Goal: Task Accomplishment & Management: Use online tool/utility

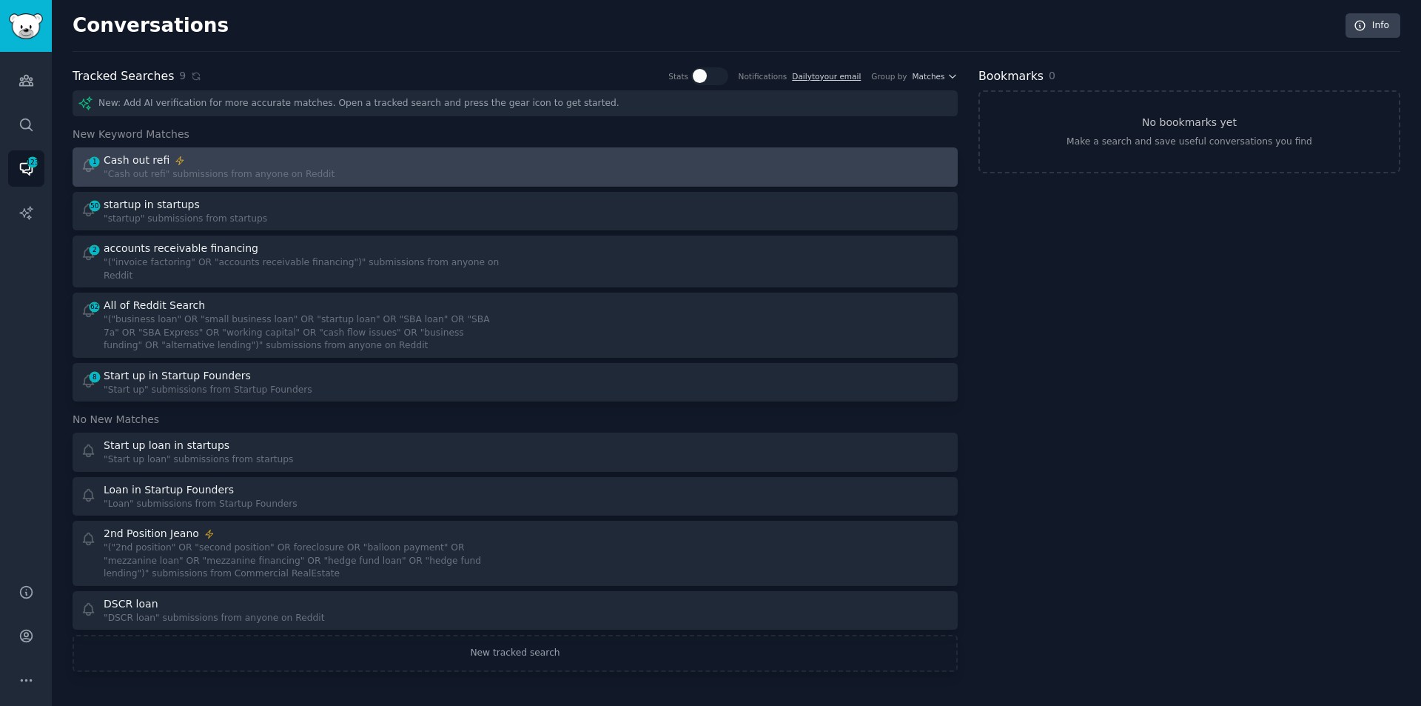
click at [280, 165] on div "Cash out refi" at bounding box center [219, 161] width 231 height 16
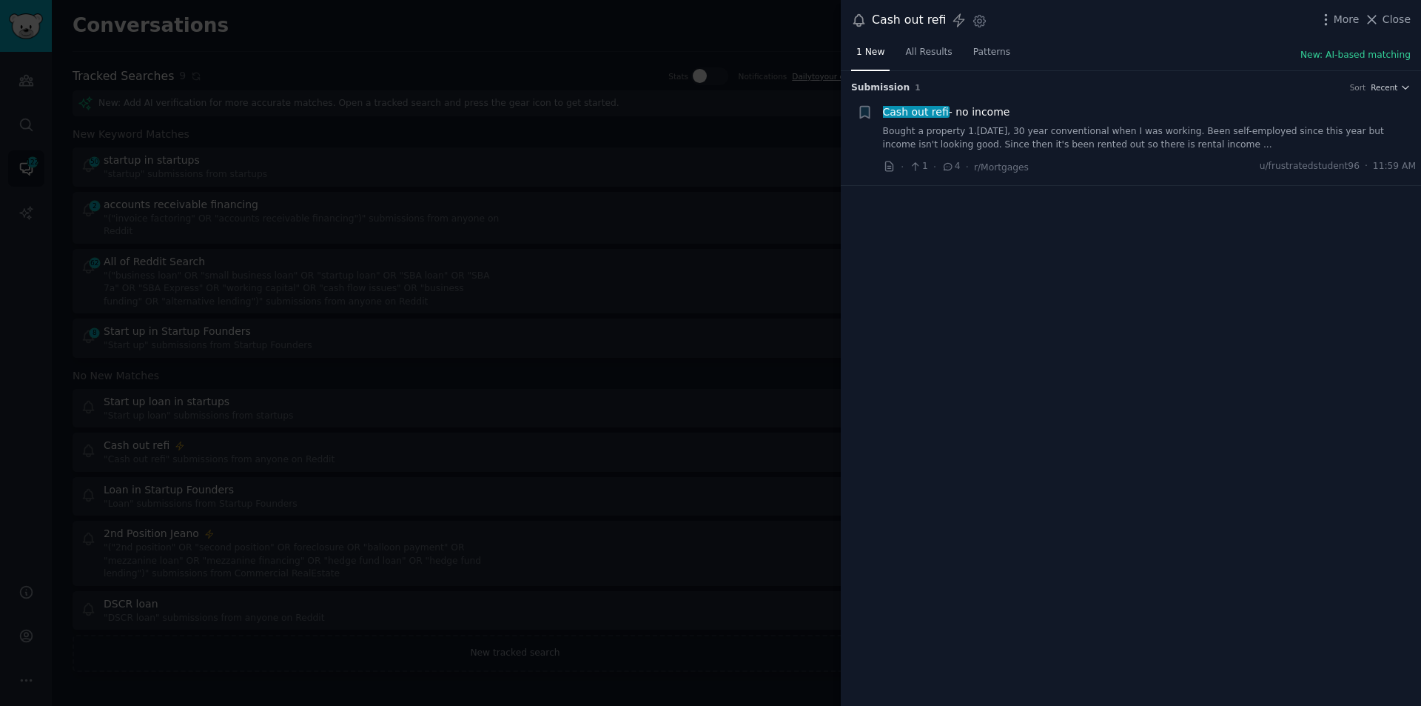
click at [1142, 140] on link "Bought a property 1.[DATE], 30 year conventional when I was working. Been self-…" at bounding box center [1150, 138] width 534 height 26
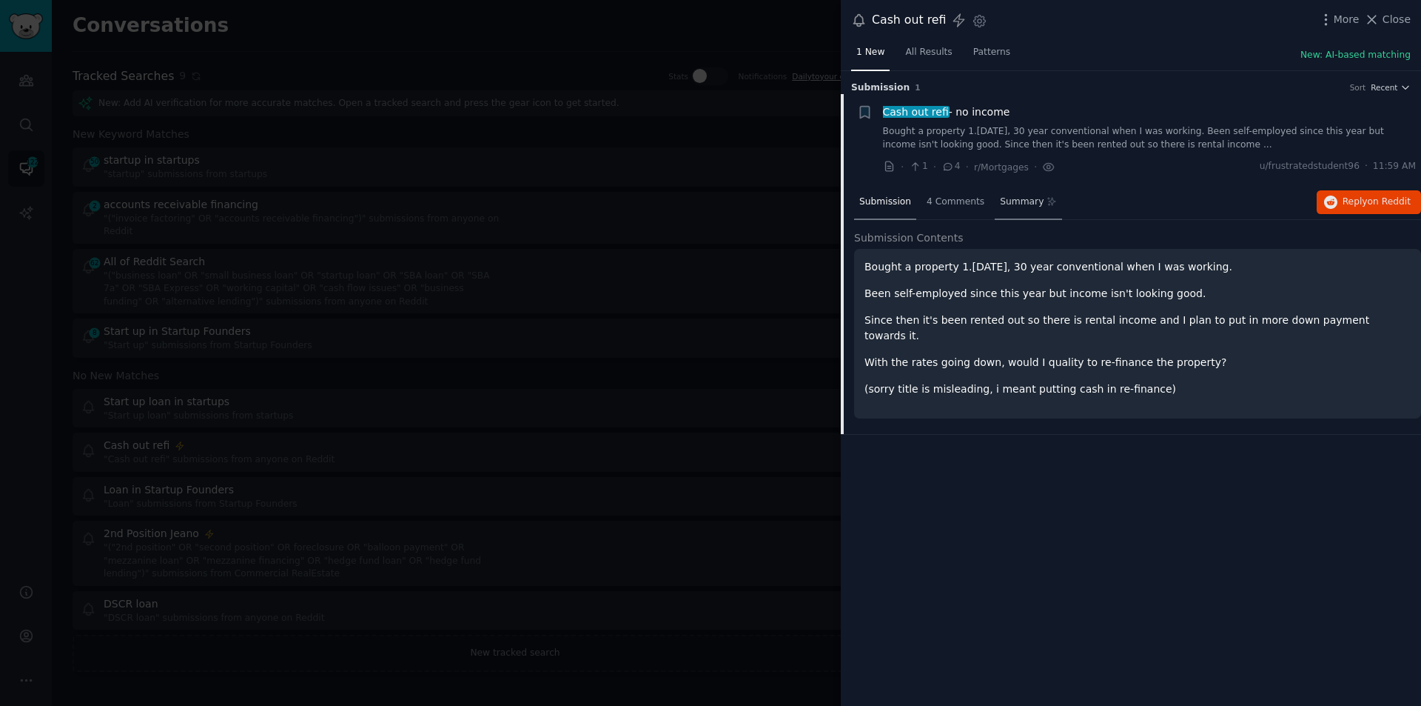
click at [1000, 198] on span "Summary" at bounding box center [1022, 201] width 44 height 13
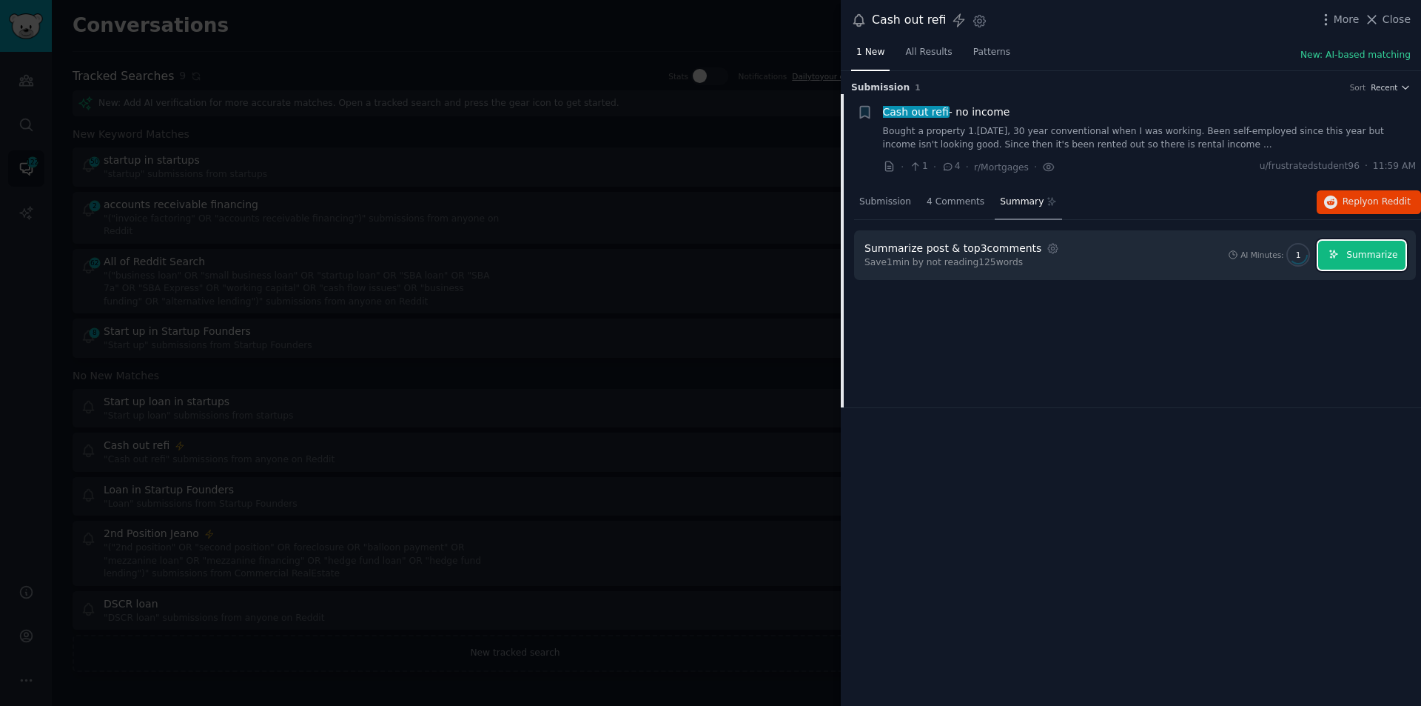
click at [1374, 249] on span "Summarize" at bounding box center [1372, 255] width 51 height 13
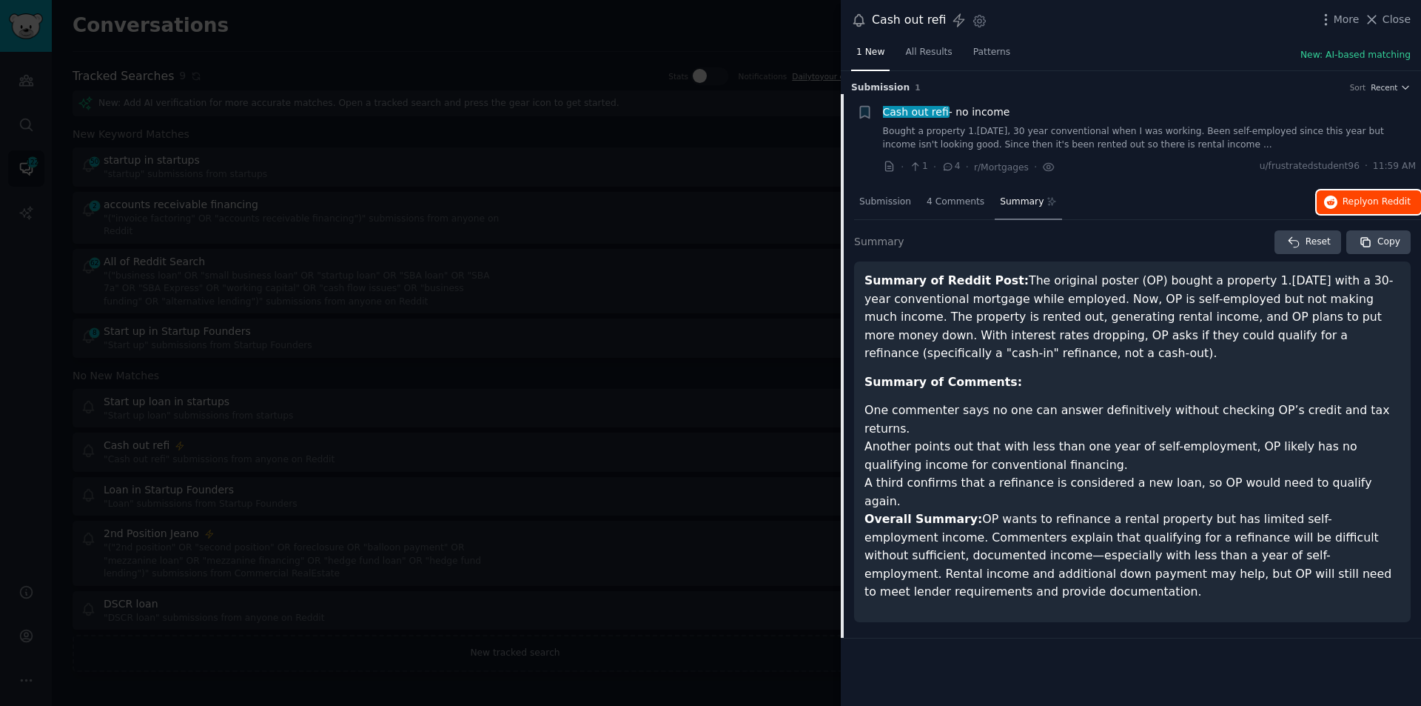
click at [1380, 199] on span "on Reddit" at bounding box center [1389, 201] width 43 height 10
click at [1386, 20] on span "Close" at bounding box center [1397, 20] width 28 height 16
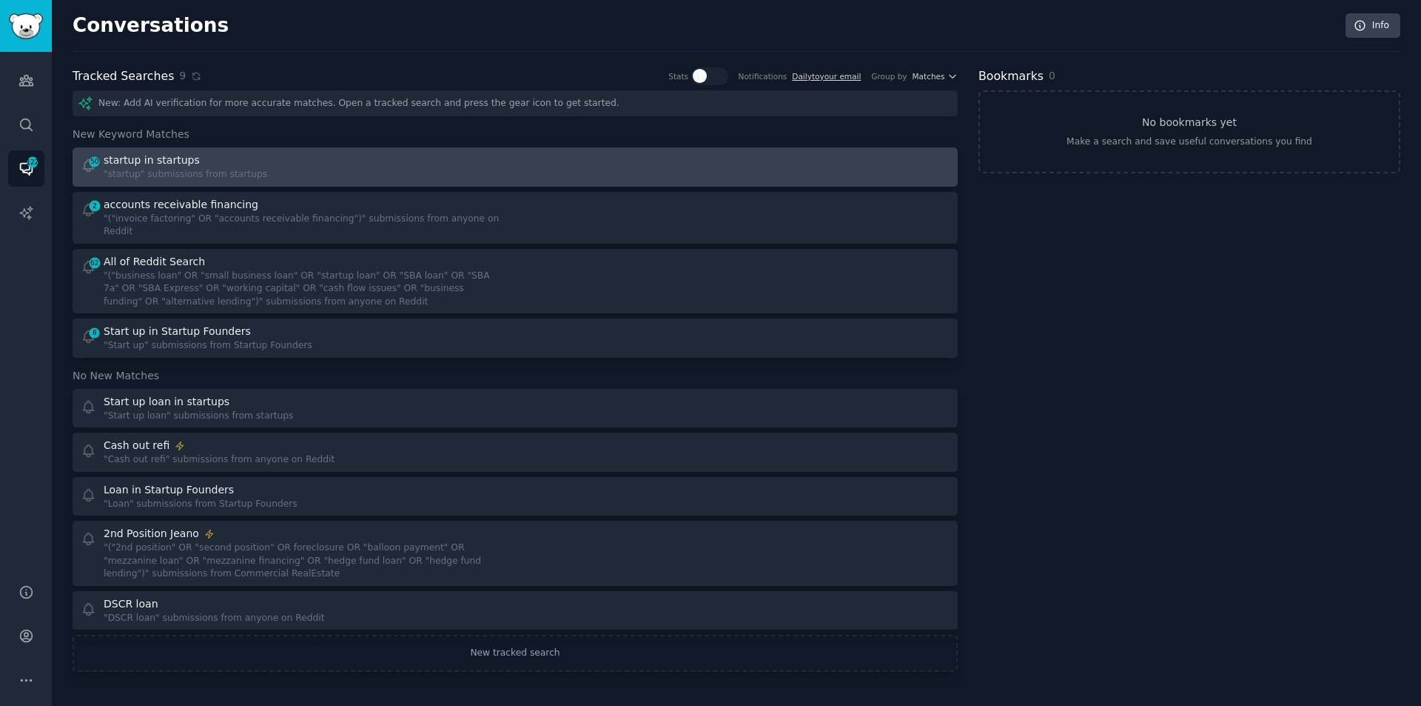
click at [203, 163] on div "startup in startups" at bounding box center [186, 161] width 164 height 16
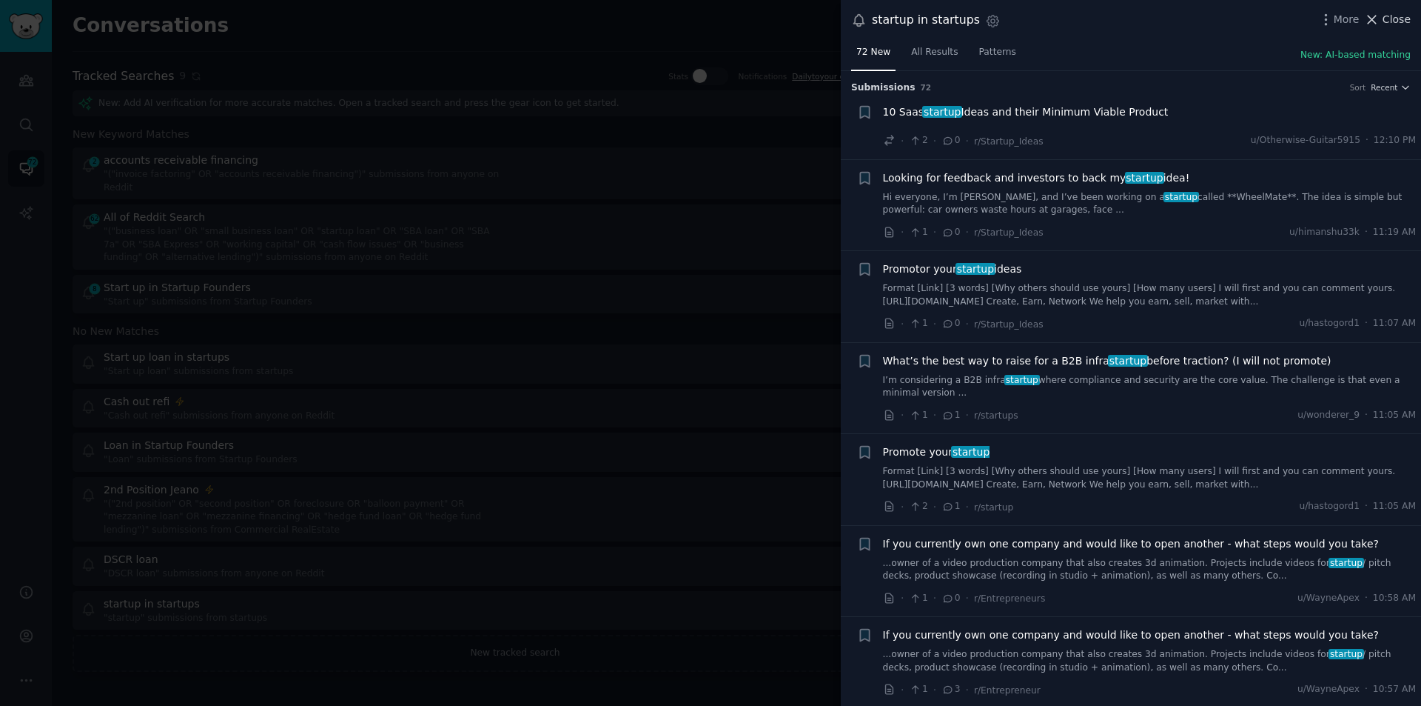
click at [1387, 21] on span "Close" at bounding box center [1397, 20] width 28 height 16
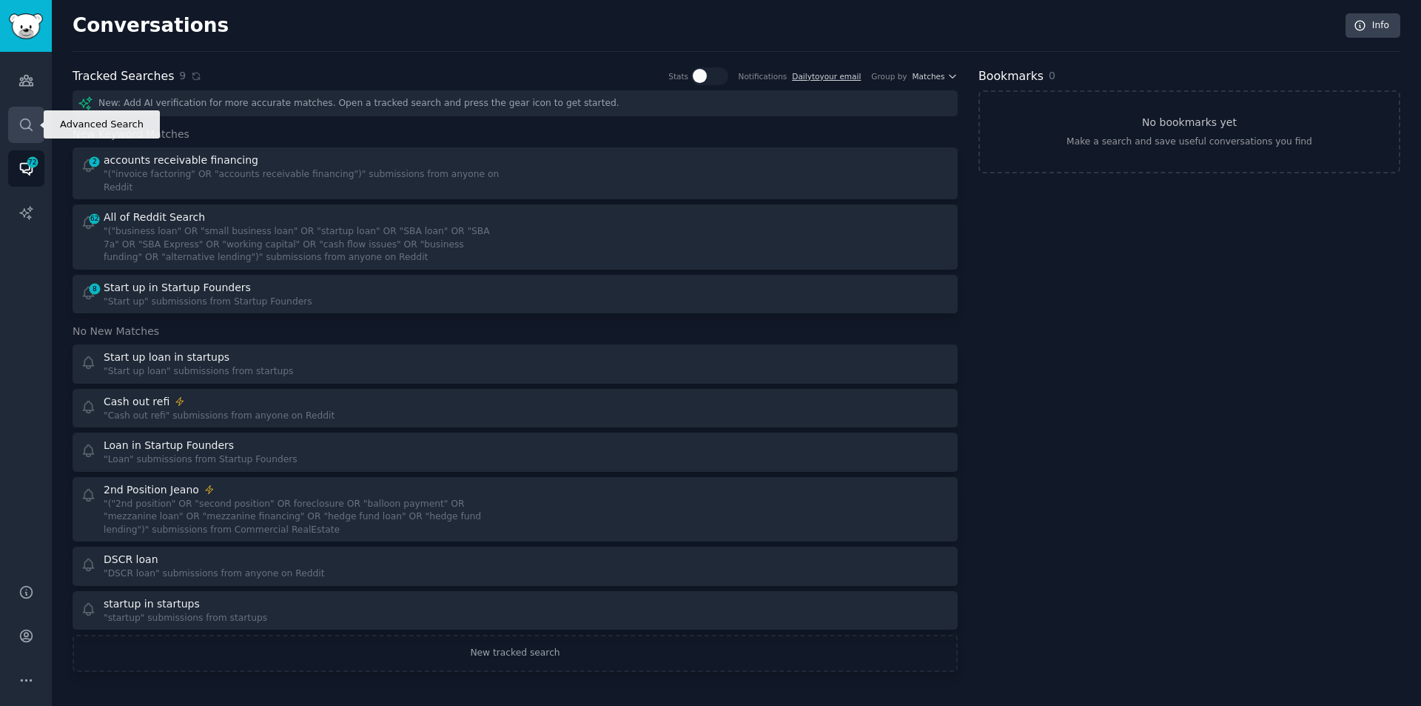
click at [26, 123] on icon "Sidebar" at bounding box center [27, 125] width 16 height 16
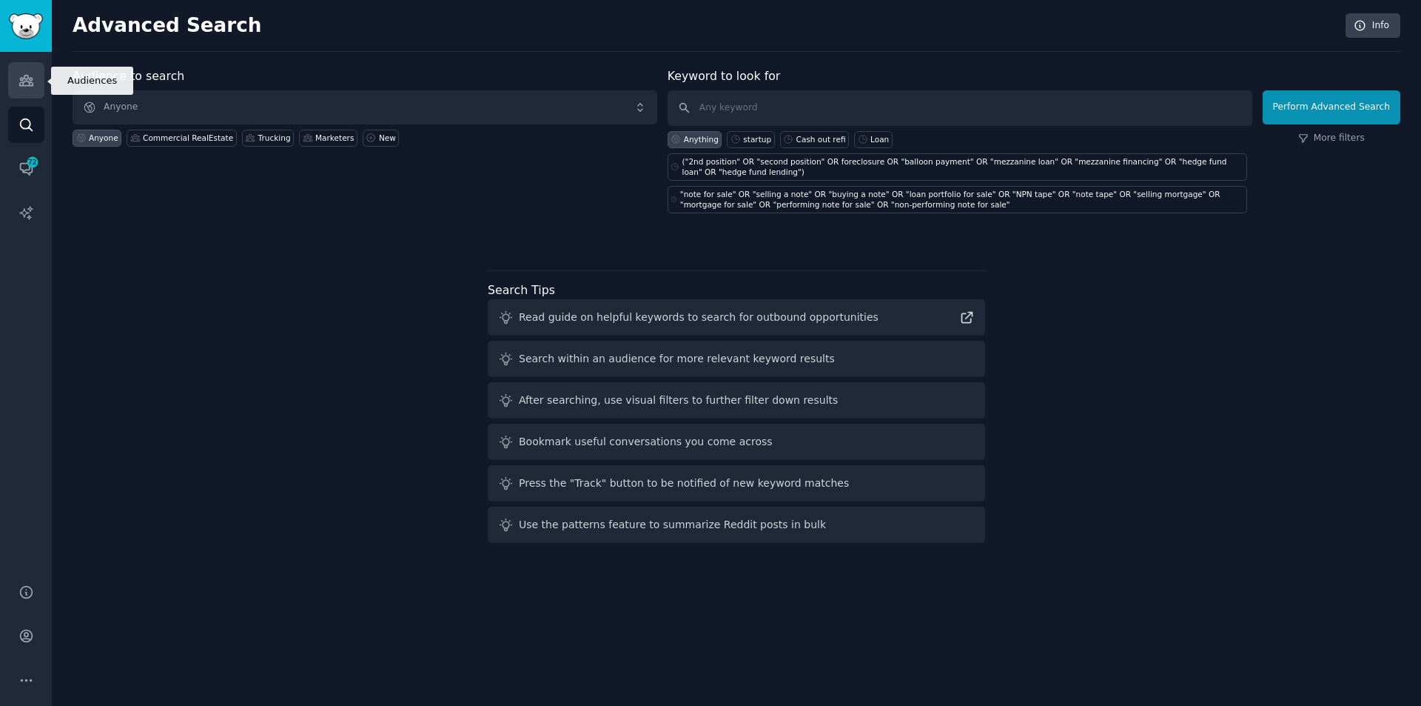
click at [20, 75] on icon "Sidebar" at bounding box center [27, 81] width 16 height 16
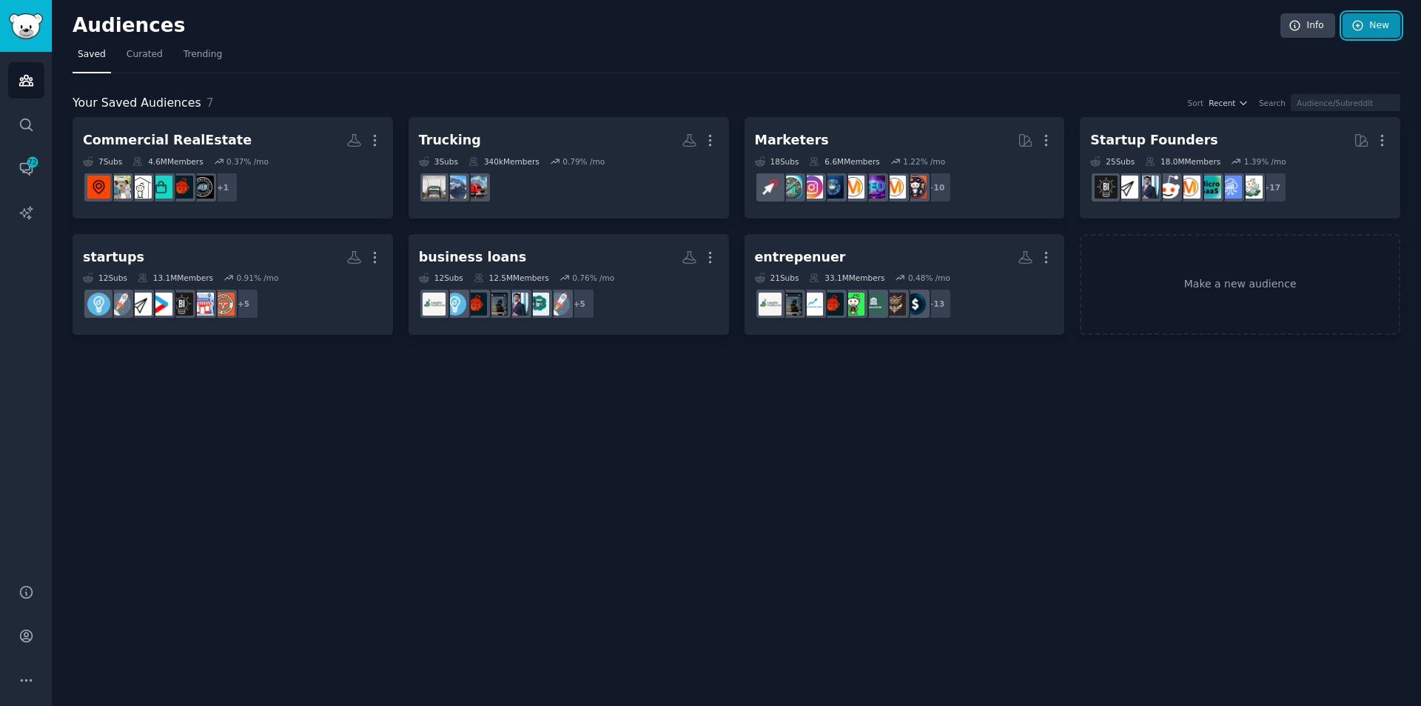
click at [1387, 31] on link "New" at bounding box center [1372, 25] width 58 height 25
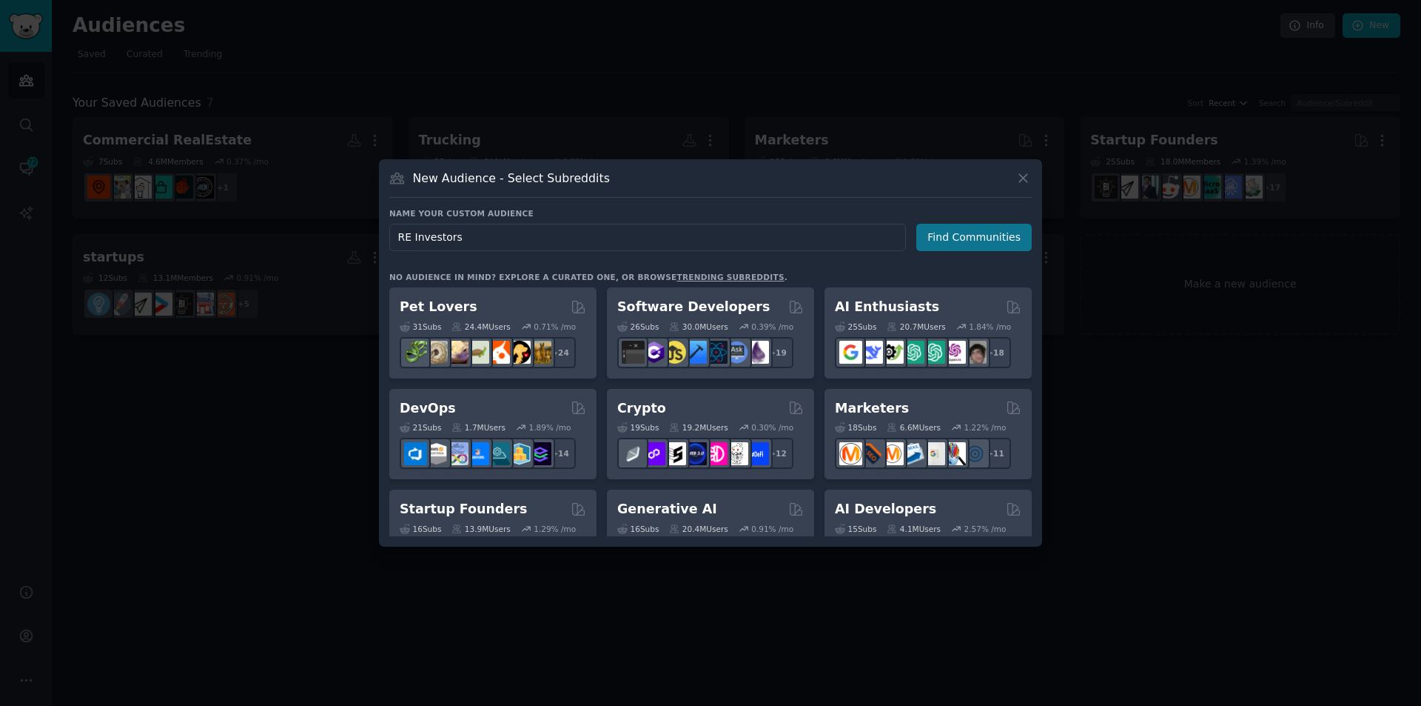
type input "RE Investors"
click at [965, 232] on button "Find Communities" at bounding box center [974, 237] width 115 height 27
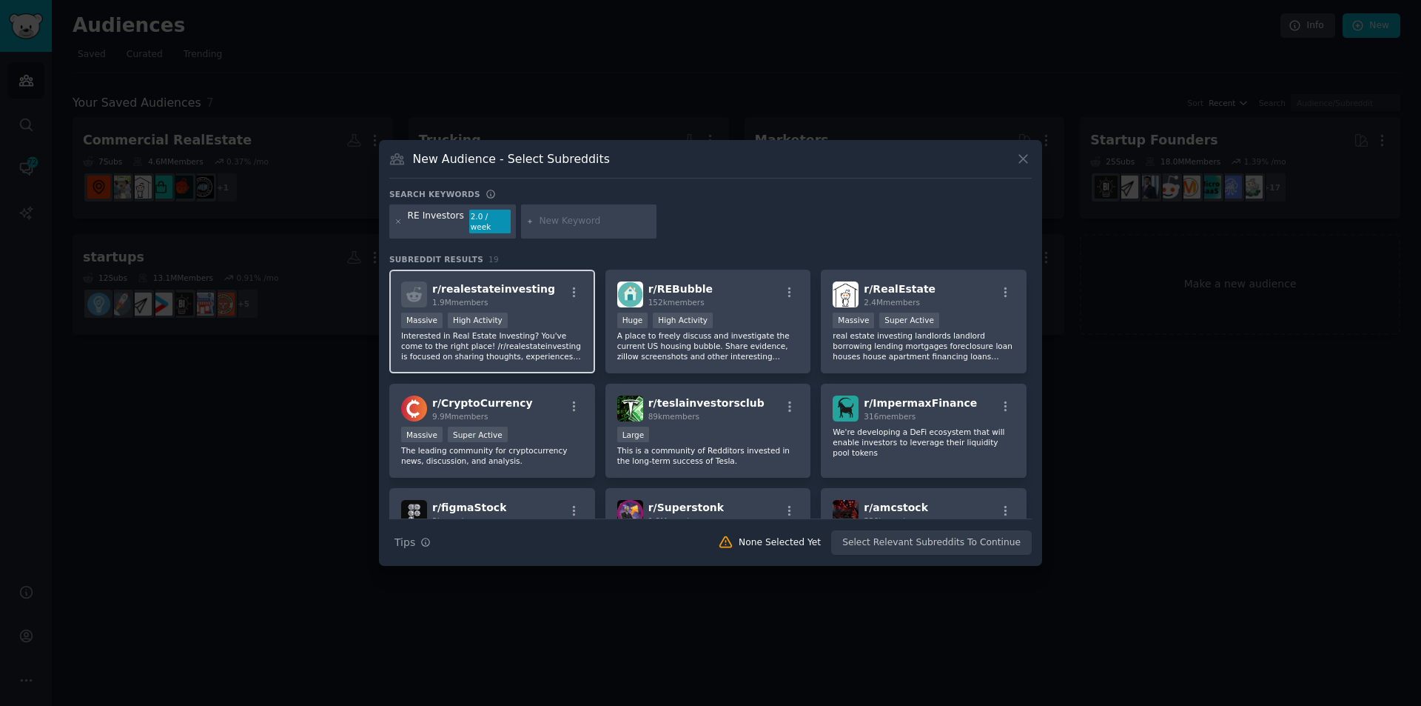
click at [534, 295] on div "r/ realestateinvesting 1.9M members" at bounding box center [492, 294] width 182 height 26
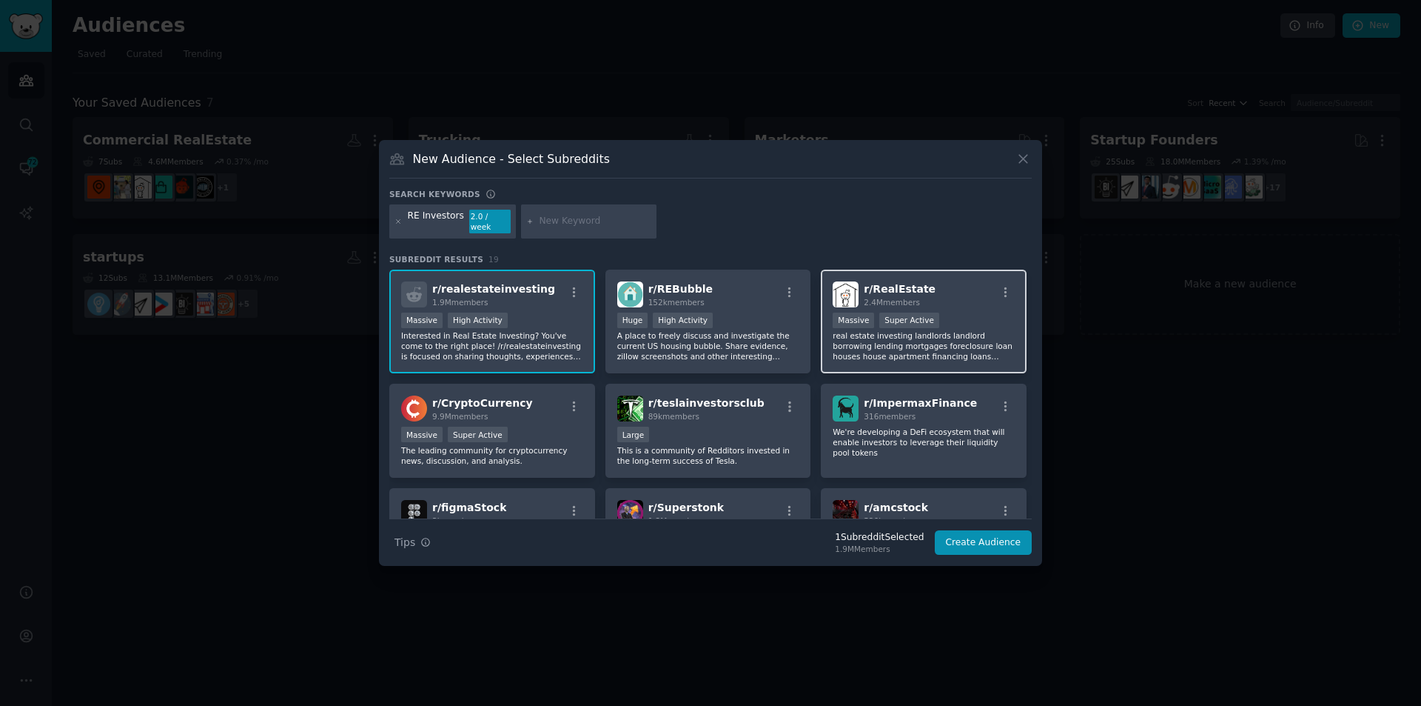
click at [962, 298] on div "r/ RealEstate 2.4M members" at bounding box center [924, 294] width 182 height 26
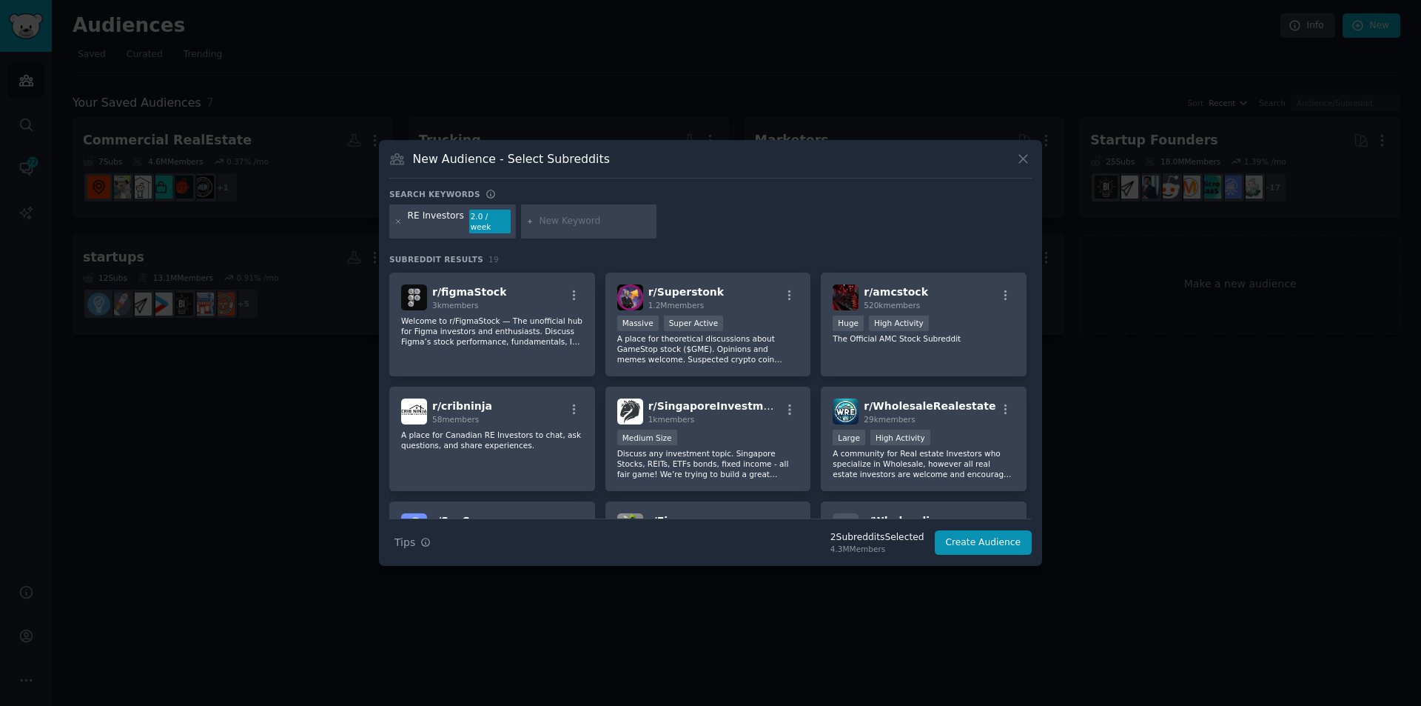
scroll to position [222, 0]
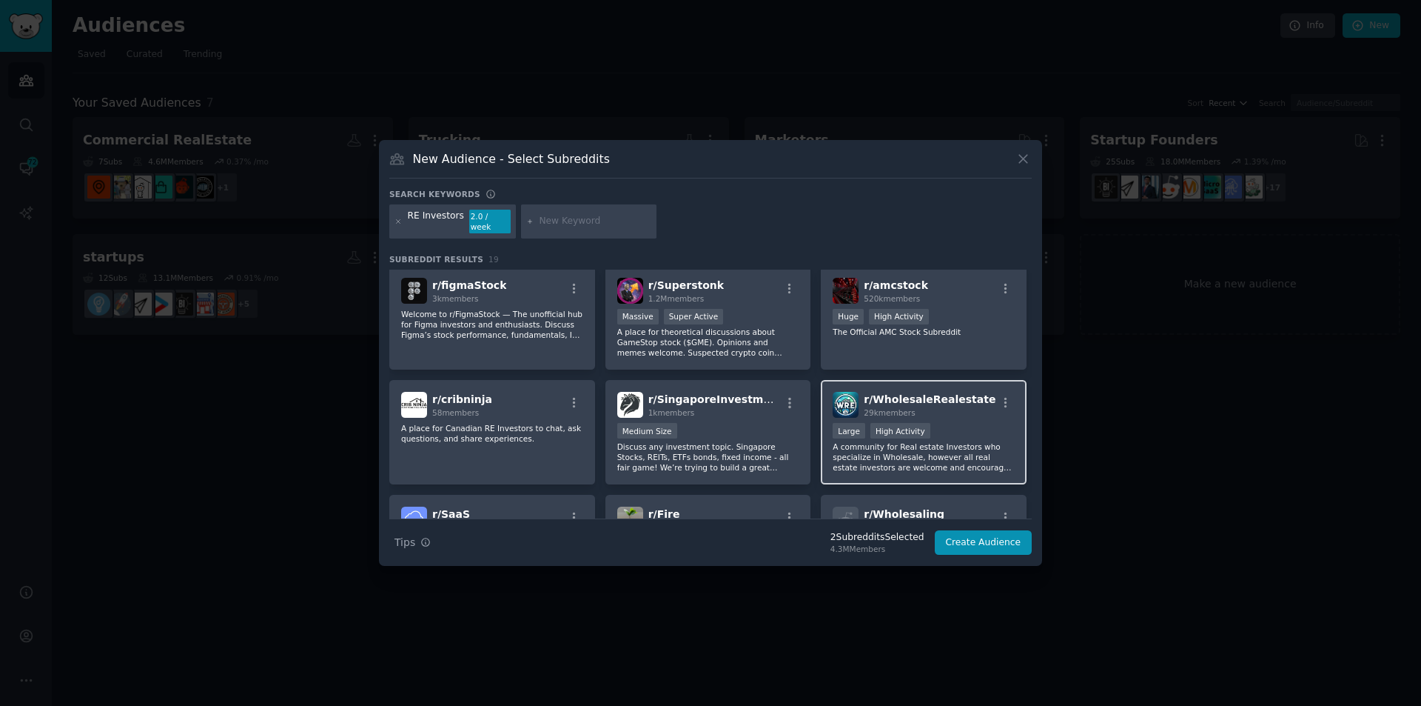
click at [969, 426] on div "Large High Activity" at bounding box center [924, 432] width 182 height 19
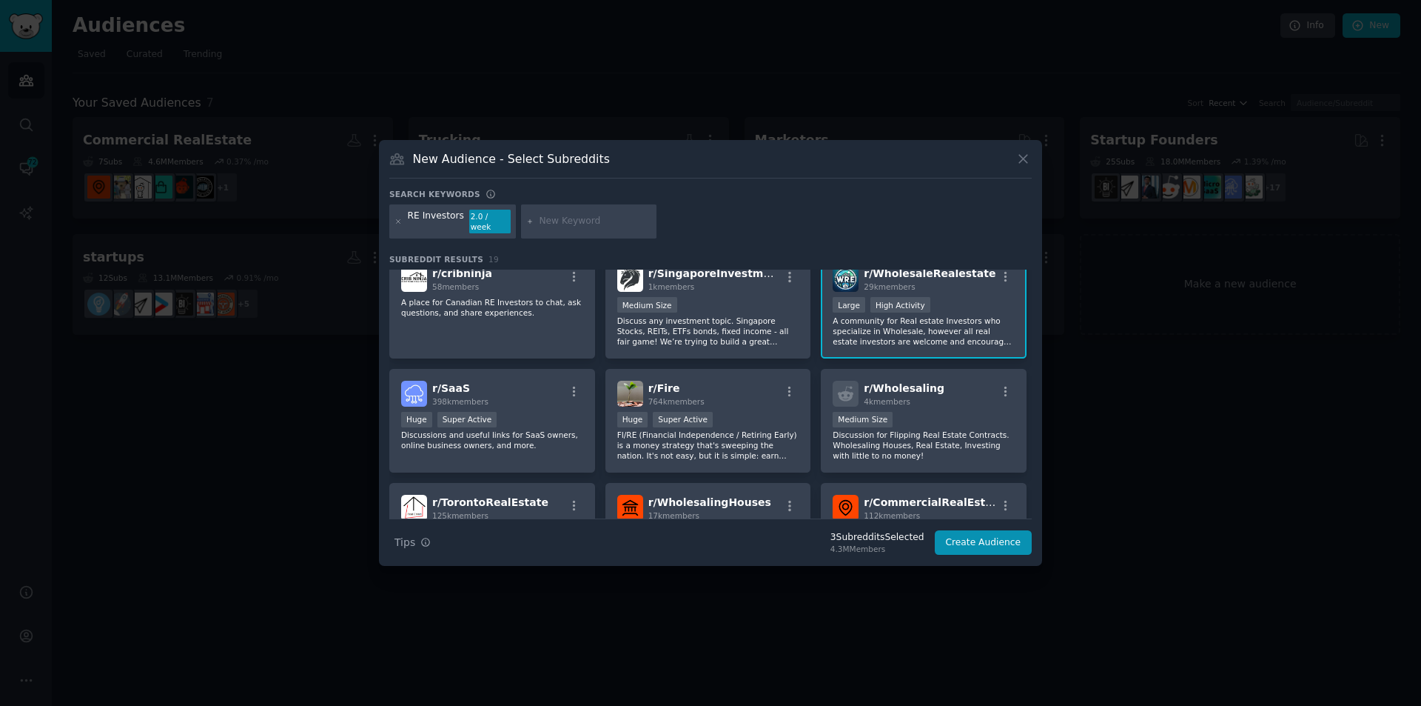
scroll to position [370, 0]
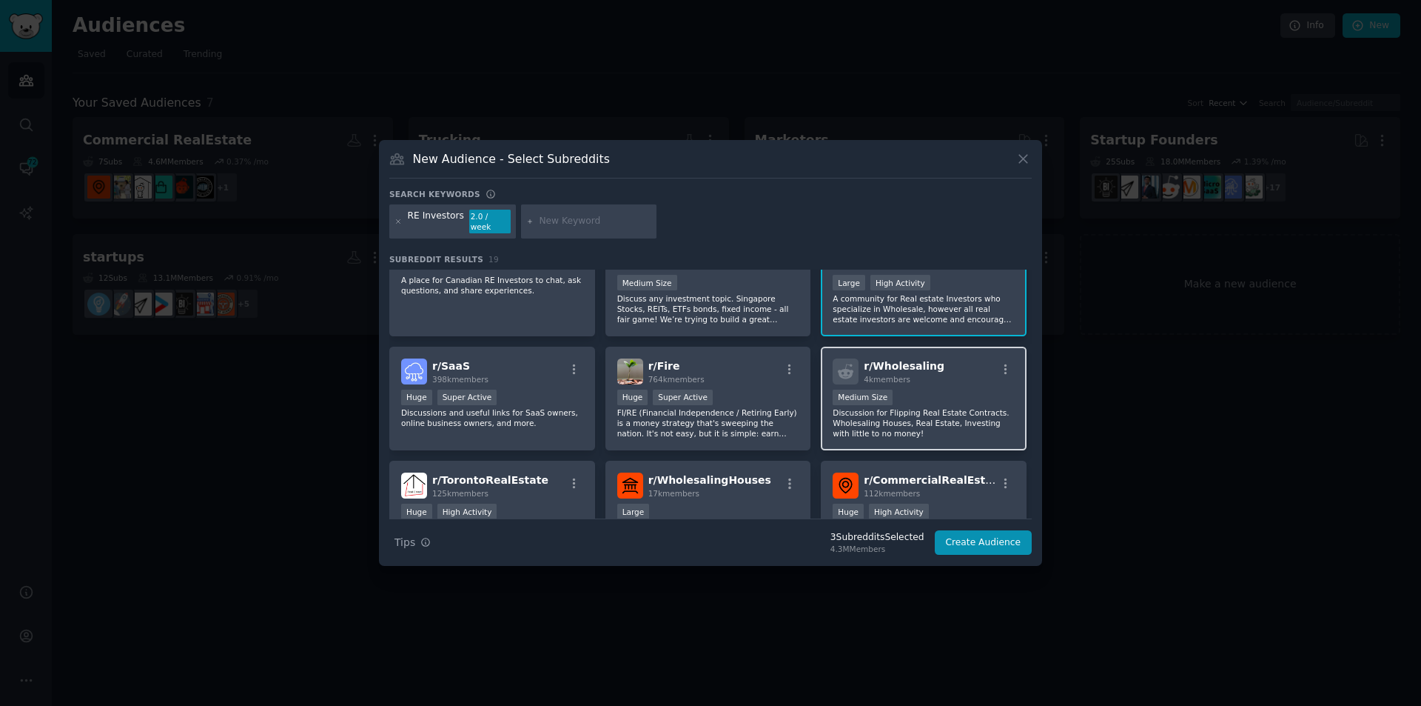
click at [969, 358] on div "r/ Wholesaling 4k members" at bounding box center [924, 371] width 182 height 26
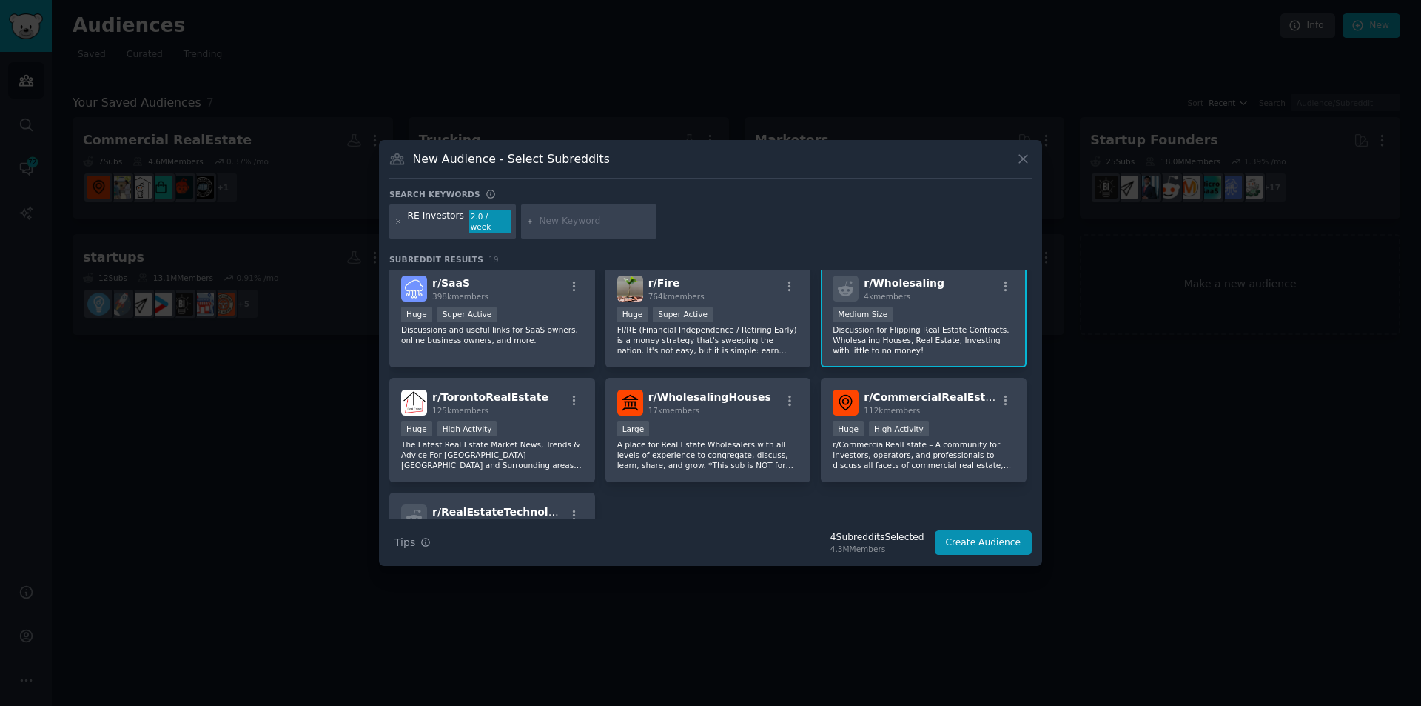
scroll to position [518, 0]
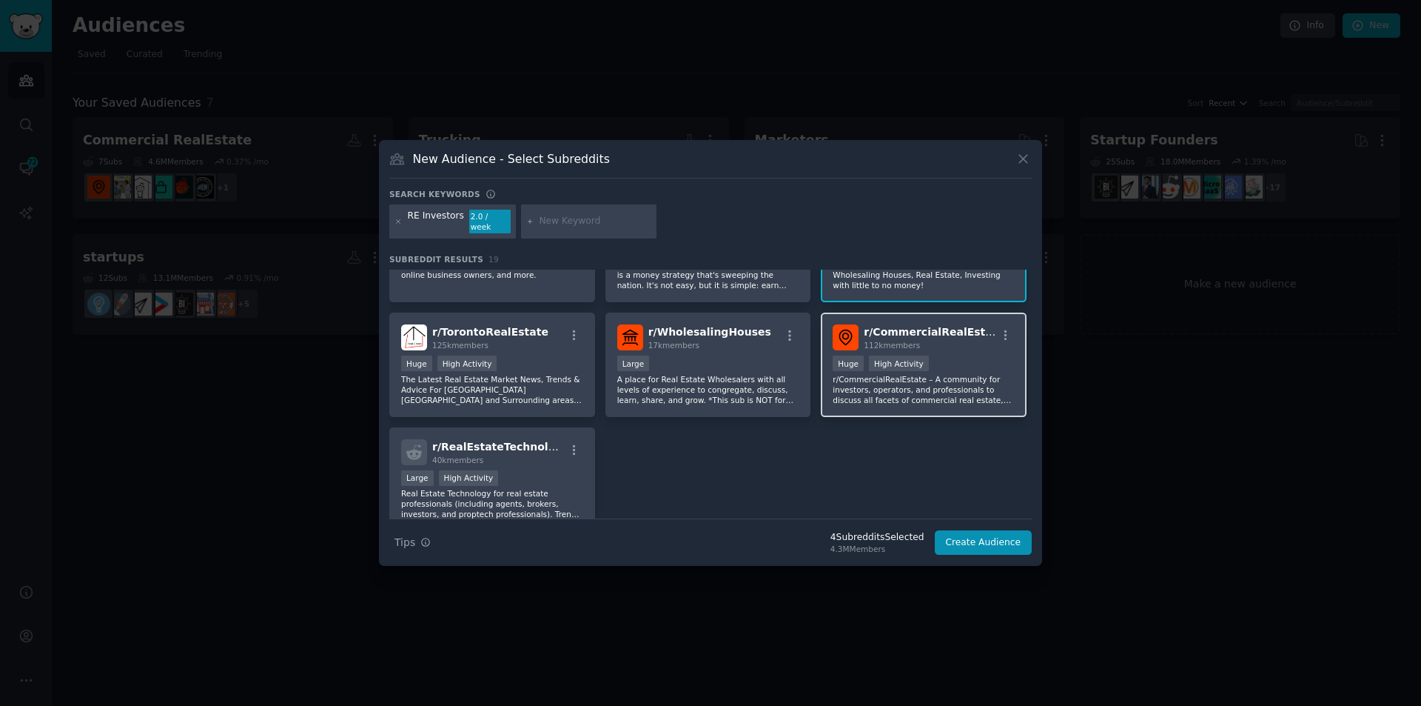
click at [960, 359] on div "Huge High Activity" at bounding box center [924, 364] width 182 height 19
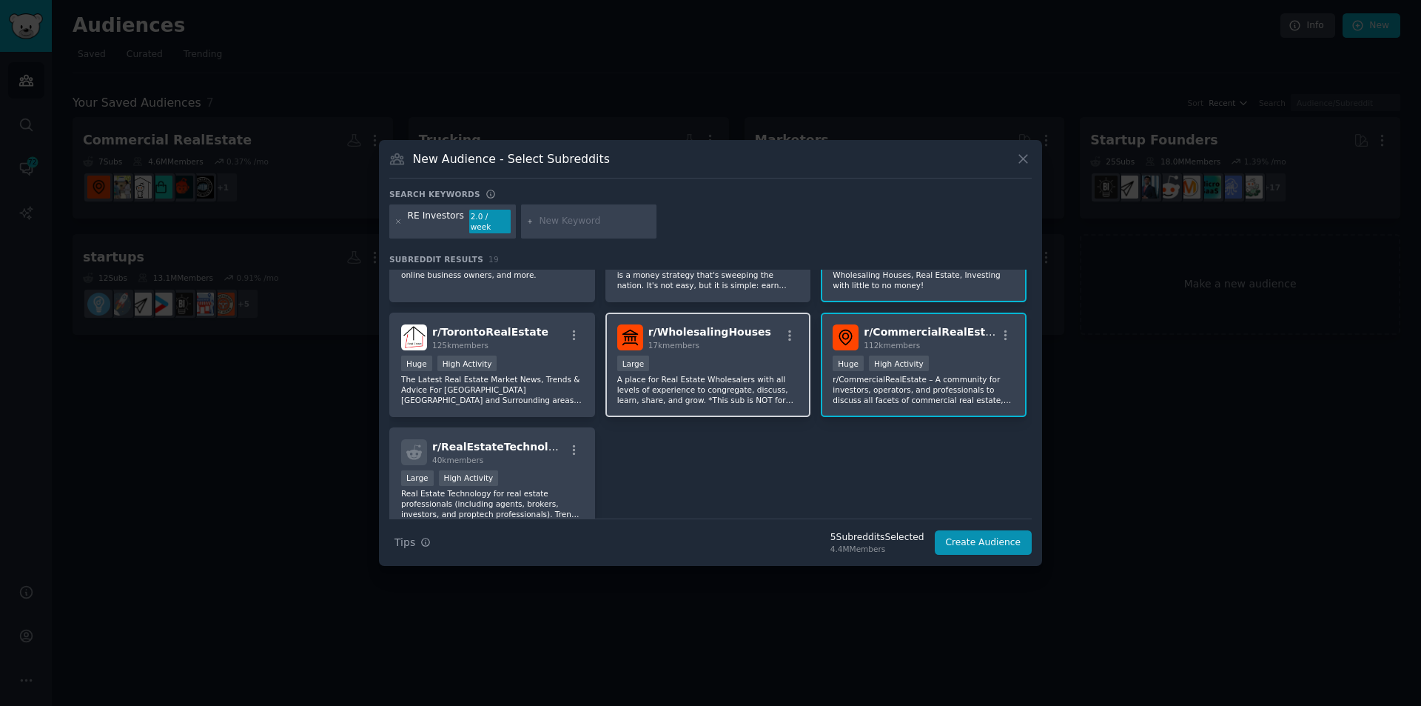
click at [736, 356] on div "Large" at bounding box center [708, 364] width 182 height 19
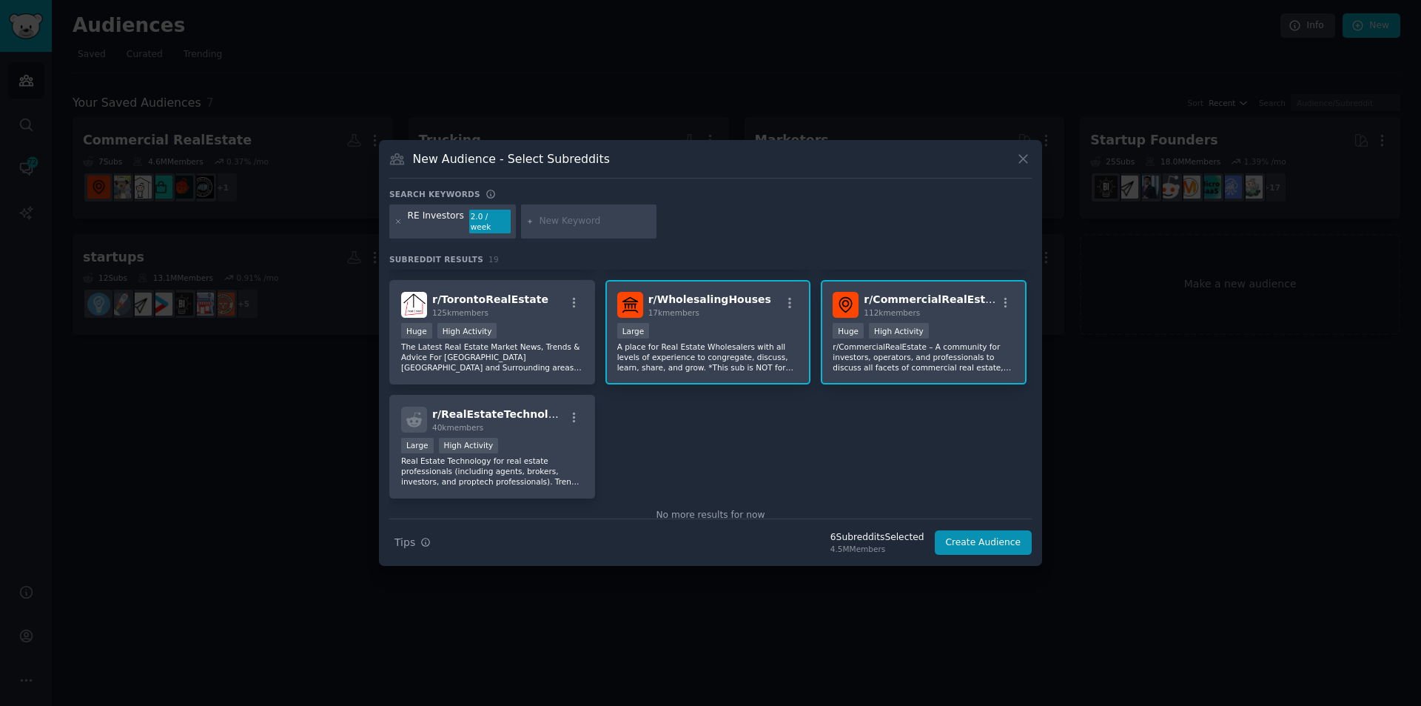
scroll to position [583, 0]
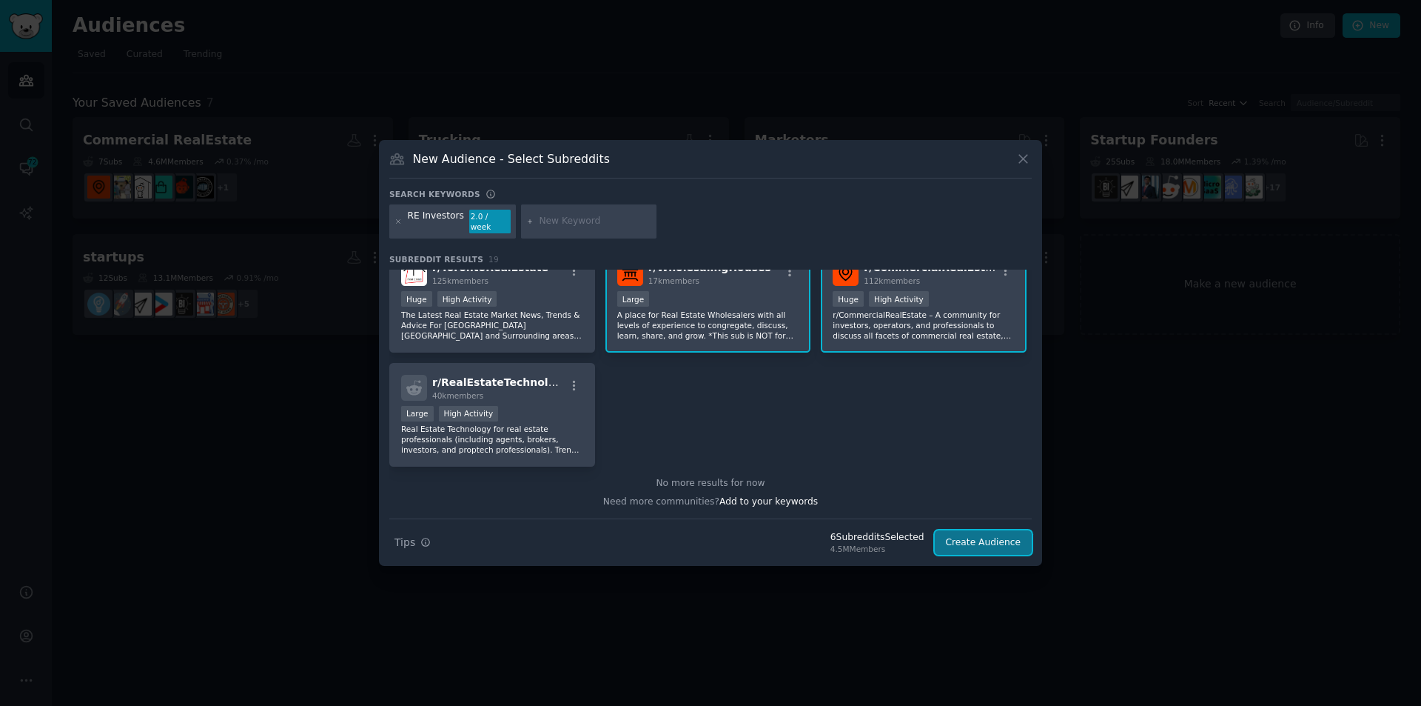
click at [1005, 538] on button "Create Audience" at bounding box center [984, 542] width 98 height 25
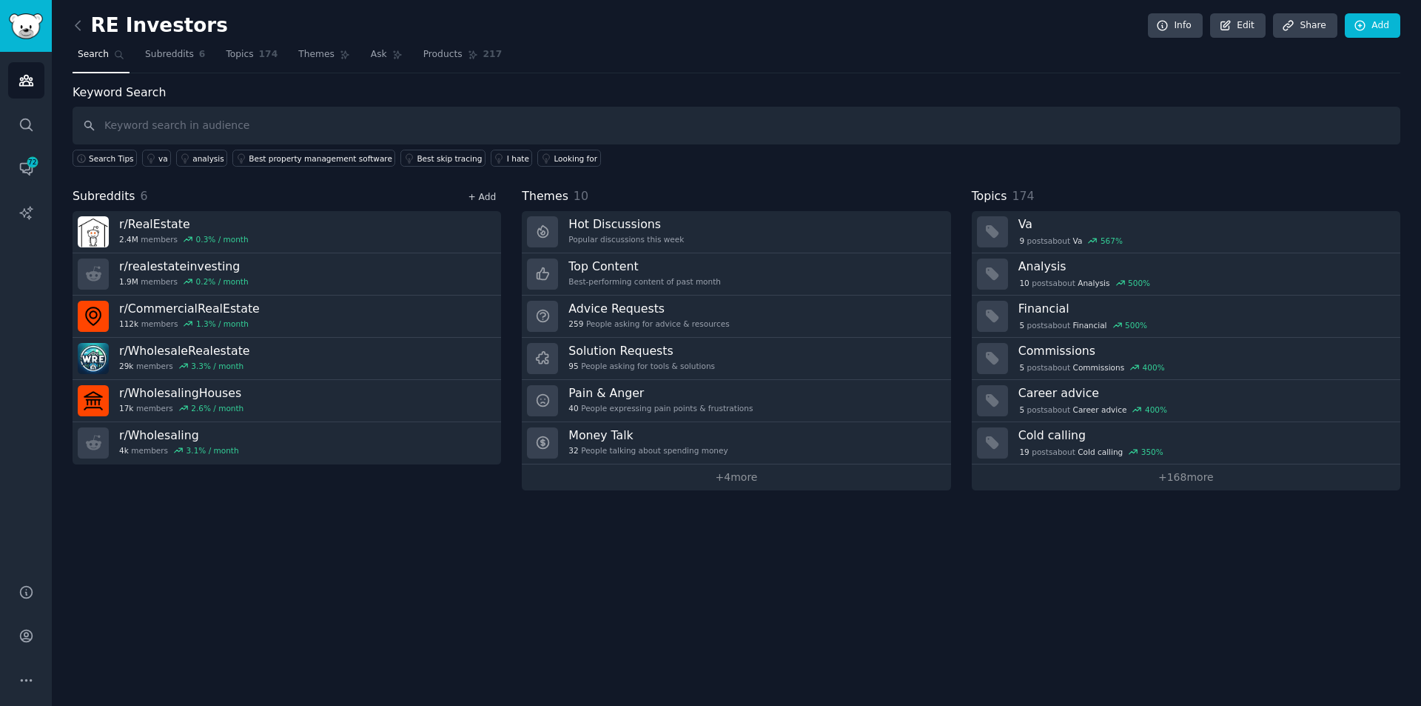
click at [492, 201] on link "+ Add" at bounding box center [482, 197] width 28 height 10
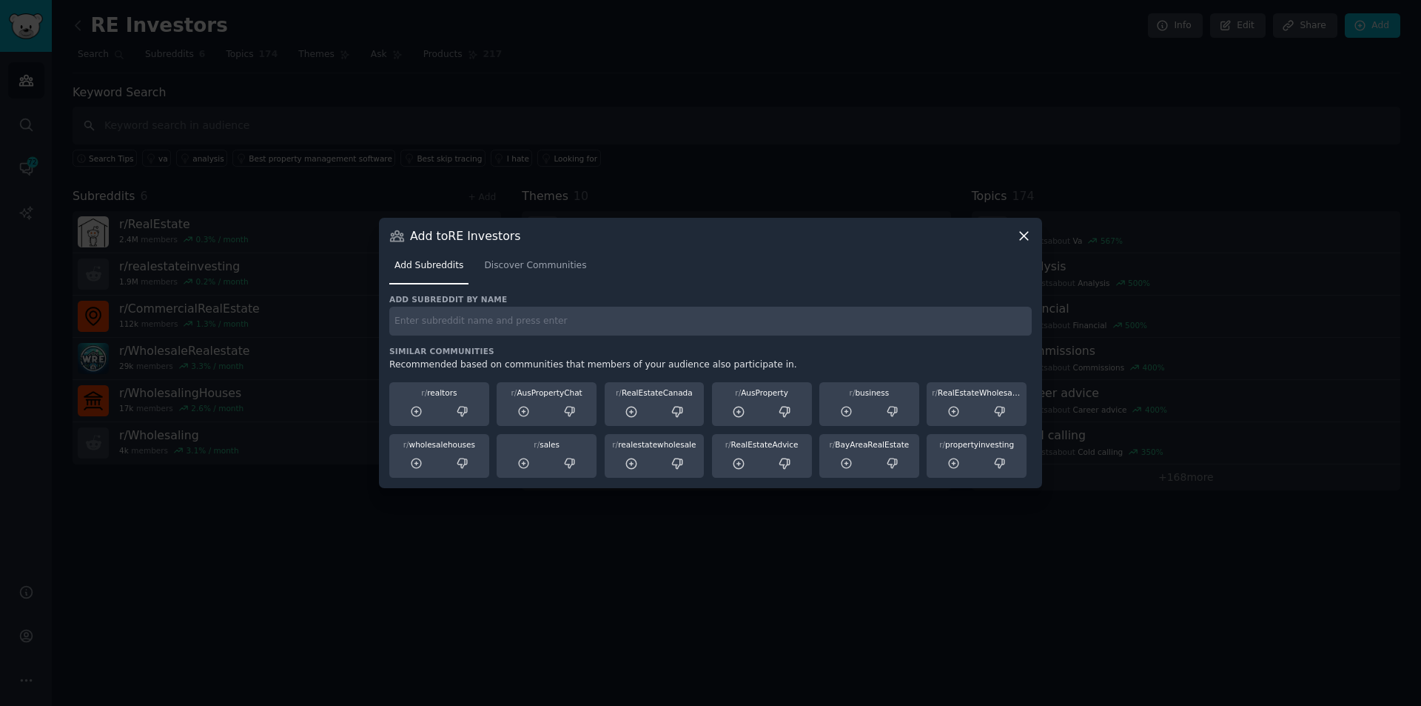
click at [537, 318] on input "text" at bounding box center [710, 321] width 643 height 29
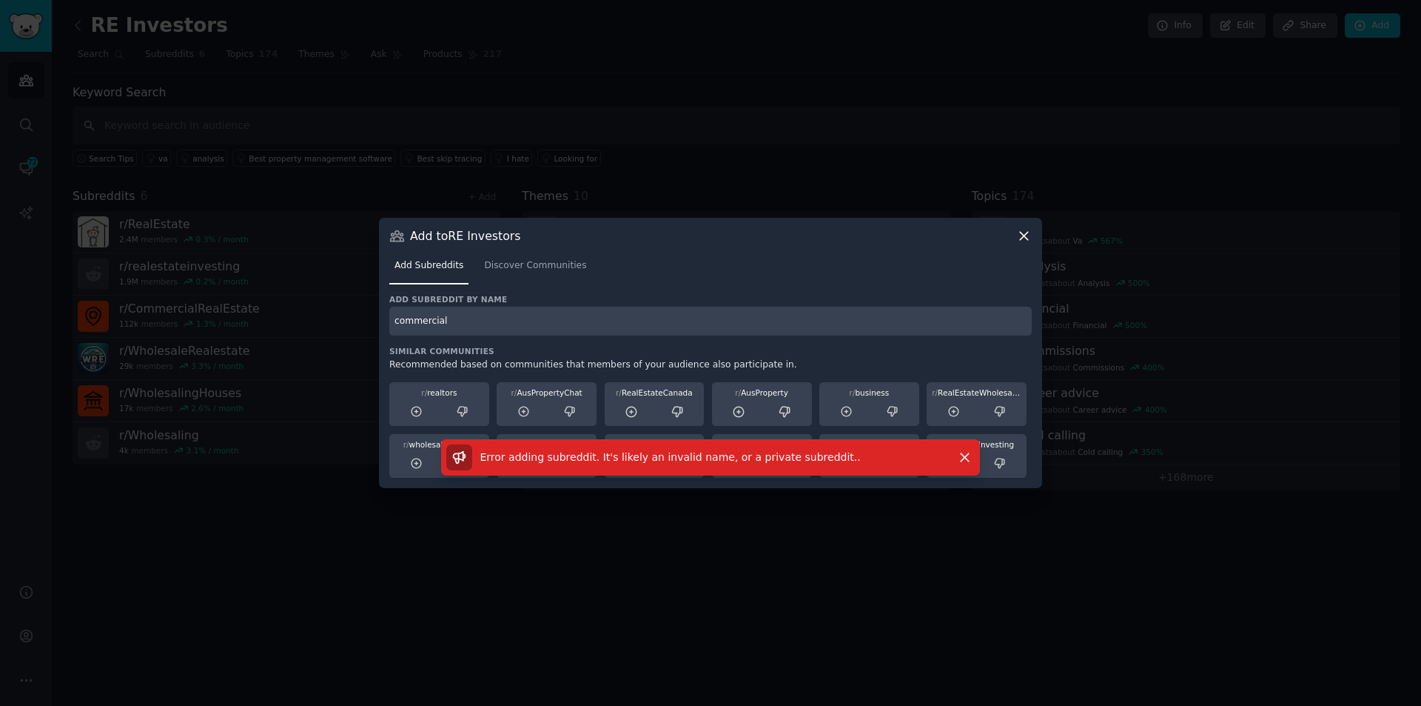
click at [448, 318] on input "commercial" at bounding box center [710, 321] width 643 height 29
paste input "[URL][DOMAIN_NAME]"
drag, startPoint x: 494, startPoint y: 322, endPoint x: 435, endPoint y: 317, distance: 59.5
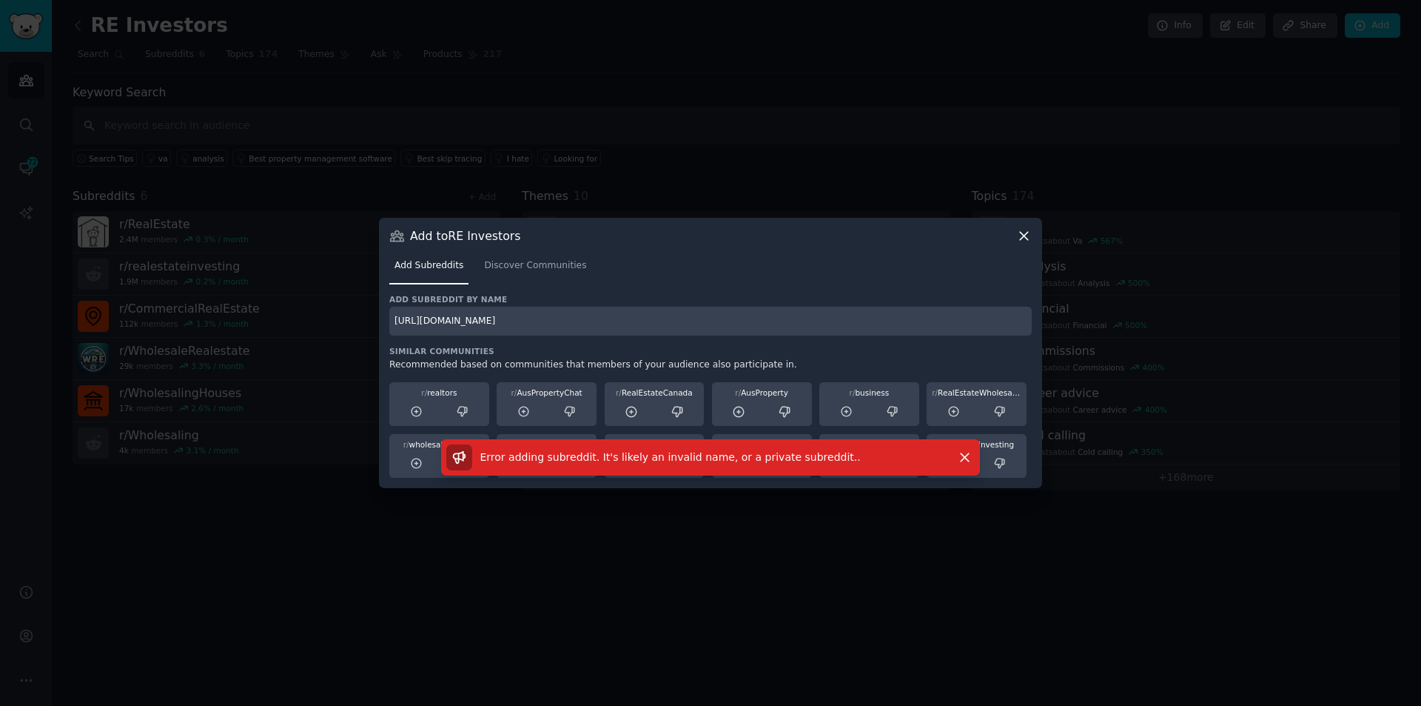
click at [434, 322] on input "[URL][DOMAIN_NAME]" at bounding box center [710, 321] width 643 height 29
drag, startPoint x: 499, startPoint y: 318, endPoint x: 392, endPoint y: 324, distance: 106.8
click at [392, 324] on input "[URL][DOMAIN_NAME]" at bounding box center [710, 321] width 643 height 29
type input "CommercialRealEstate/"
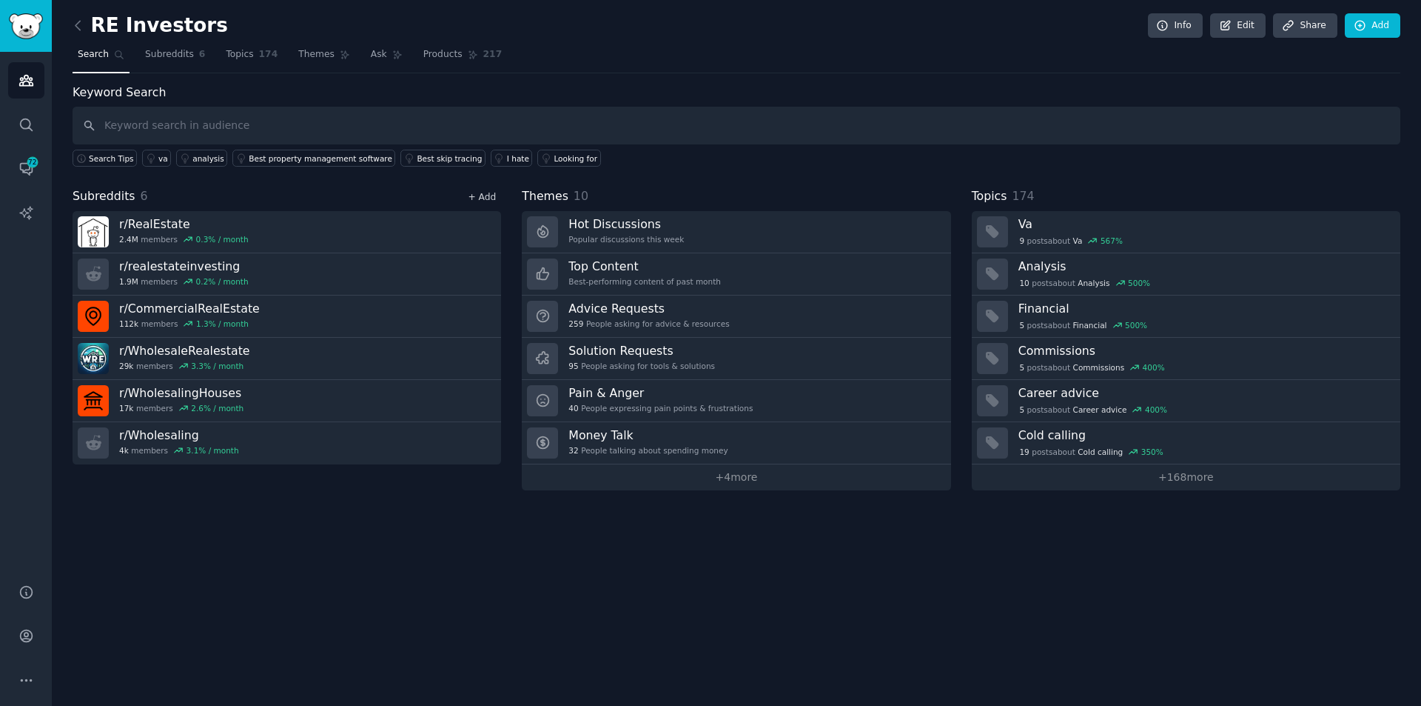
click at [493, 198] on link "+ Add" at bounding box center [482, 197] width 28 height 10
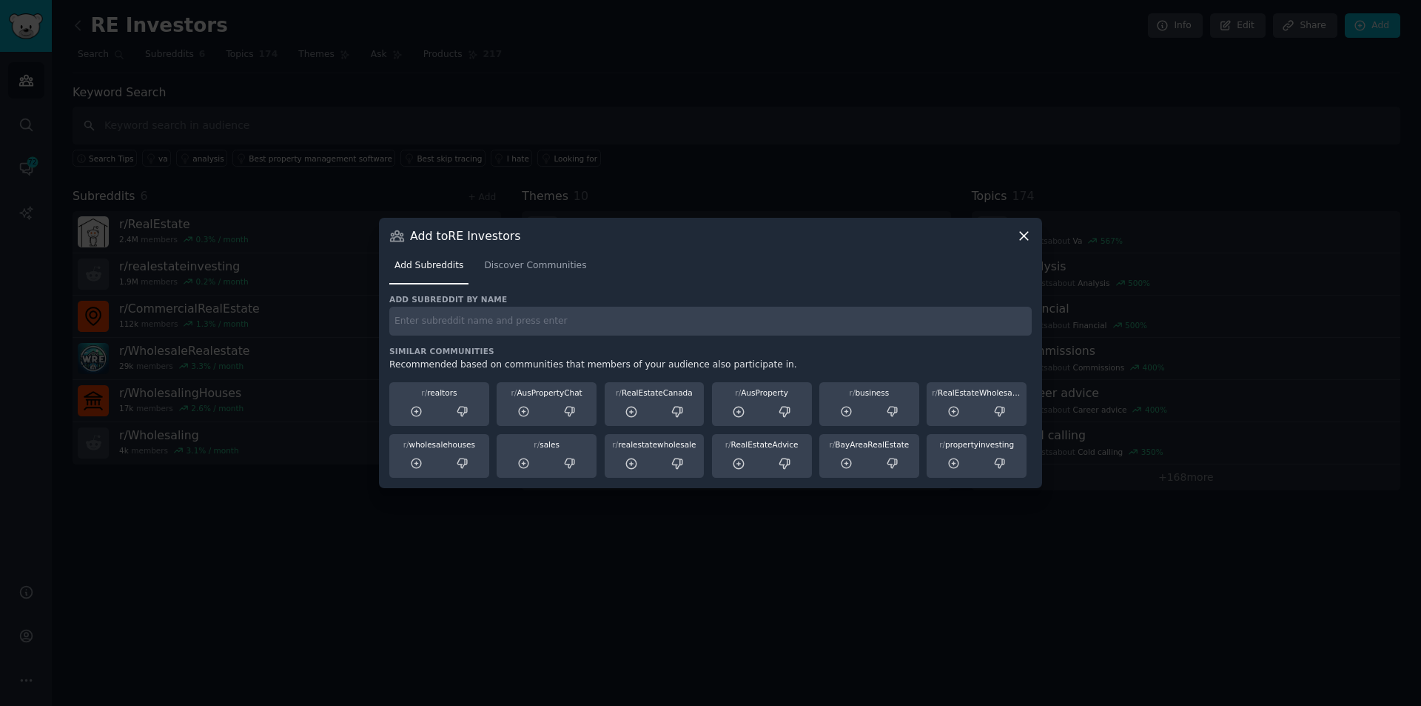
click at [466, 327] on input "text" at bounding box center [710, 321] width 643 height 29
paste input "[URL][DOMAIN_NAME]"
type input "Realestatefinance"
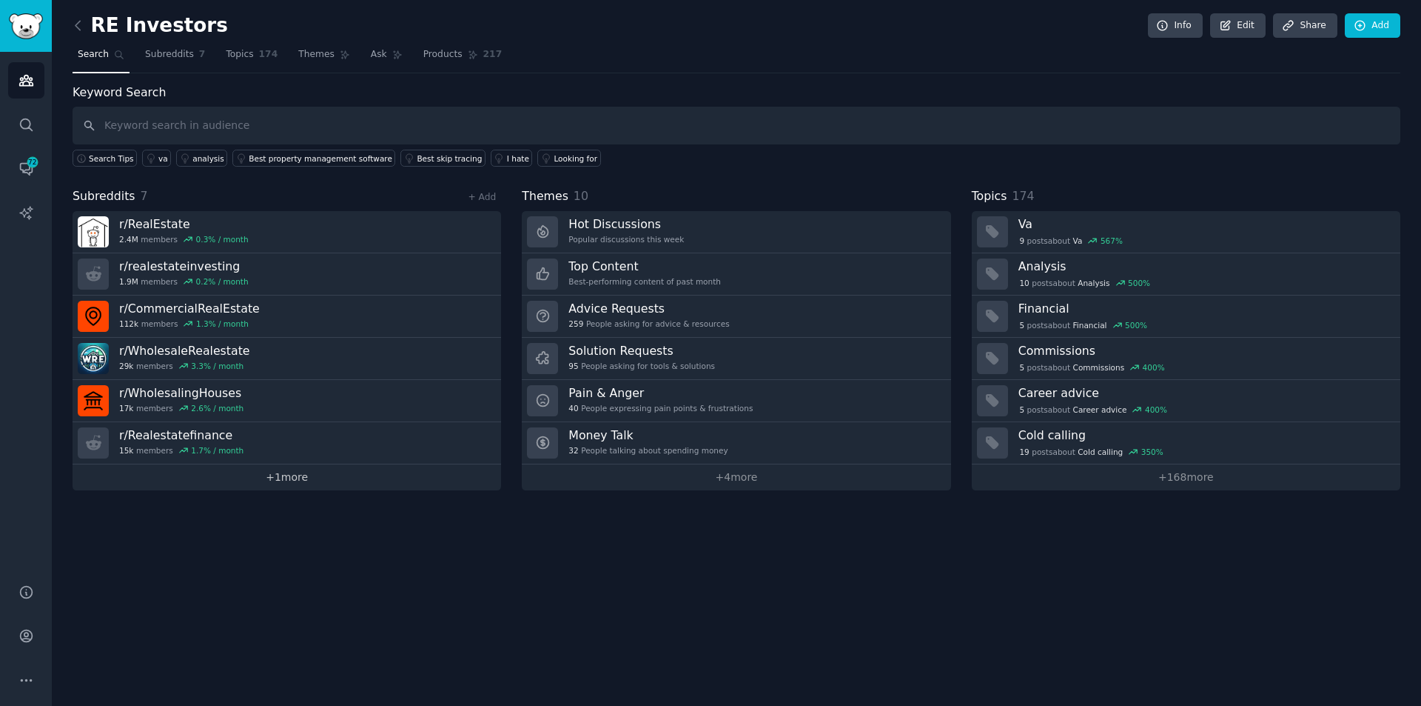
click at [292, 478] on link "+ 1 more" at bounding box center [287, 477] width 429 height 26
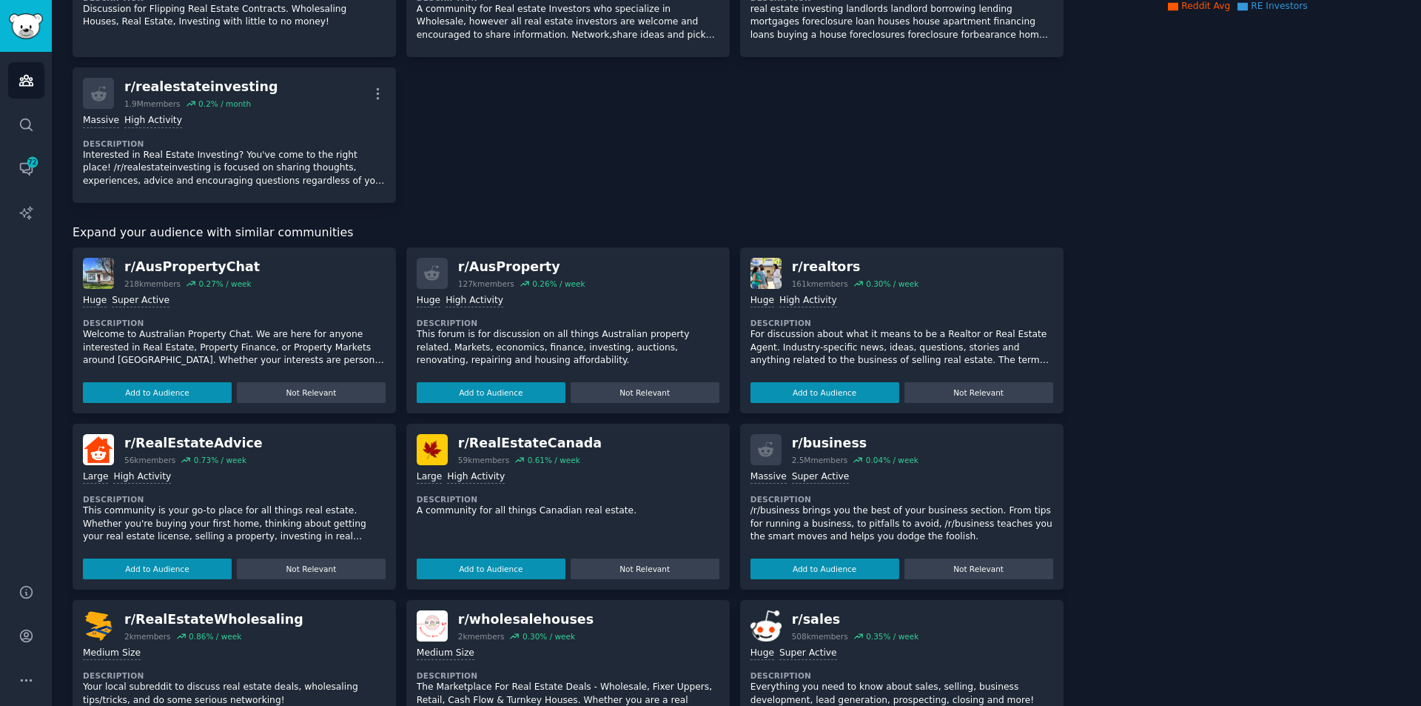
scroll to position [370, 0]
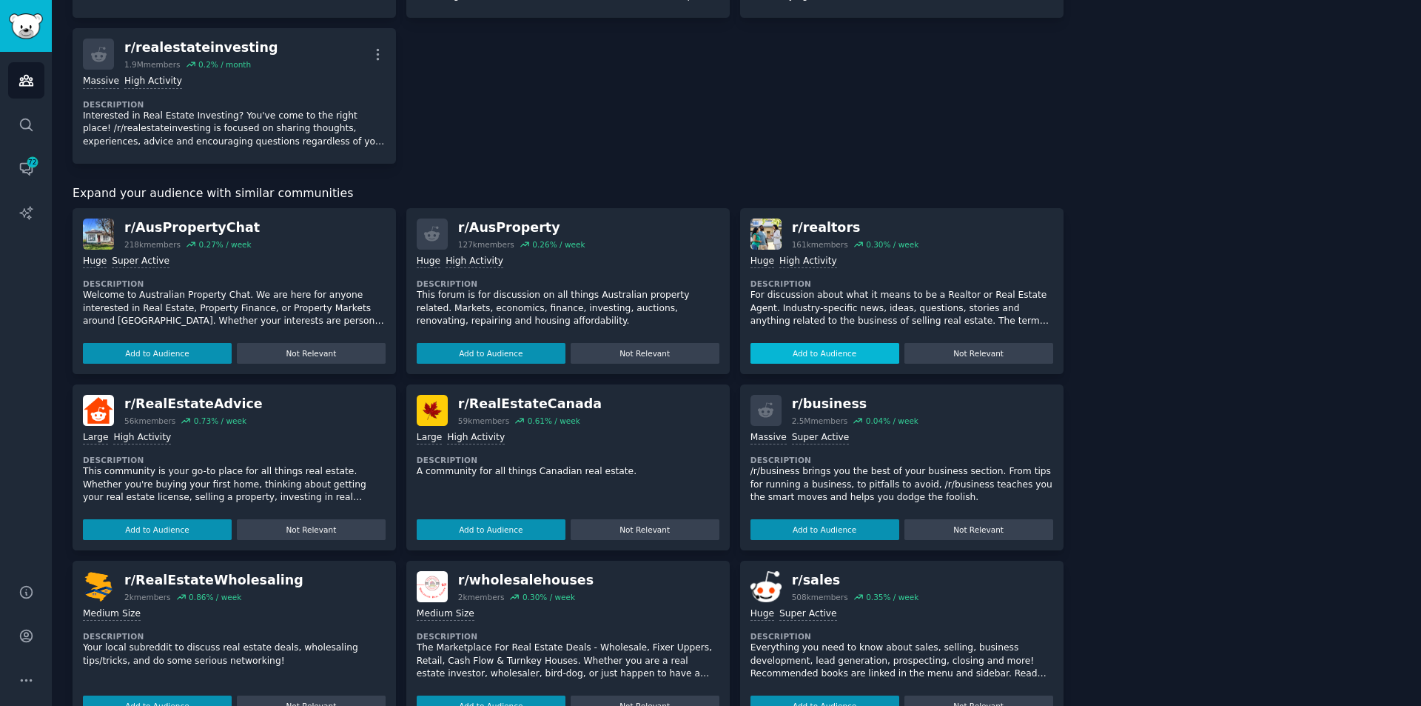
click at [848, 349] on button "Add to Audience" at bounding box center [825, 353] width 149 height 21
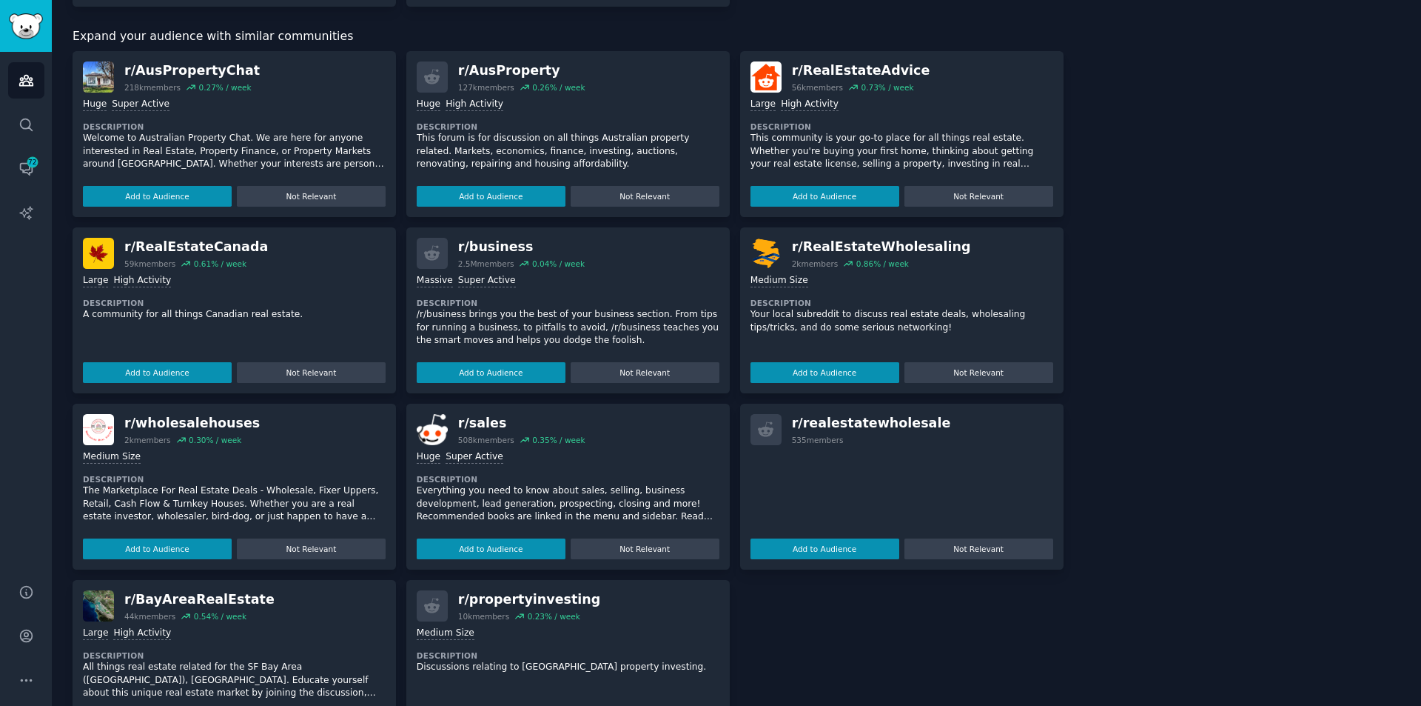
scroll to position [588, 0]
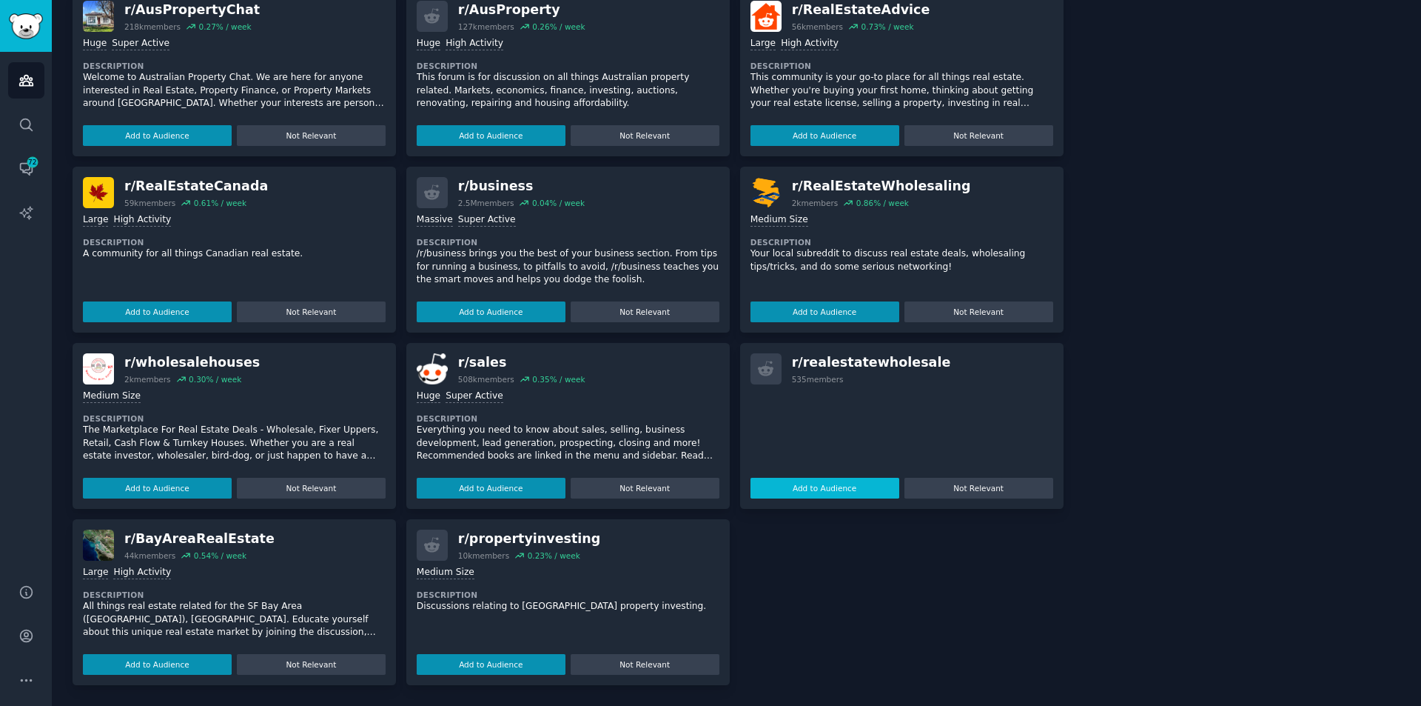
click at [843, 489] on button "Add to Audience" at bounding box center [825, 488] width 149 height 21
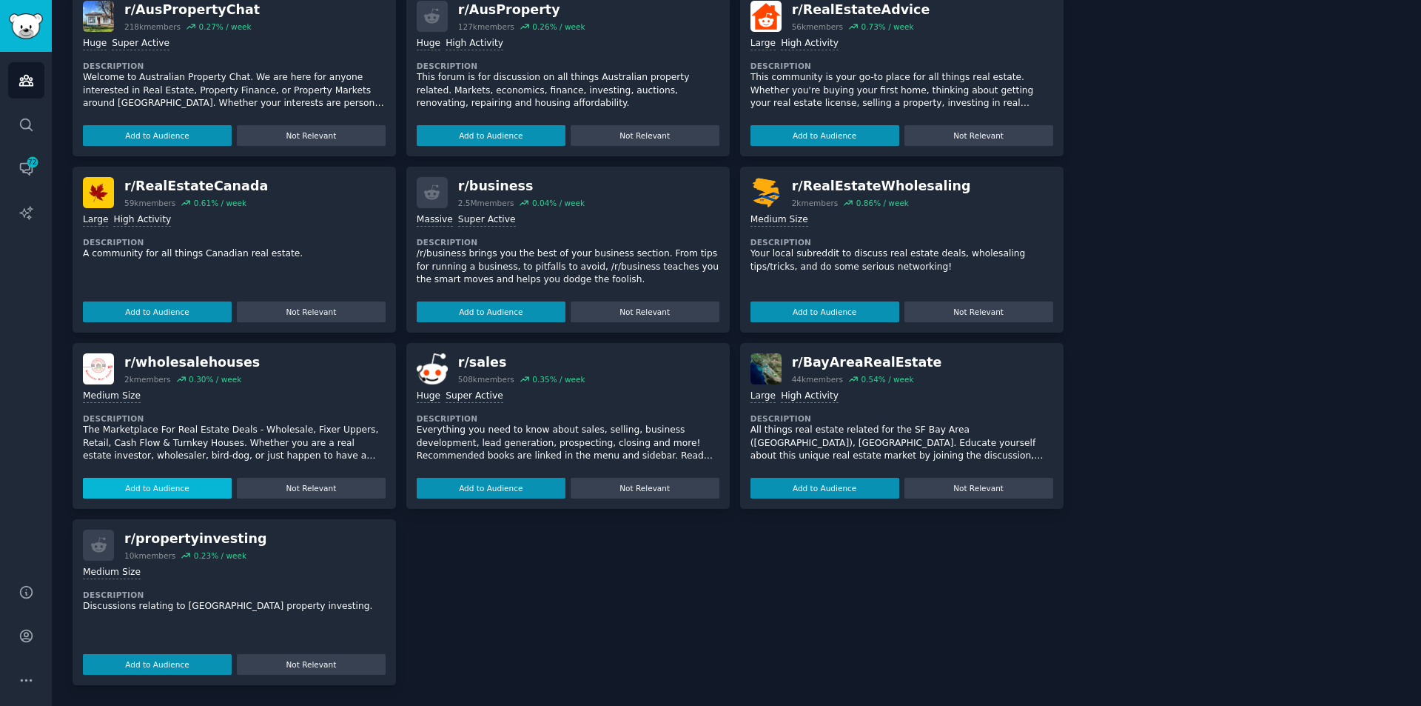
click at [173, 482] on button "Add to Audience" at bounding box center [157, 488] width 149 height 21
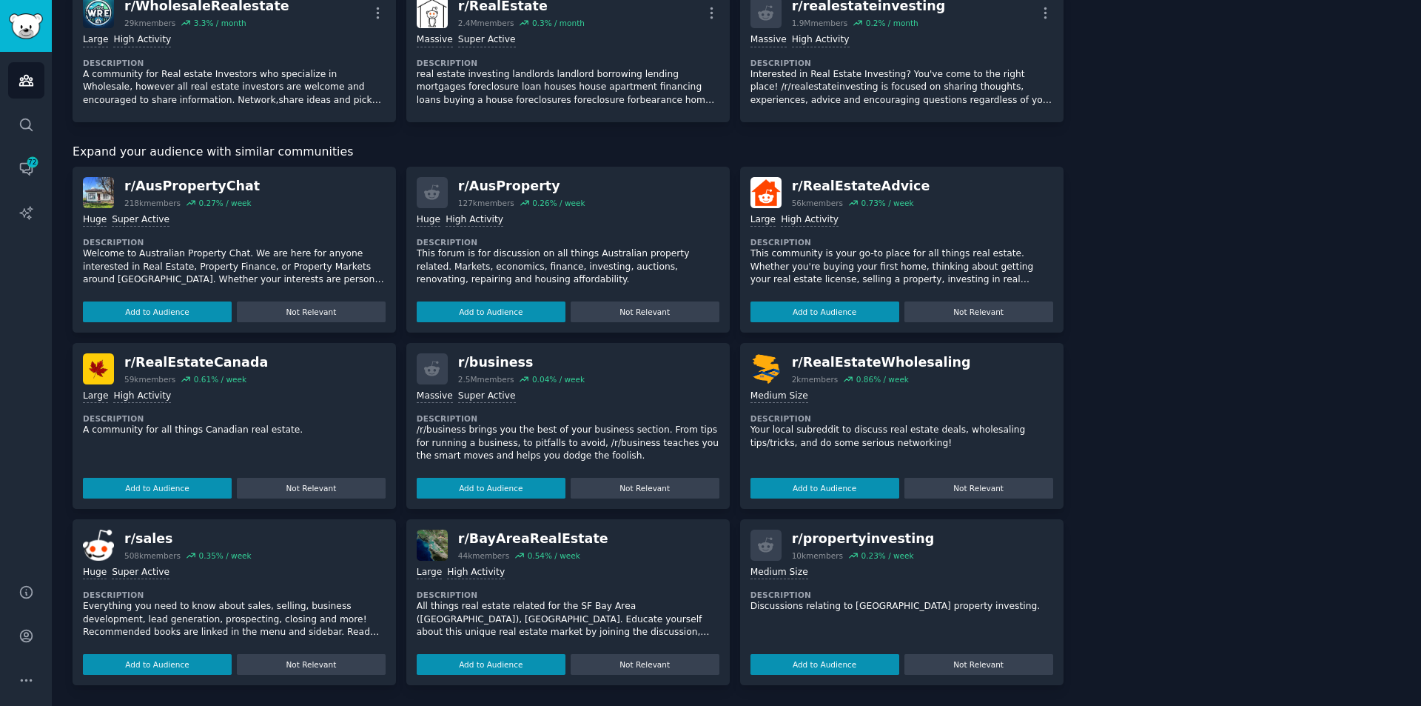
scroll to position [557, 0]
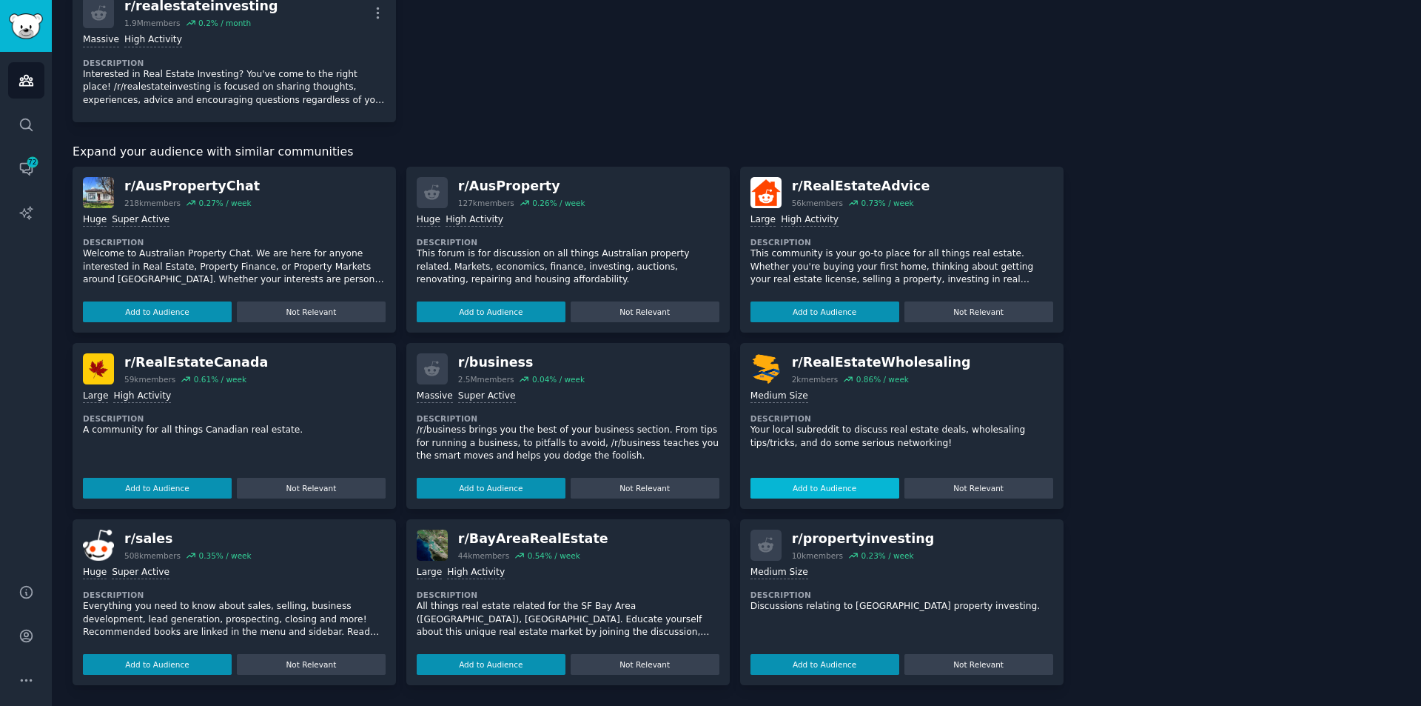
click at [822, 483] on button "Add to Audience" at bounding box center [825, 488] width 149 height 21
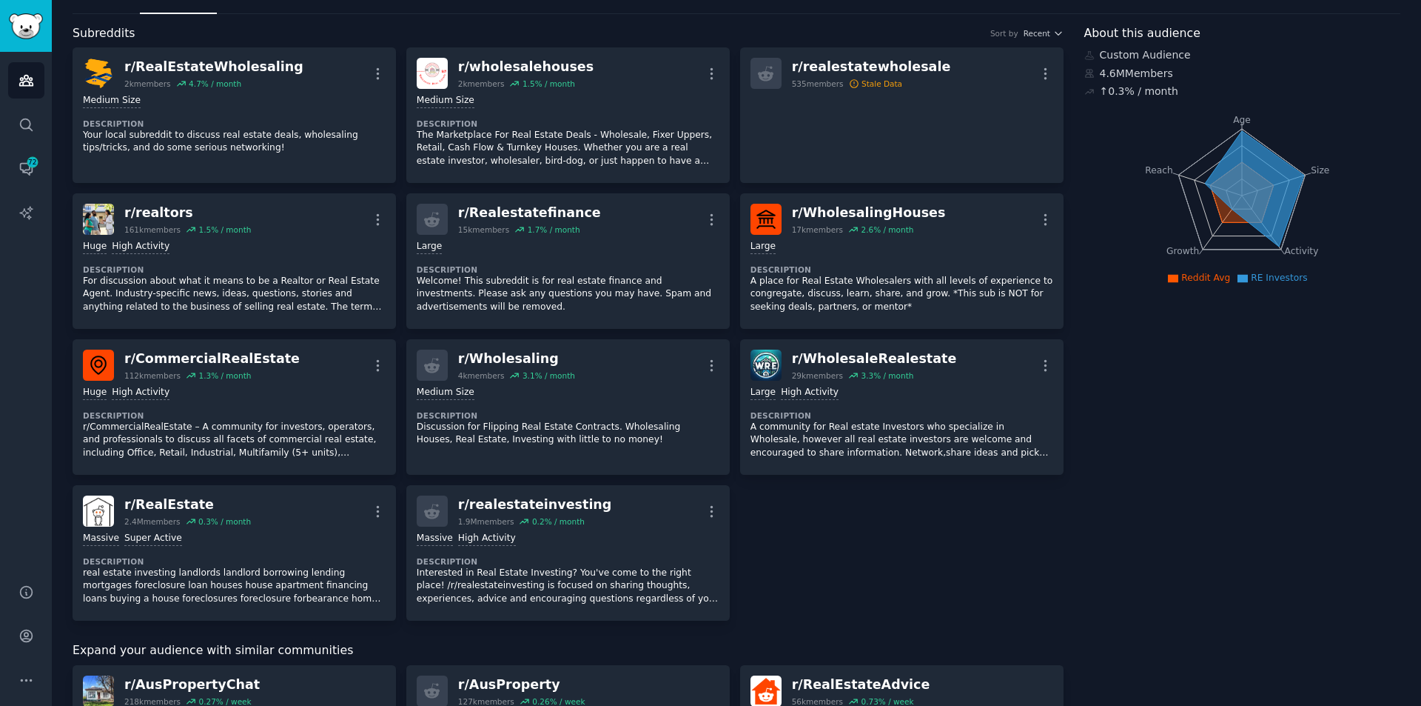
scroll to position [0, 0]
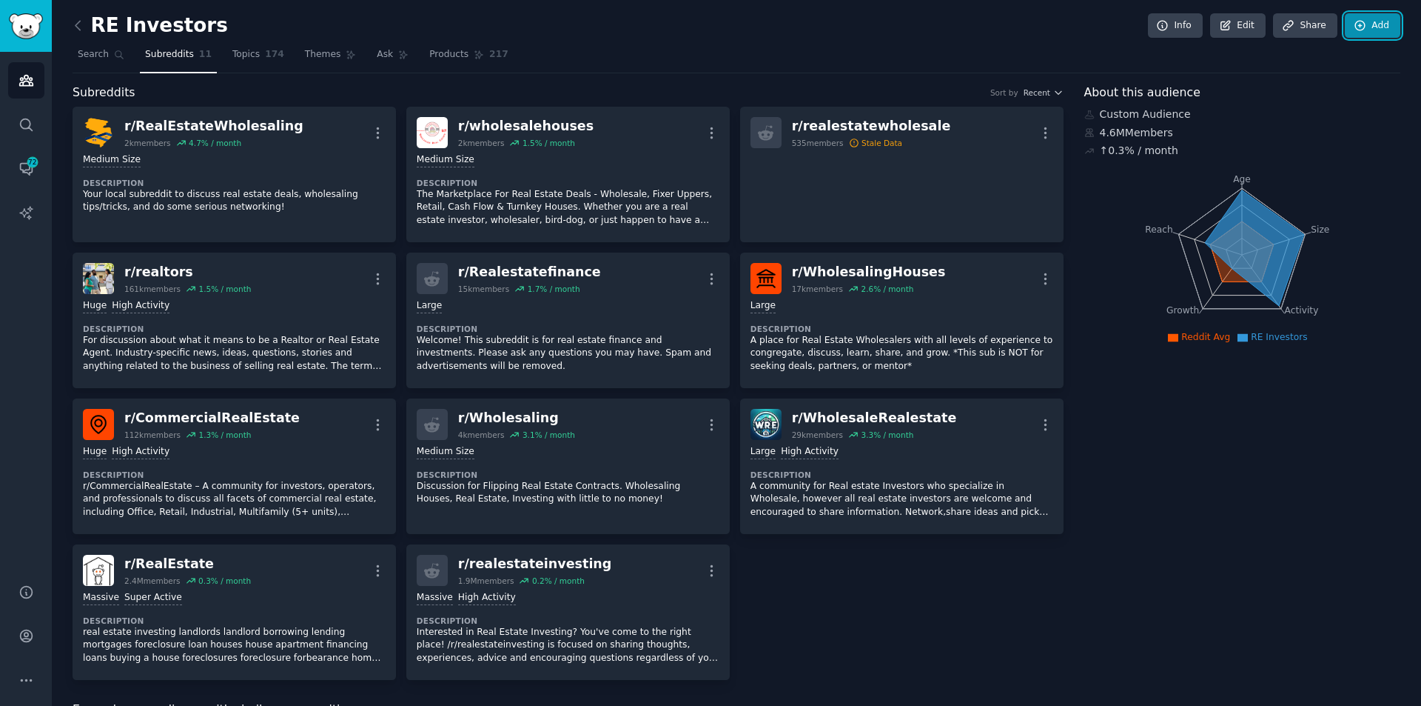
click at [1368, 17] on link "Add" at bounding box center [1373, 25] width 56 height 25
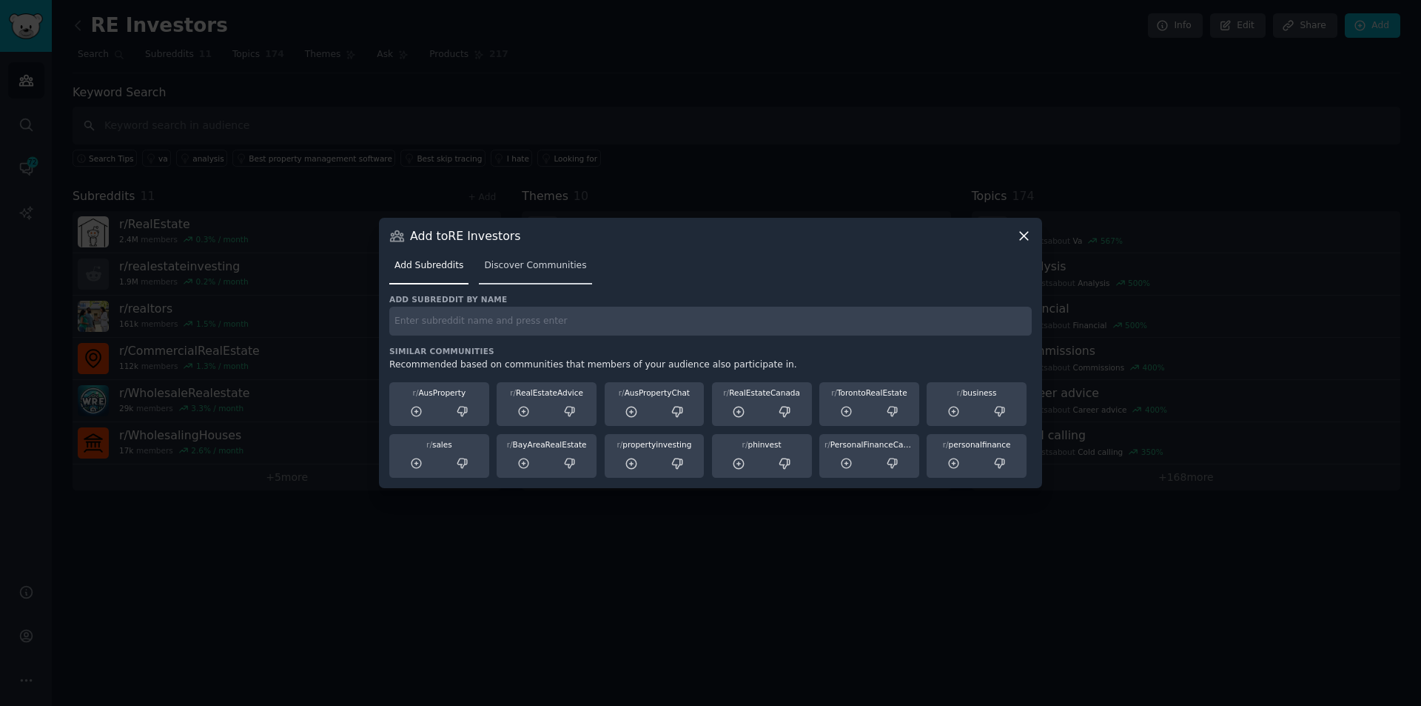
click at [555, 268] on span "Discover Communities" at bounding box center [535, 265] width 102 height 13
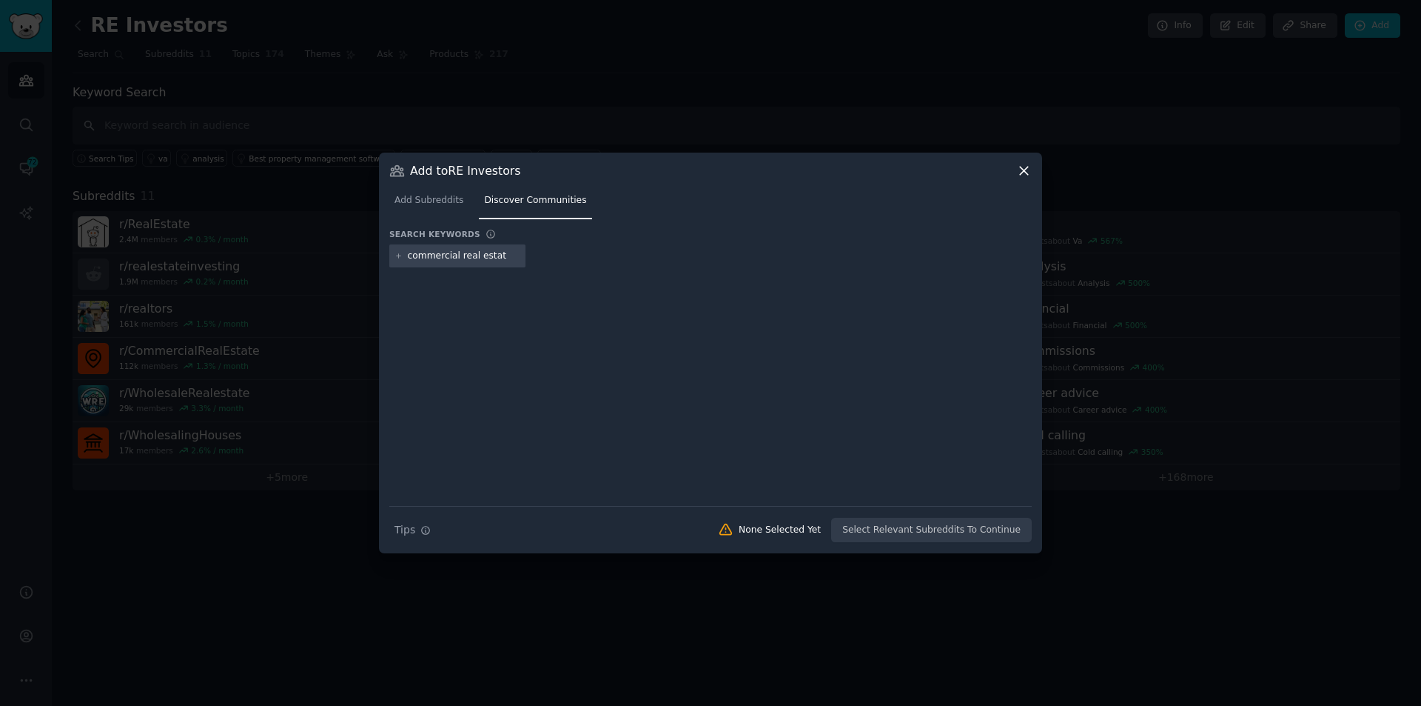
type input "commercial real estate"
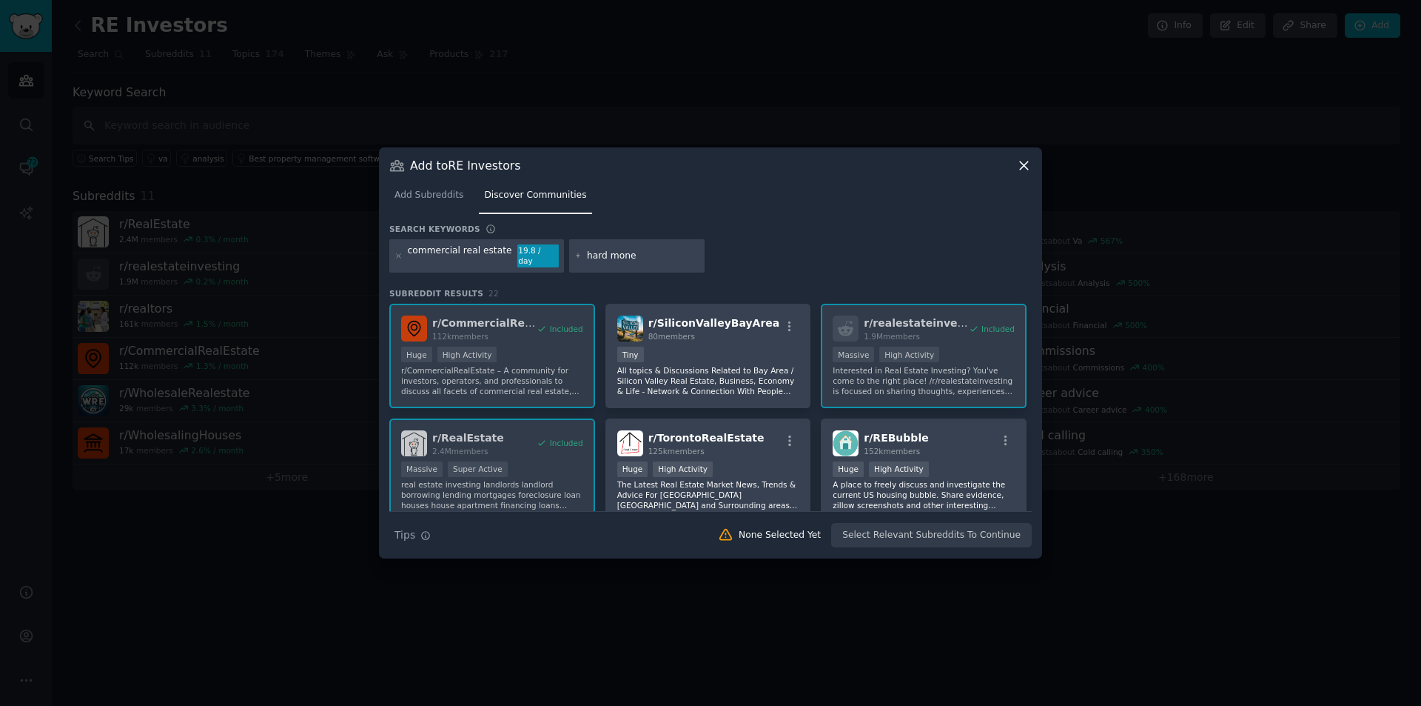
type input "hard money"
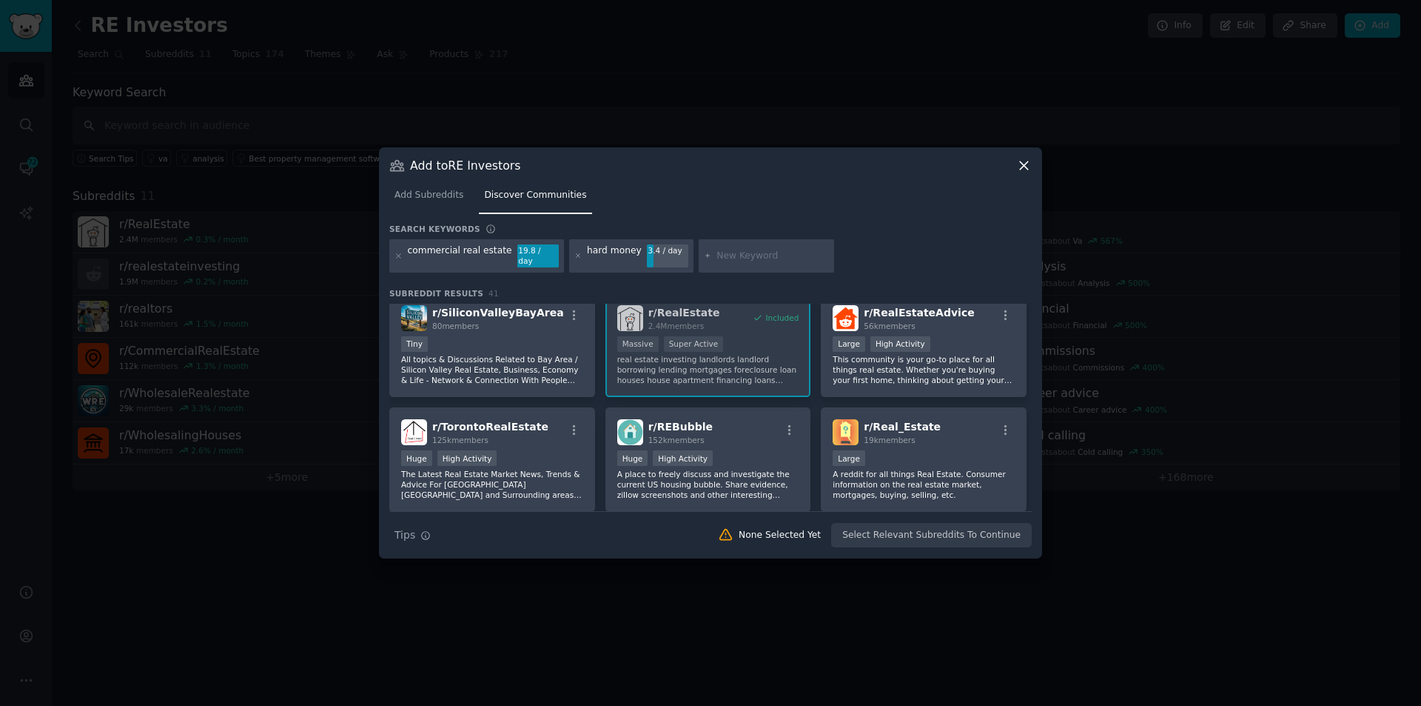
scroll to position [74, 0]
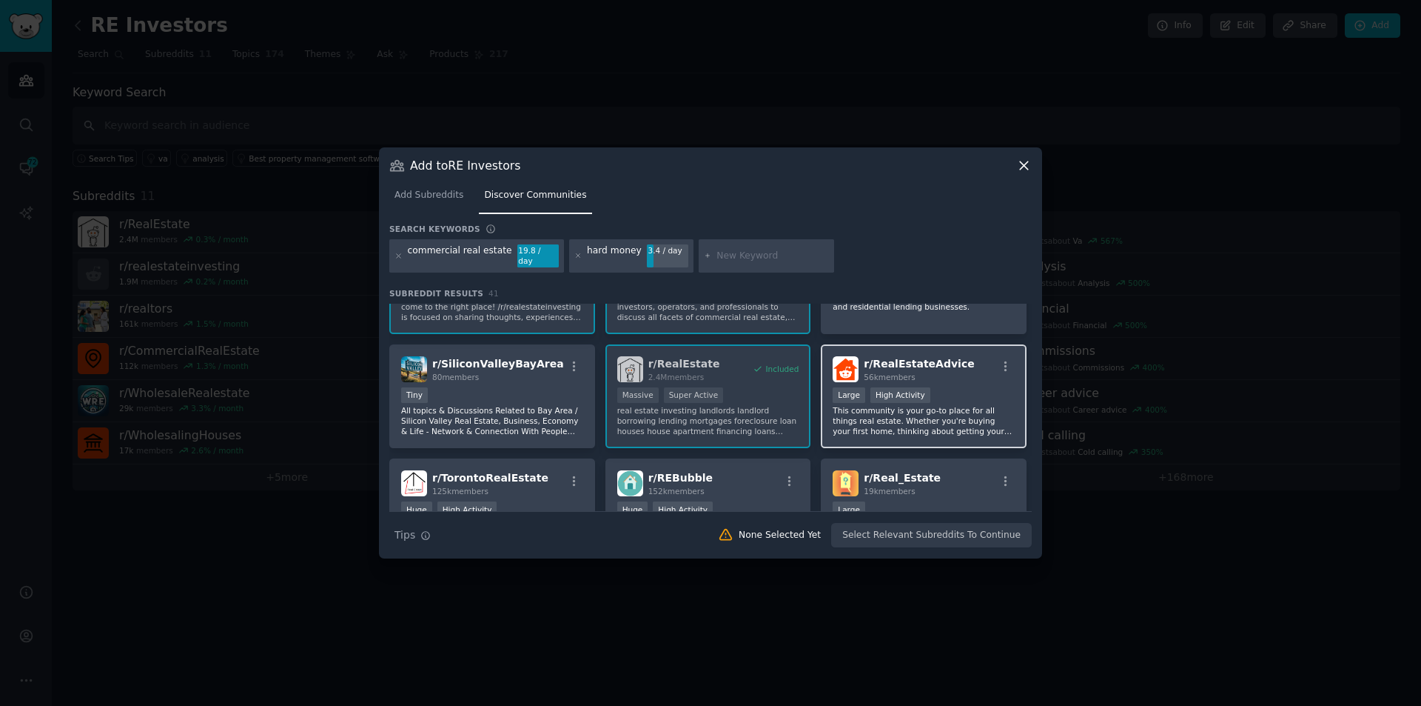
click at [969, 380] on div "r/ RealEstateAdvice 56k members >= 80th percentile for submissions / day Large …" at bounding box center [924, 396] width 206 height 104
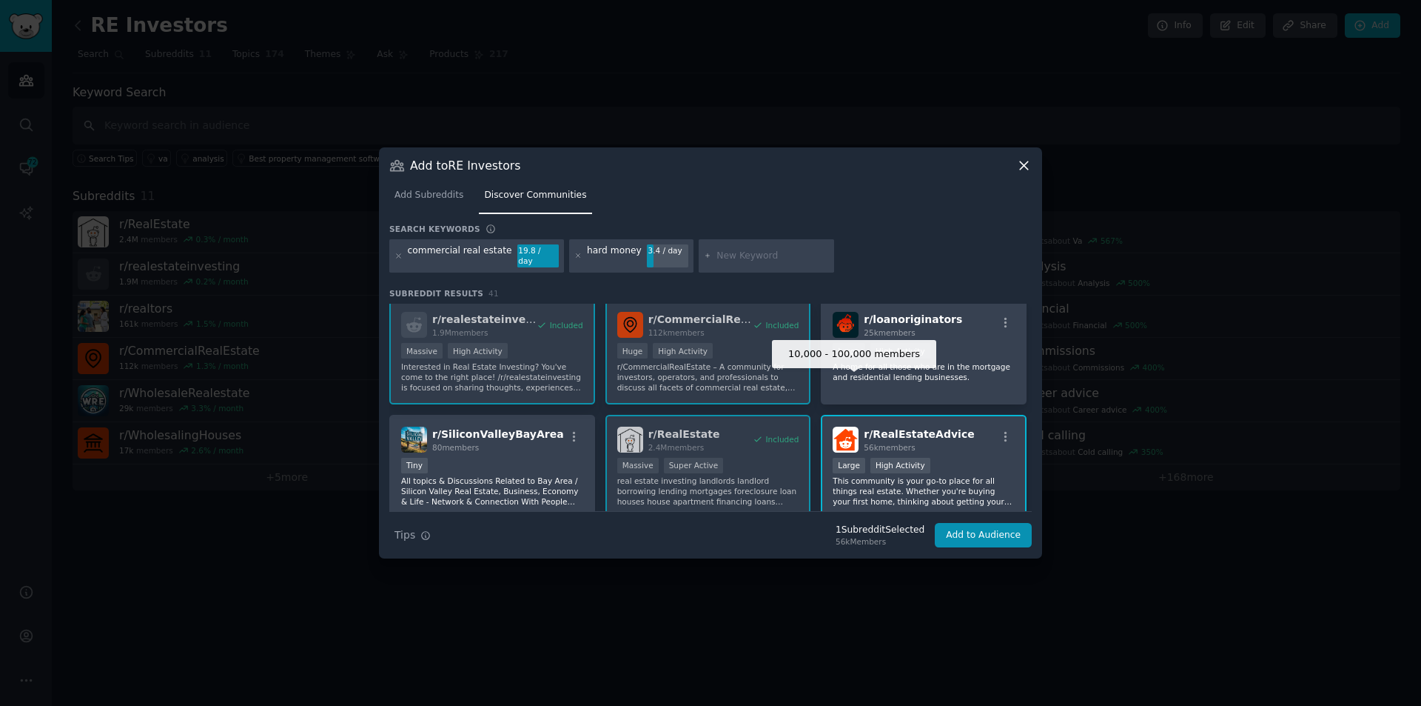
scroll to position [0, 0]
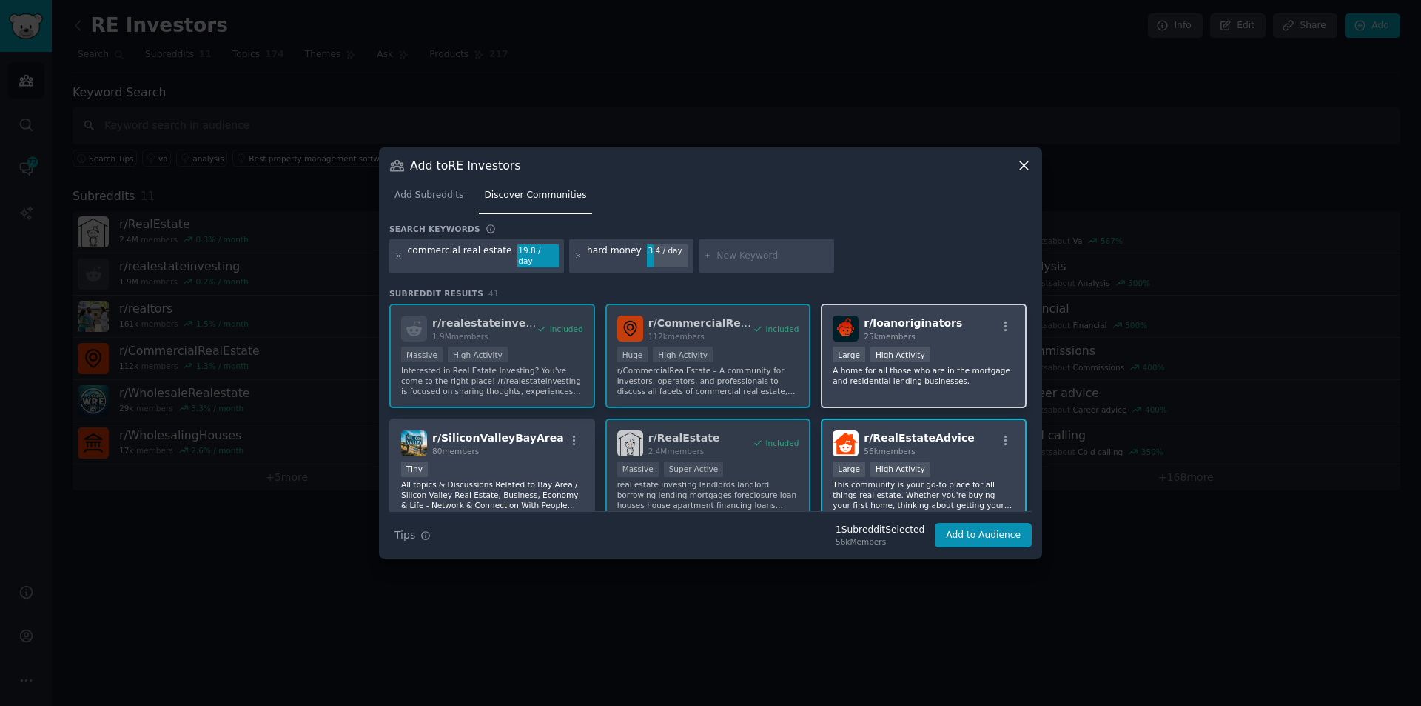
click at [970, 347] on div "Large High Activity" at bounding box center [924, 355] width 182 height 19
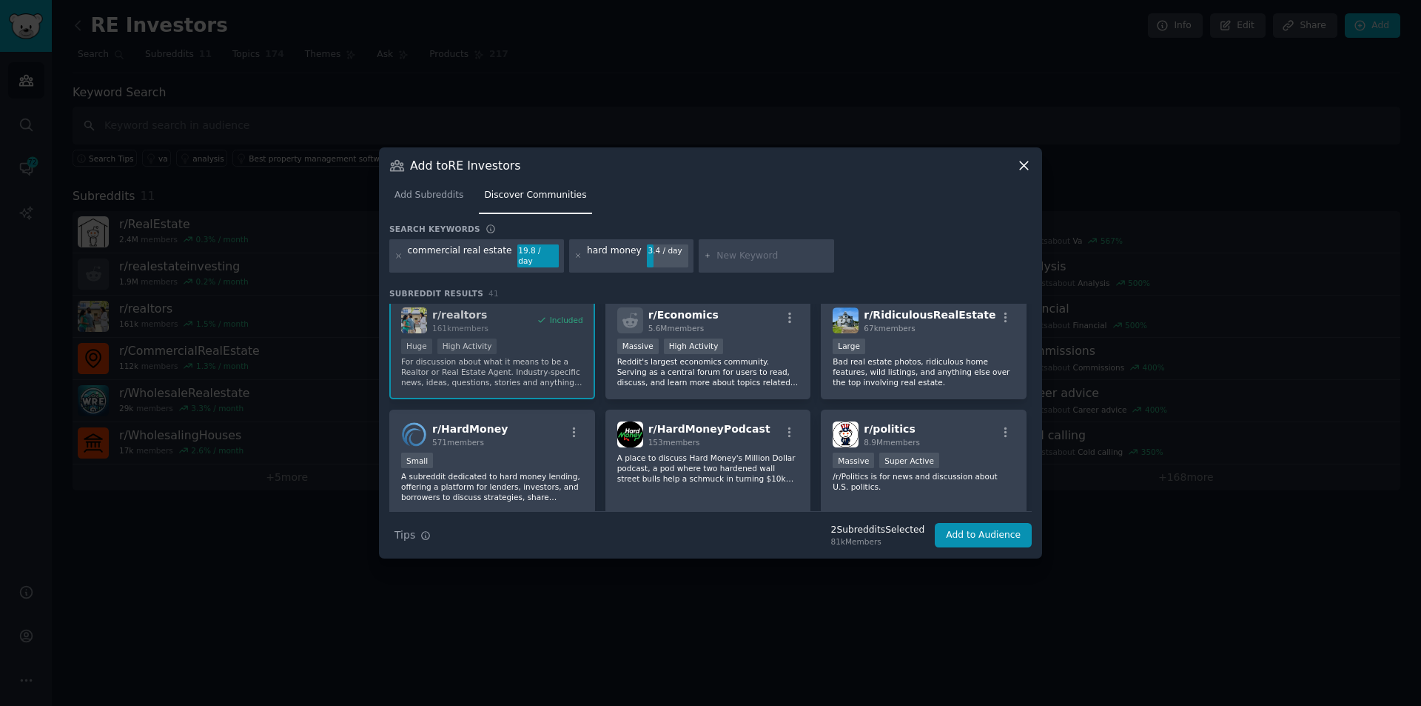
scroll to position [370, 0]
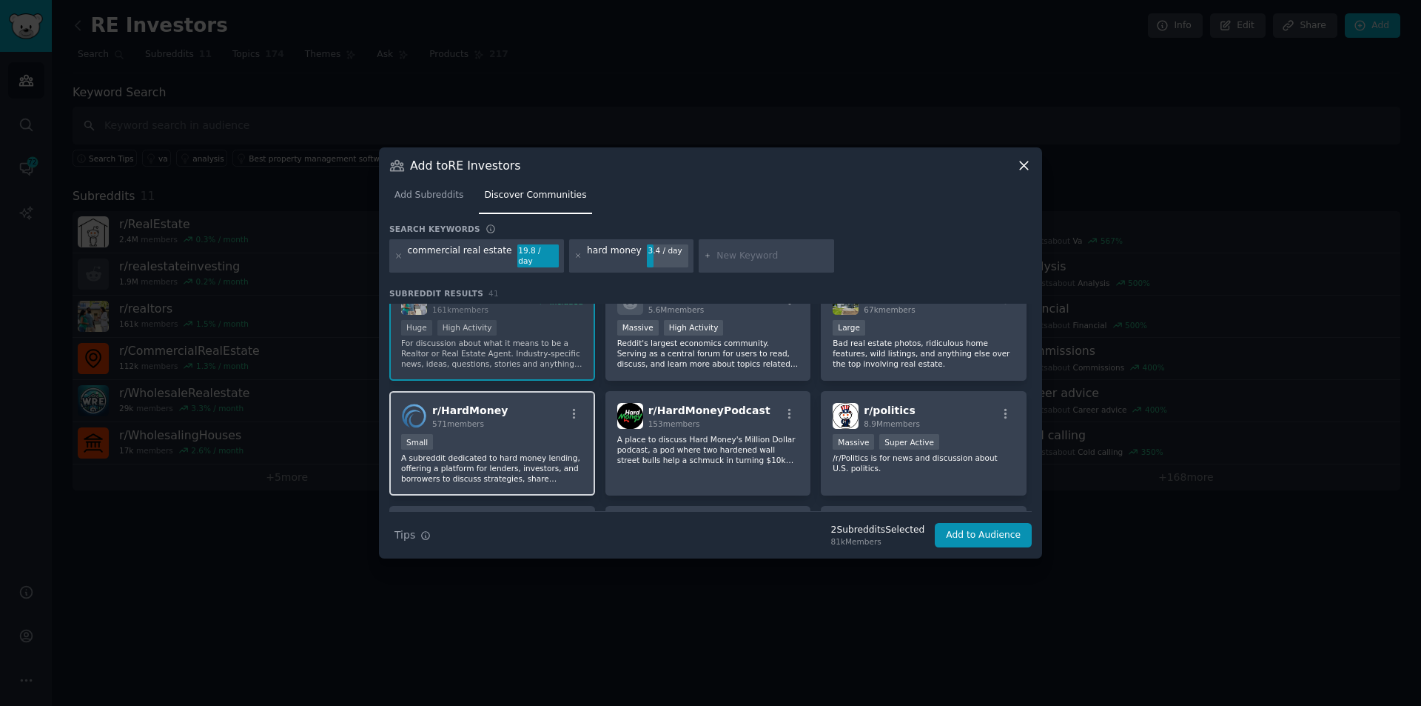
click at [523, 418] on div "r/ HardMoney 571 members" at bounding box center [492, 416] width 182 height 26
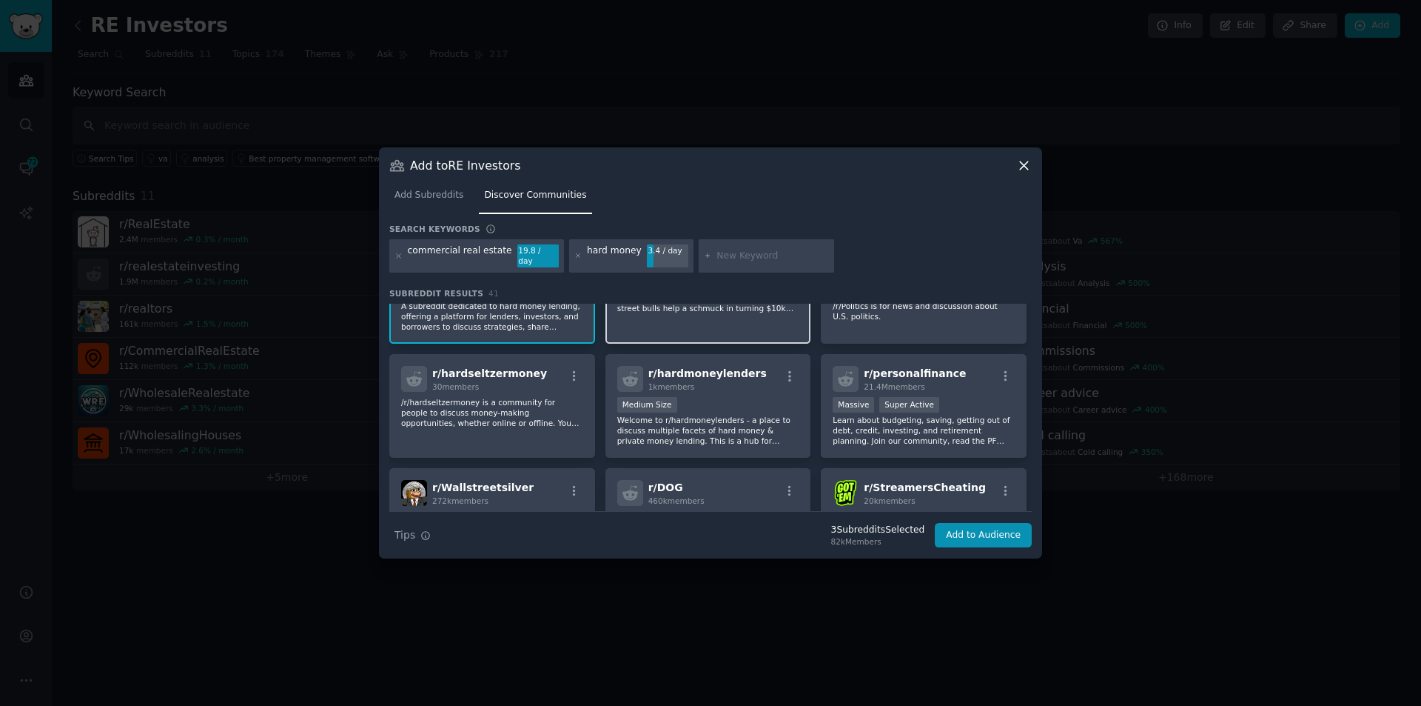
scroll to position [518, 0]
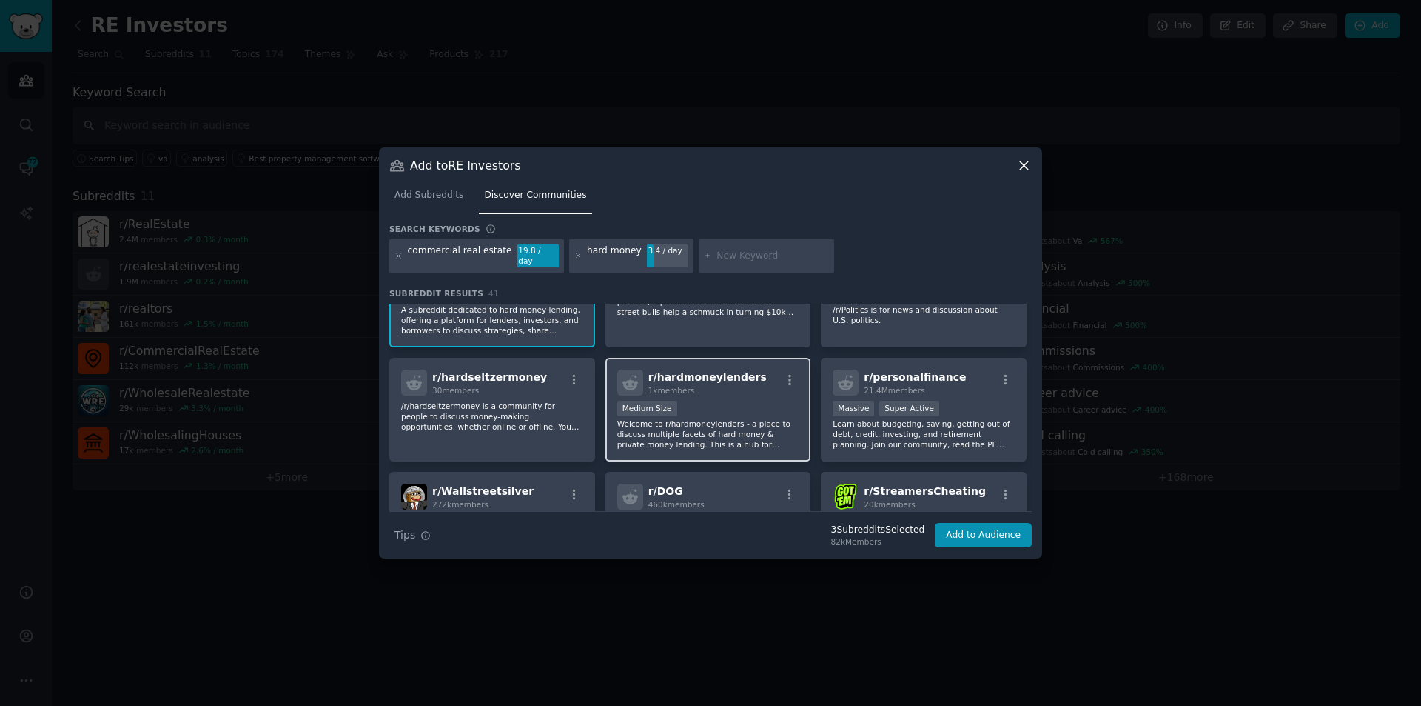
click at [702, 406] on div "Medium Size" at bounding box center [708, 410] width 182 height 19
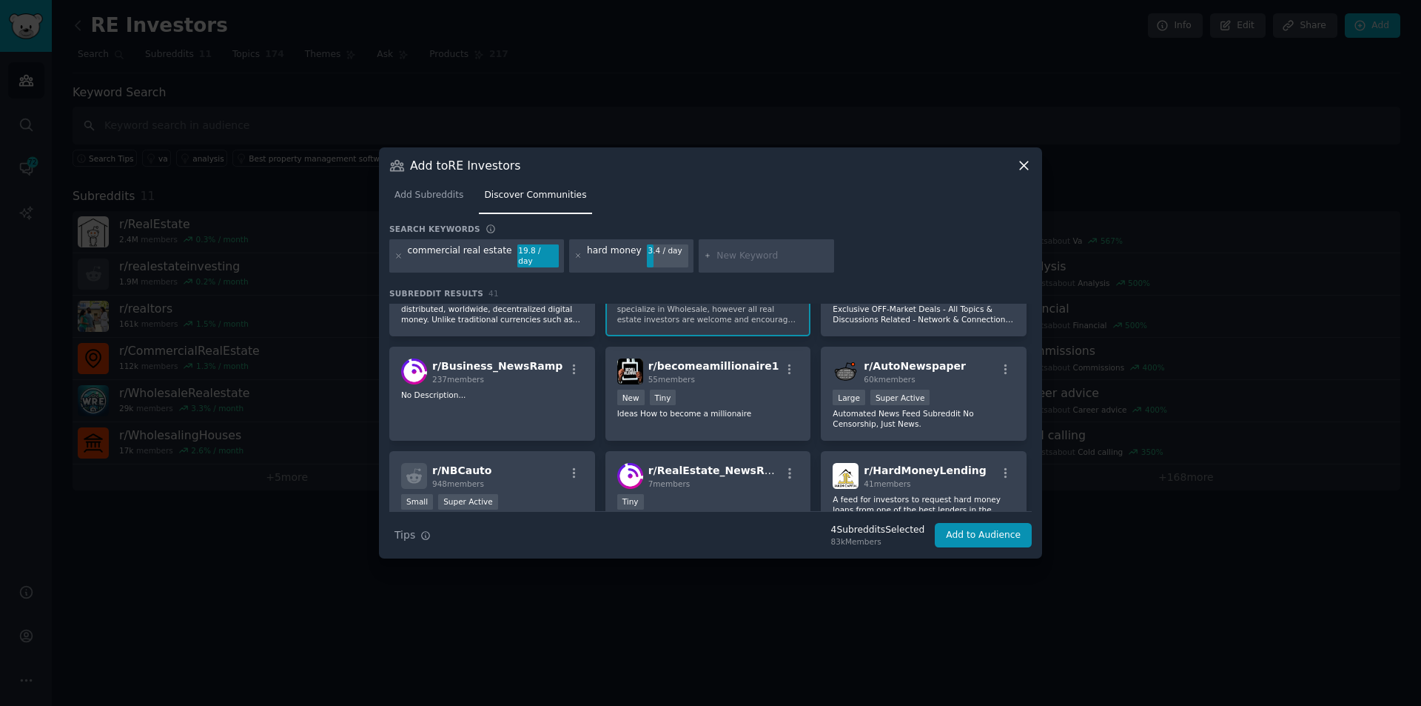
scroll to position [888, 0]
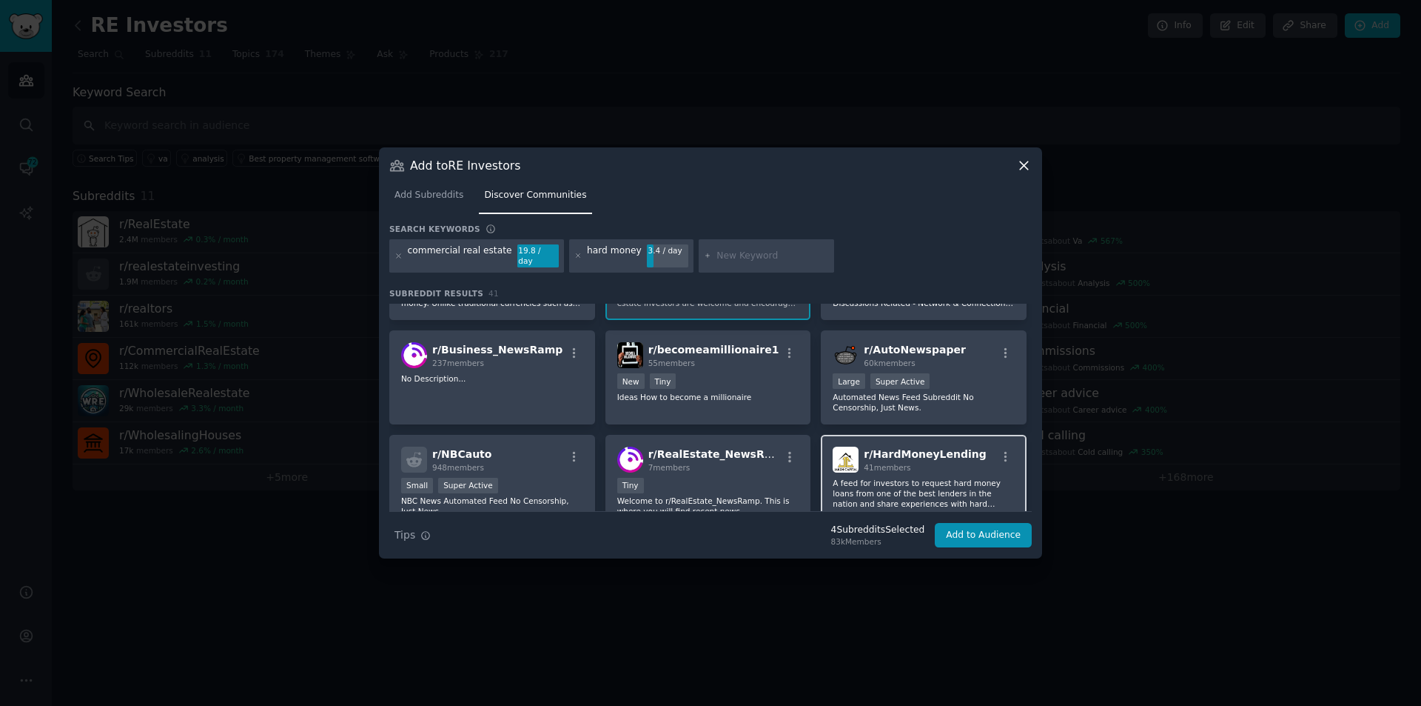
click at [925, 461] on div "r/ HardMoneyLending 41 members A feed for investors to request hard money loans…" at bounding box center [924, 487] width 206 height 104
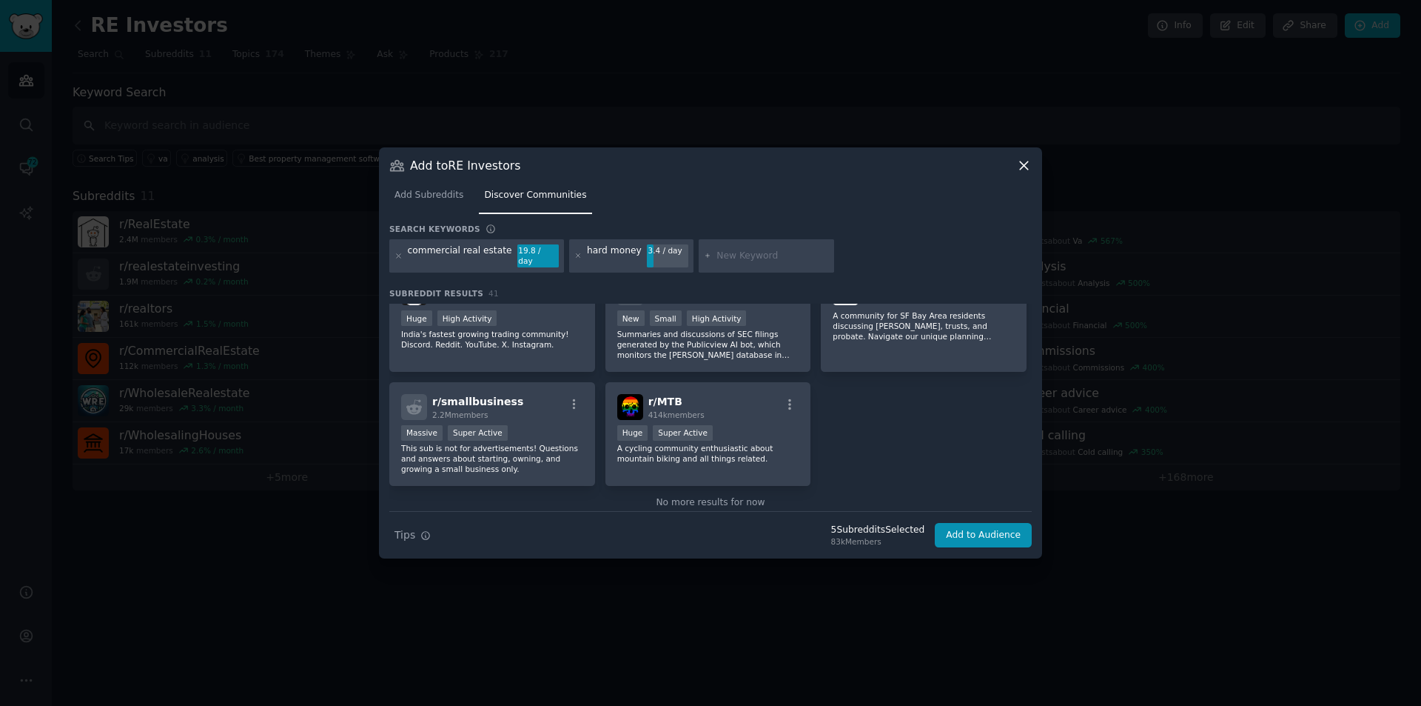
scroll to position [1415, 0]
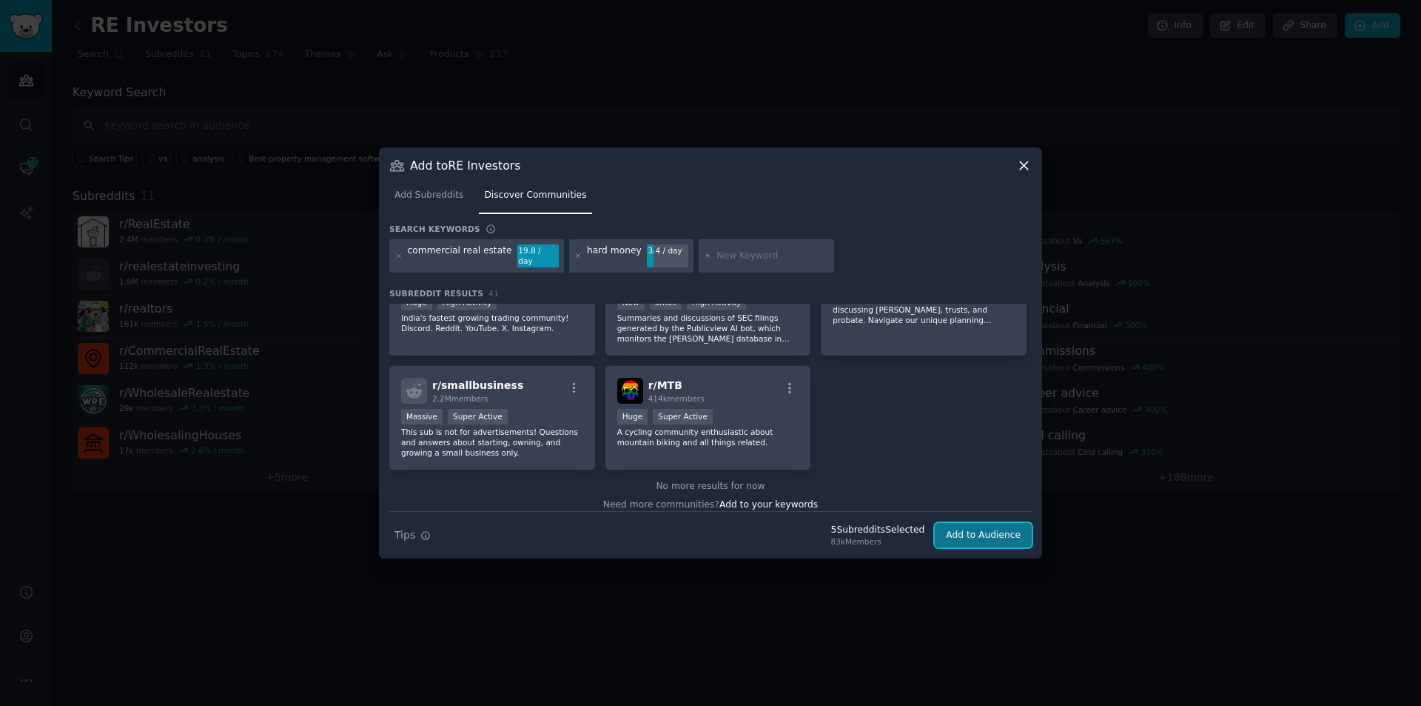
click at [963, 534] on button "Add to Audience" at bounding box center [983, 535] width 97 height 25
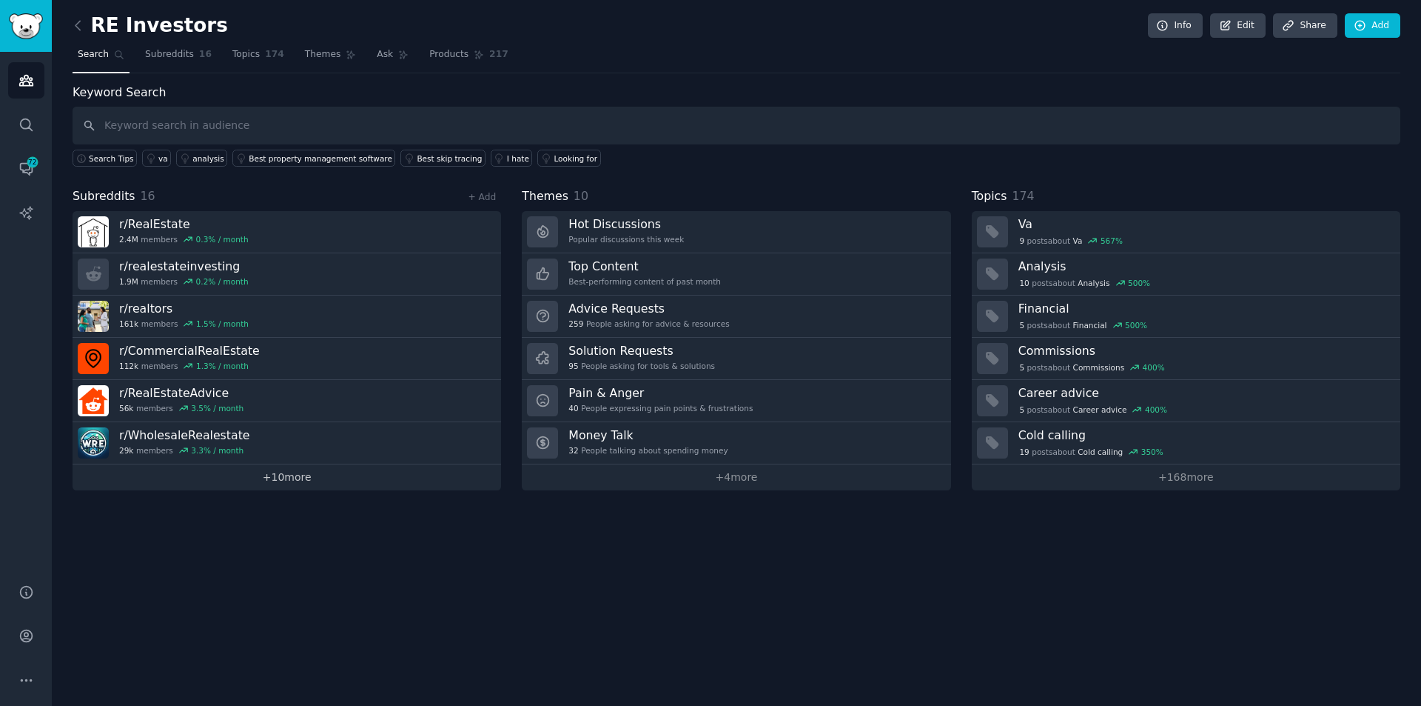
click at [271, 475] on link "+ 10 more" at bounding box center [287, 477] width 429 height 26
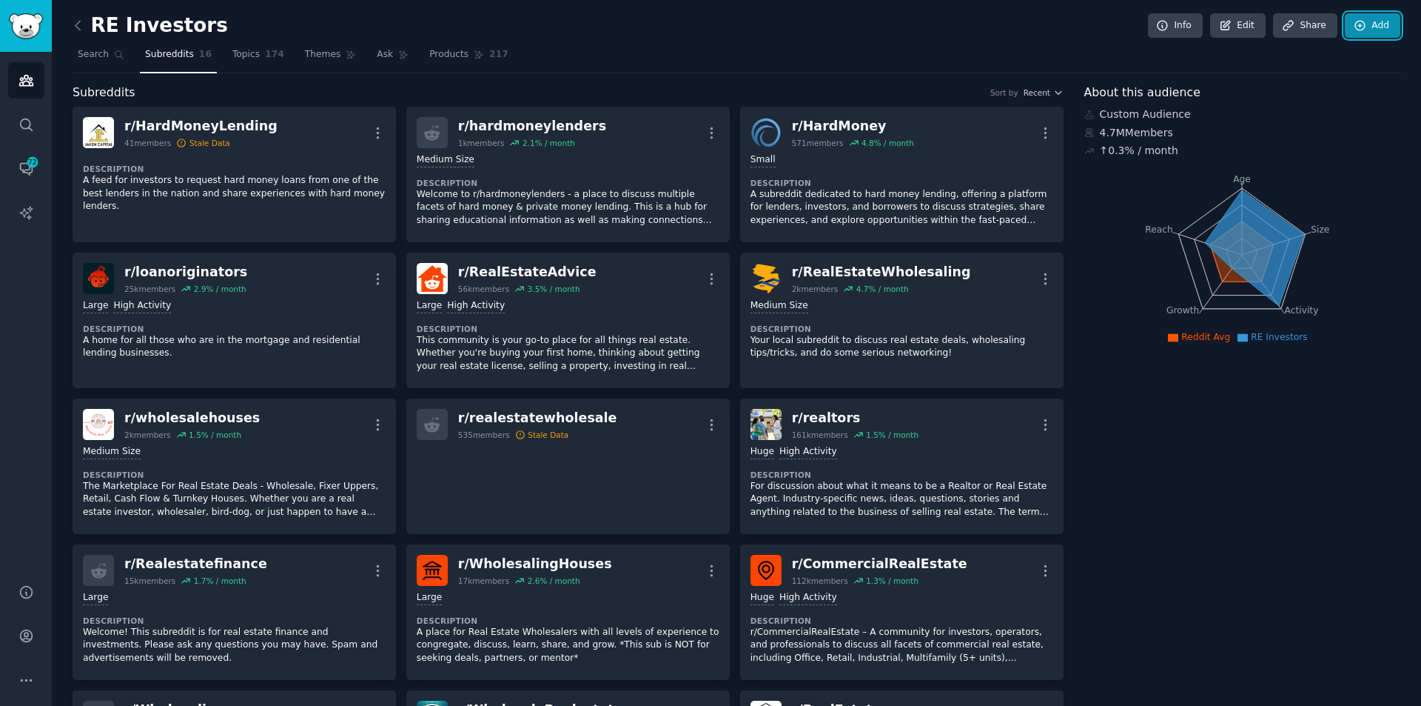
click at [1374, 22] on link "Add" at bounding box center [1373, 25] width 56 height 25
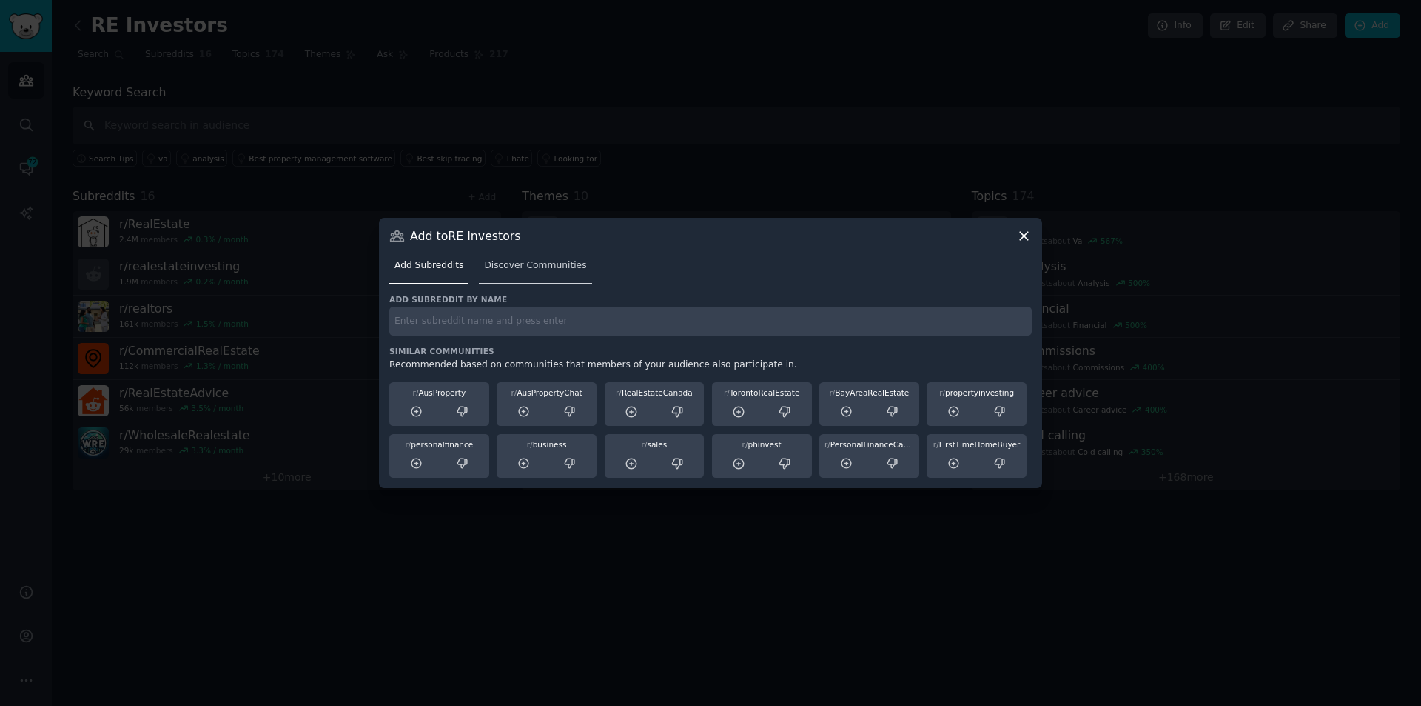
click at [543, 258] on link "Discover Communities" at bounding box center [535, 269] width 113 height 30
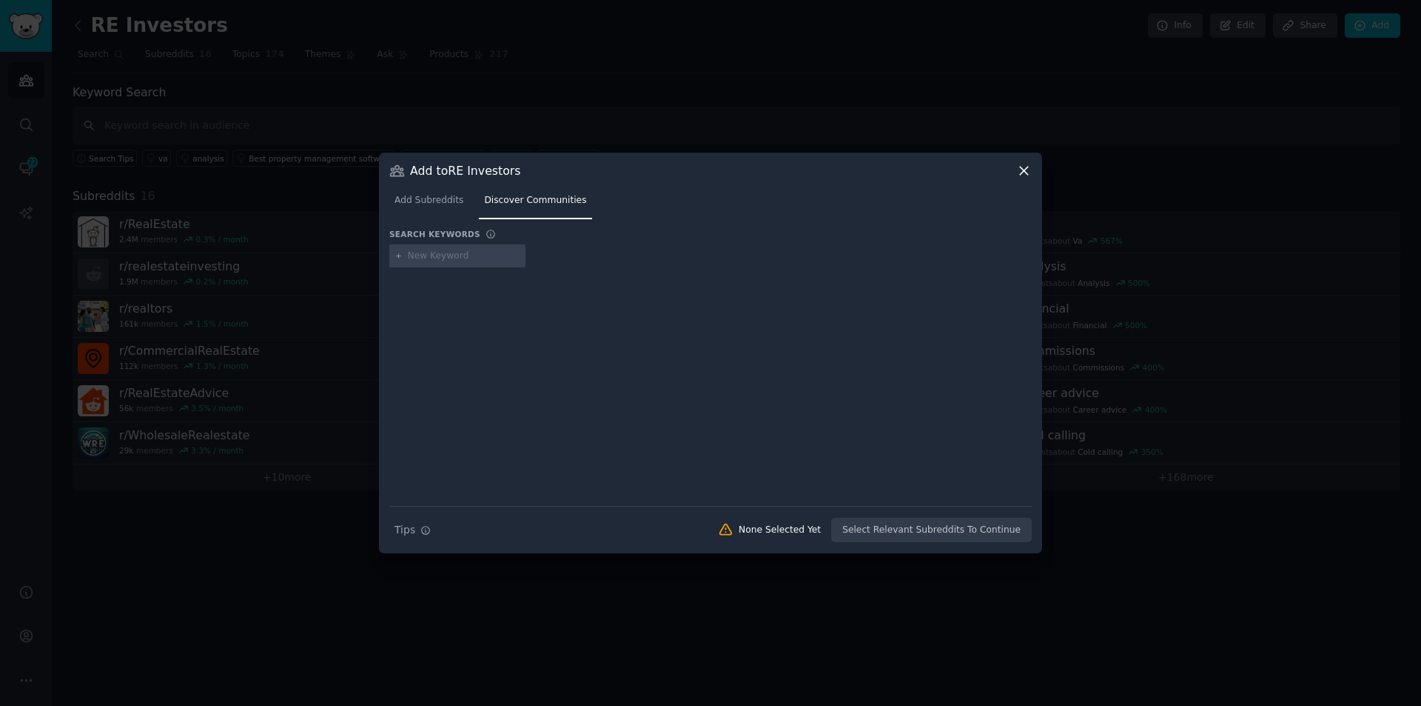
click at [421, 257] on input "text" at bounding box center [464, 256] width 113 height 13
type input "lender"
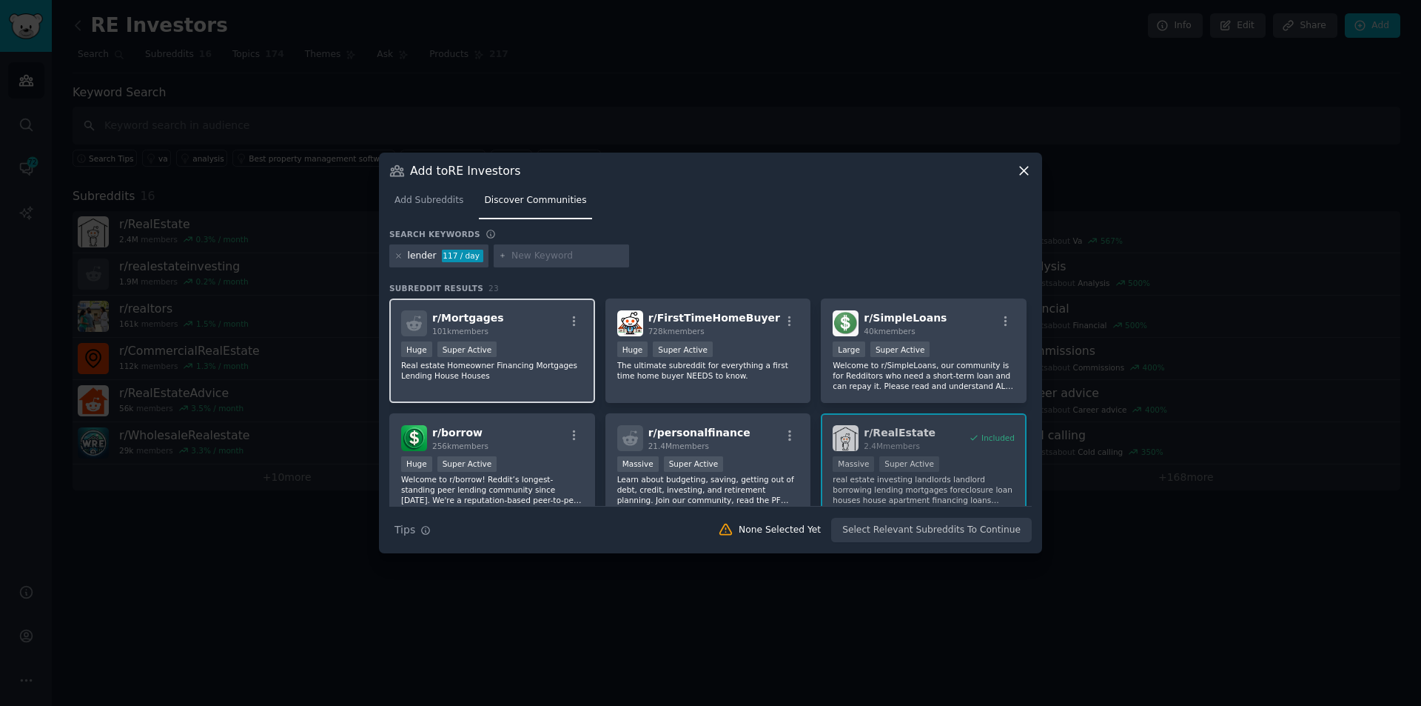
click at [549, 318] on div "r/ Mortgages 101k members" at bounding box center [492, 323] width 182 height 26
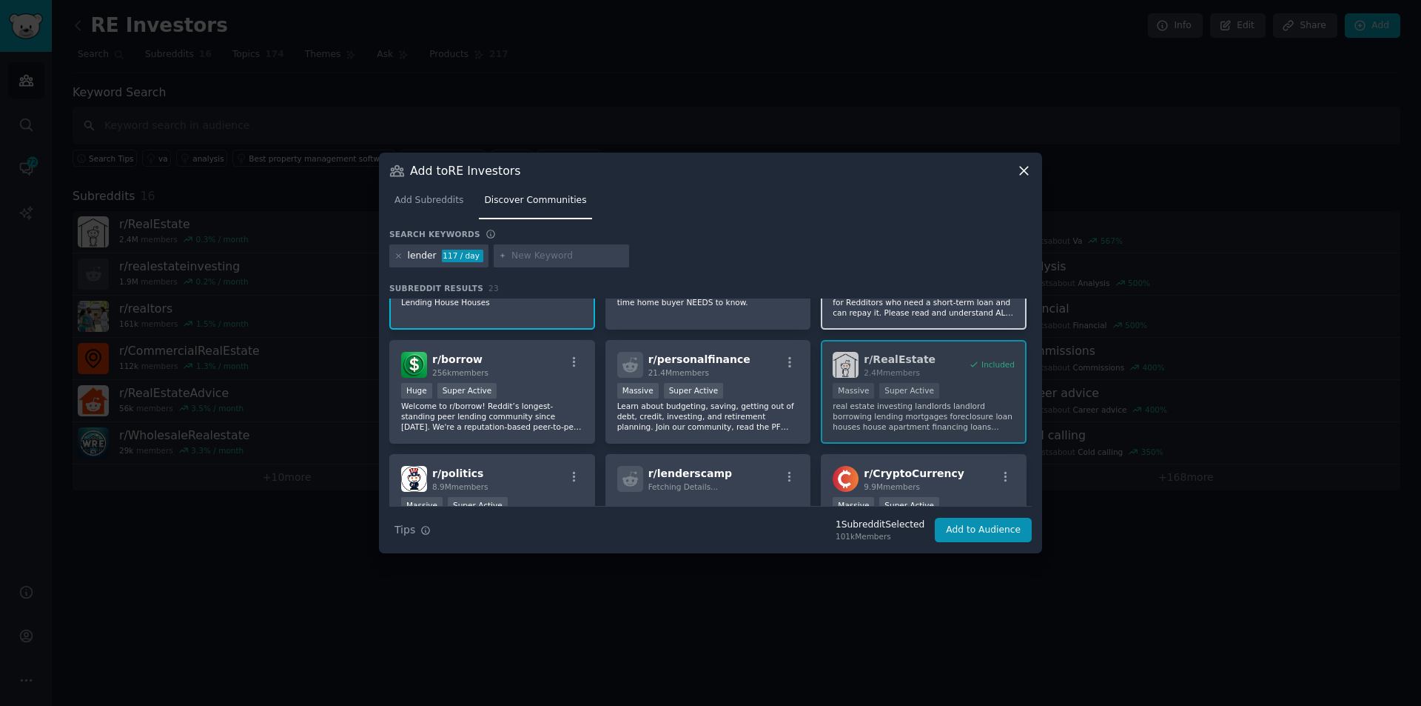
scroll to position [74, 0]
click at [563, 375] on div "r/ borrow 256k members" at bounding box center [492, 364] width 182 height 26
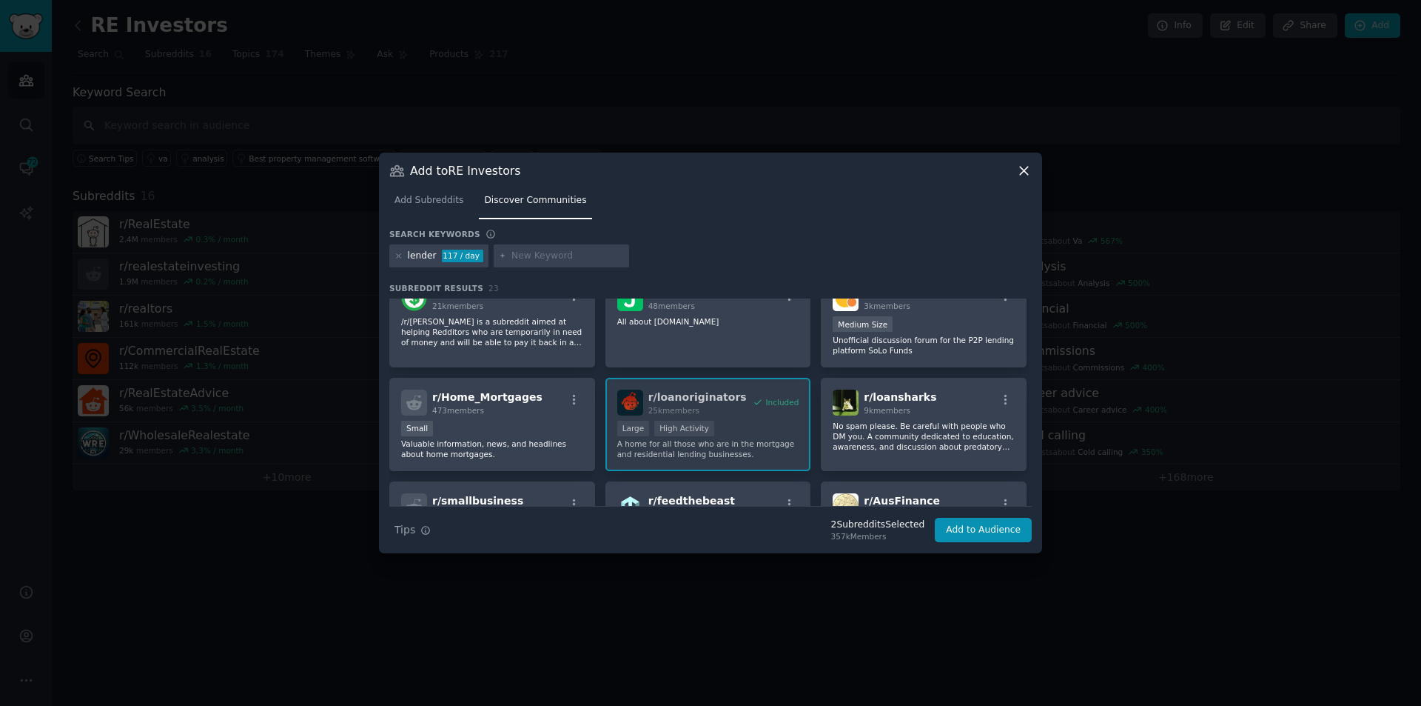
scroll to position [518, 0]
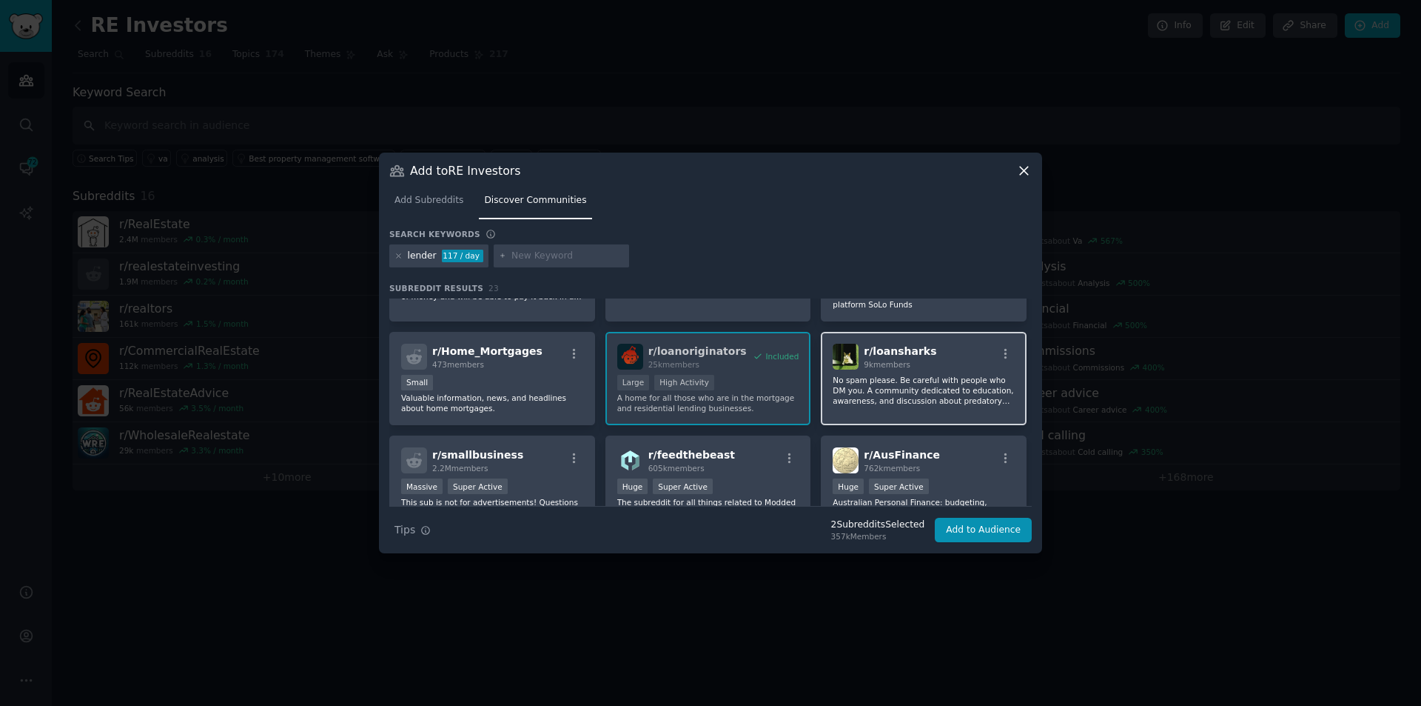
click at [979, 356] on div "r/ loansharks 9k members" at bounding box center [924, 357] width 182 height 26
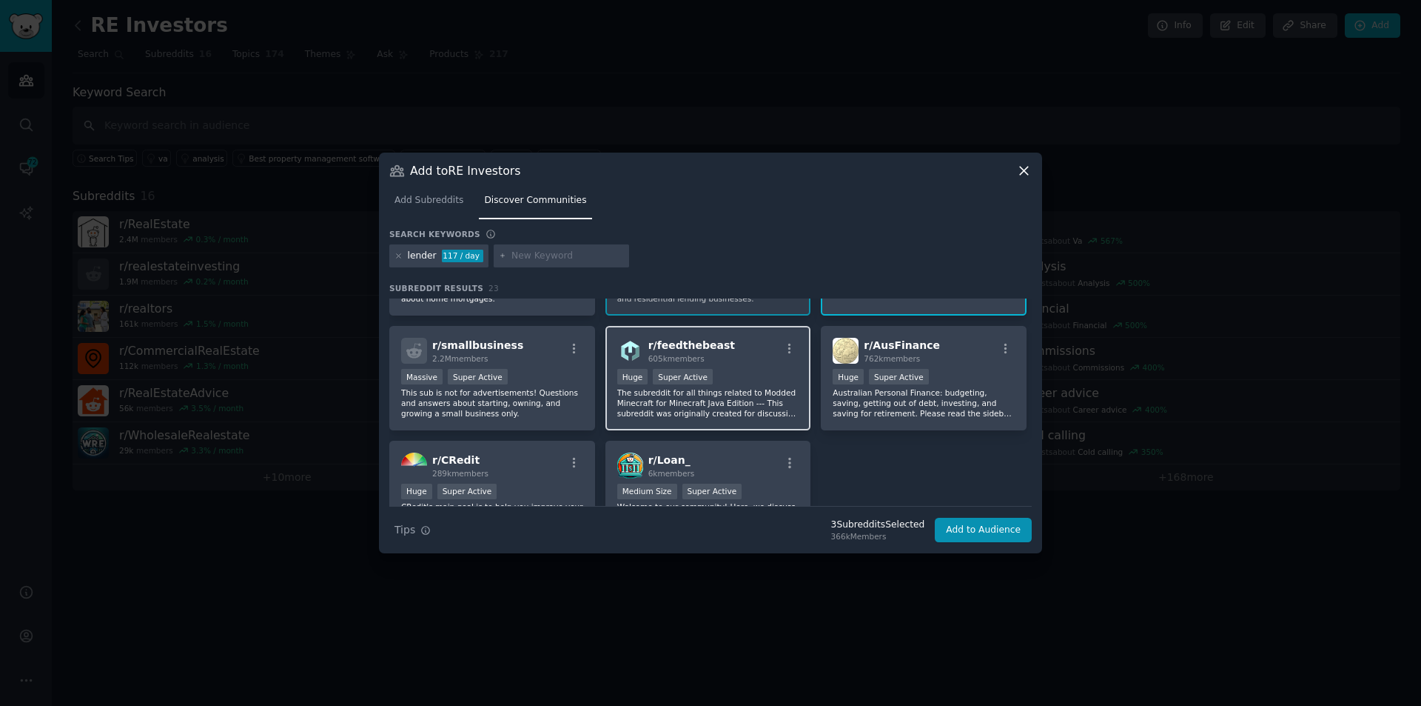
scroll to position [666, 0]
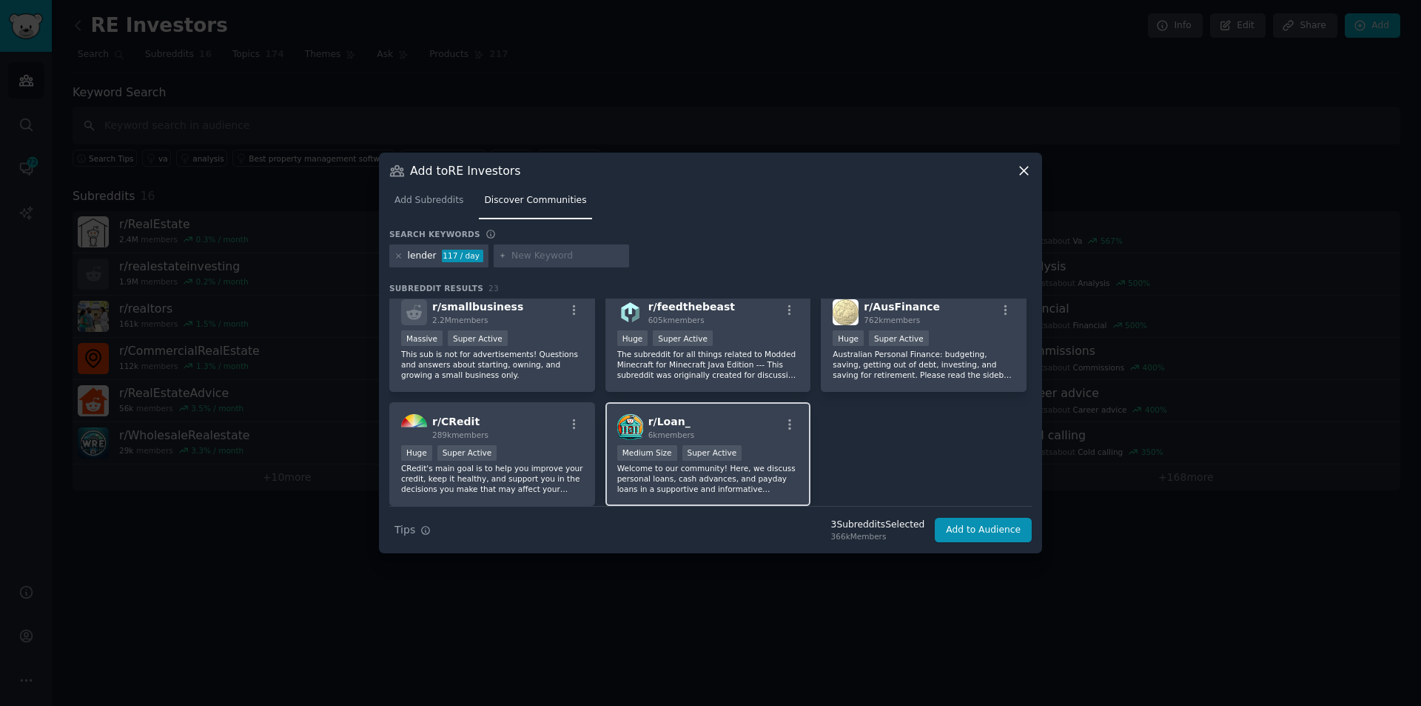
click at [760, 472] on p "Welcome to our community! Here, we discuss personal loans, cash advances, and p…" at bounding box center [708, 478] width 182 height 31
click at [1011, 529] on button "Add to Audience" at bounding box center [983, 530] width 97 height 25
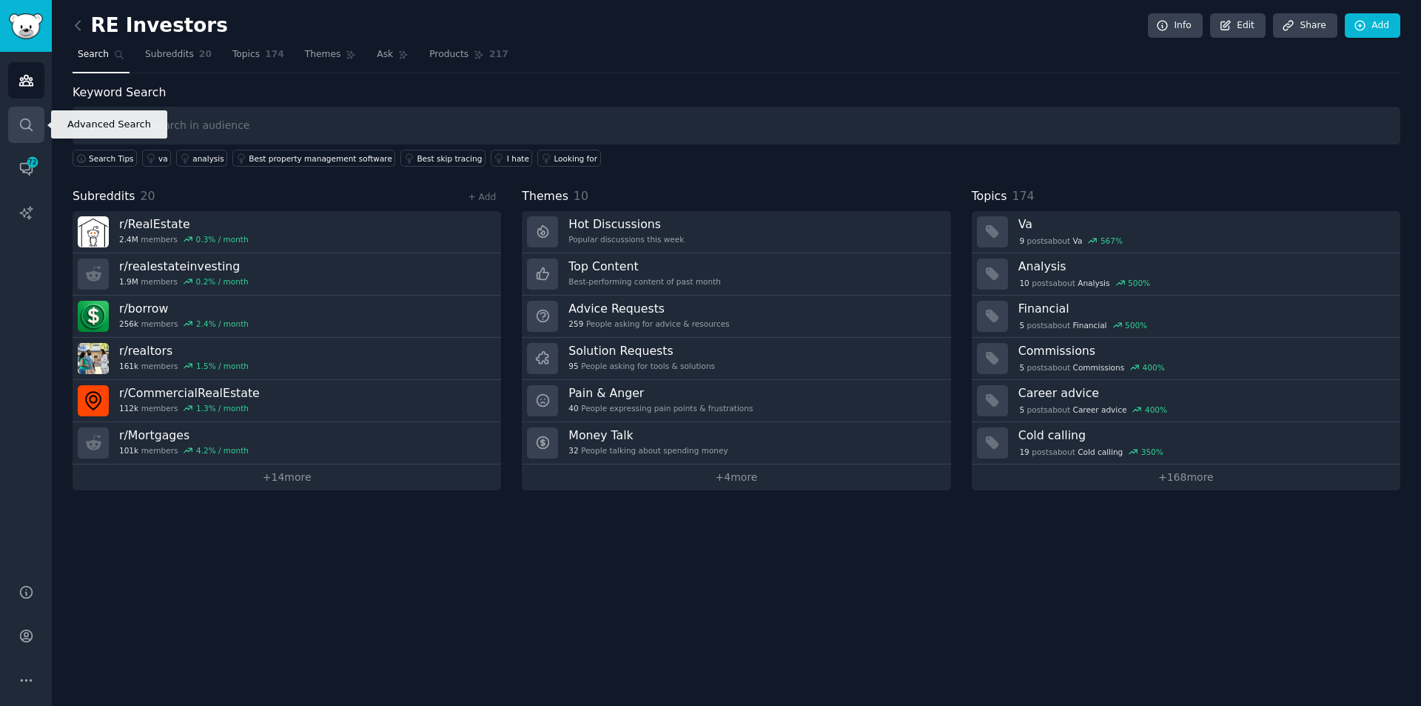
click at [33, 128] on icon "Sidebar" at bounding box center [27, 125] width 16 height 16
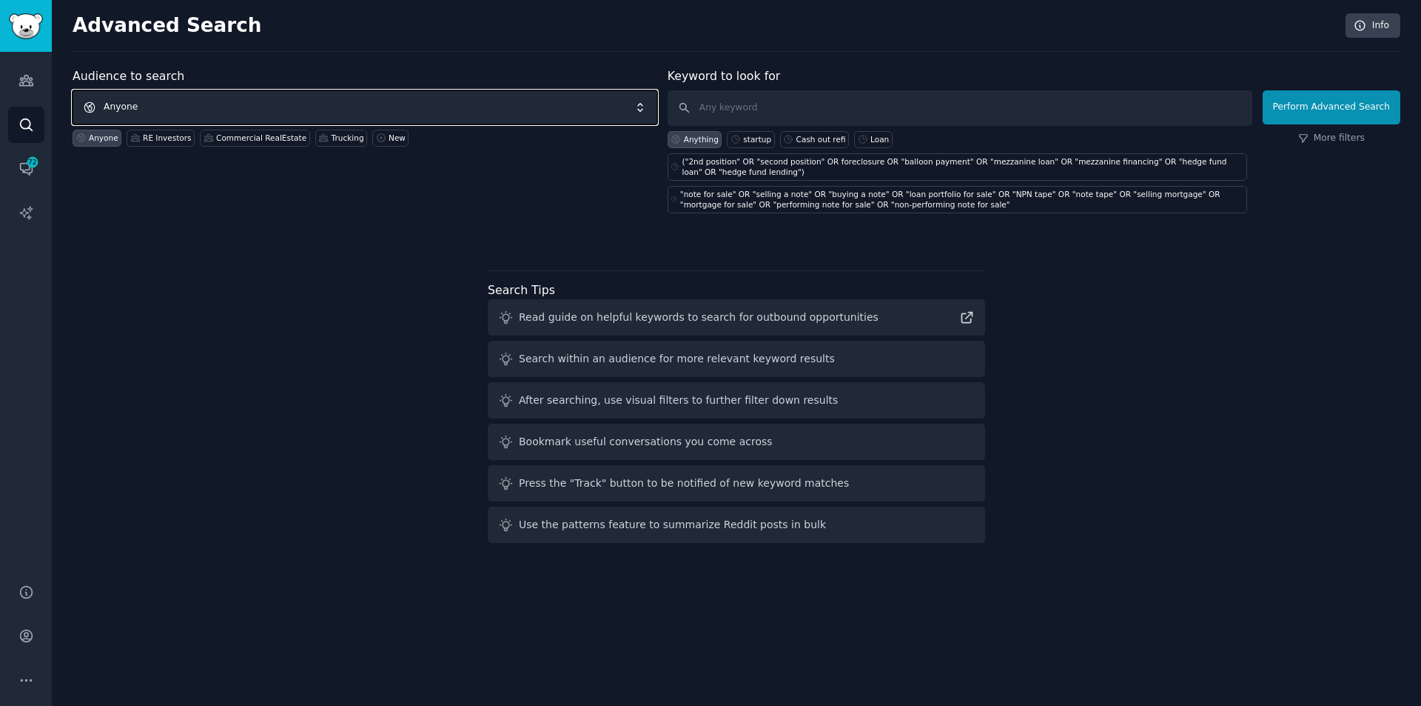
click at [236, 113] on span "Anyone" at bounding box center [365, 107] width 585 height 34
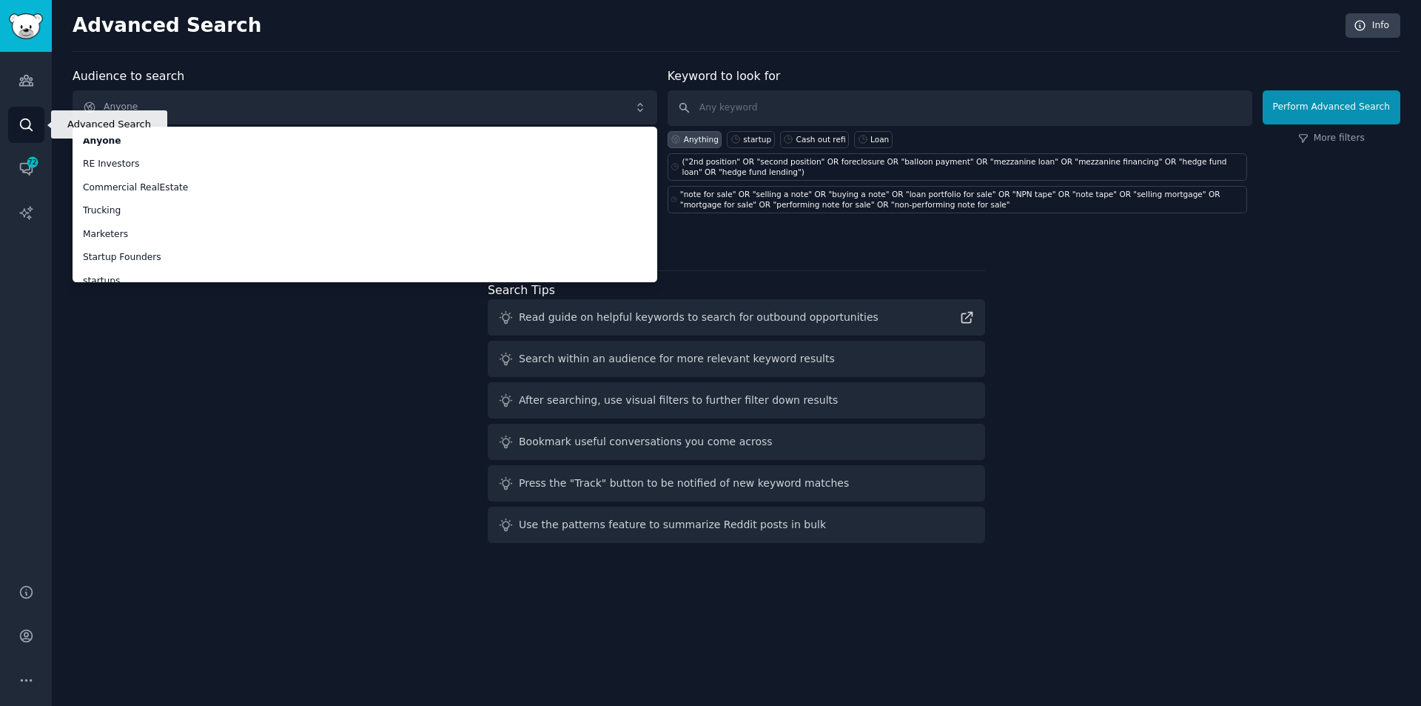
click at [26, 124] on icon "Sidebar" at bounding box center [27, 125] width 16 height 16
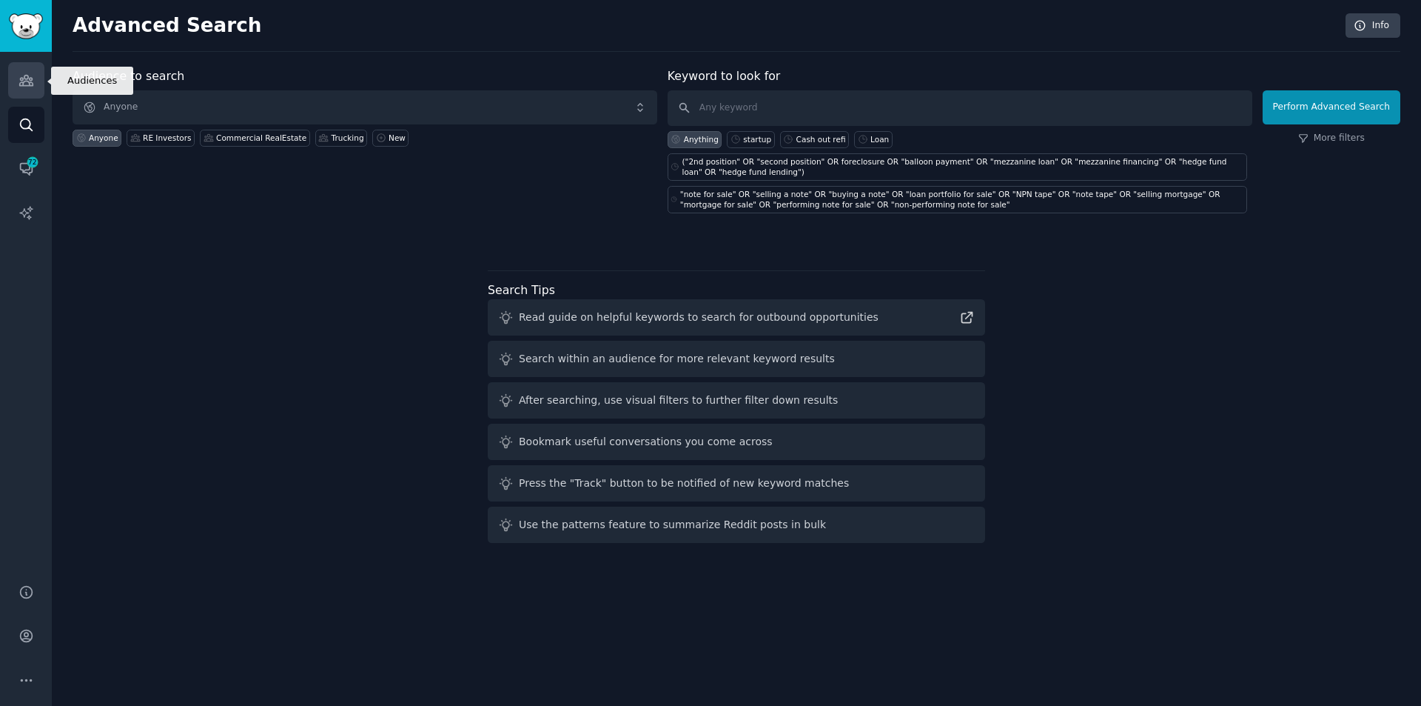
click at [28, 80] on icon "Sidebar" at bounding box center [27, 81] width 16 height 16
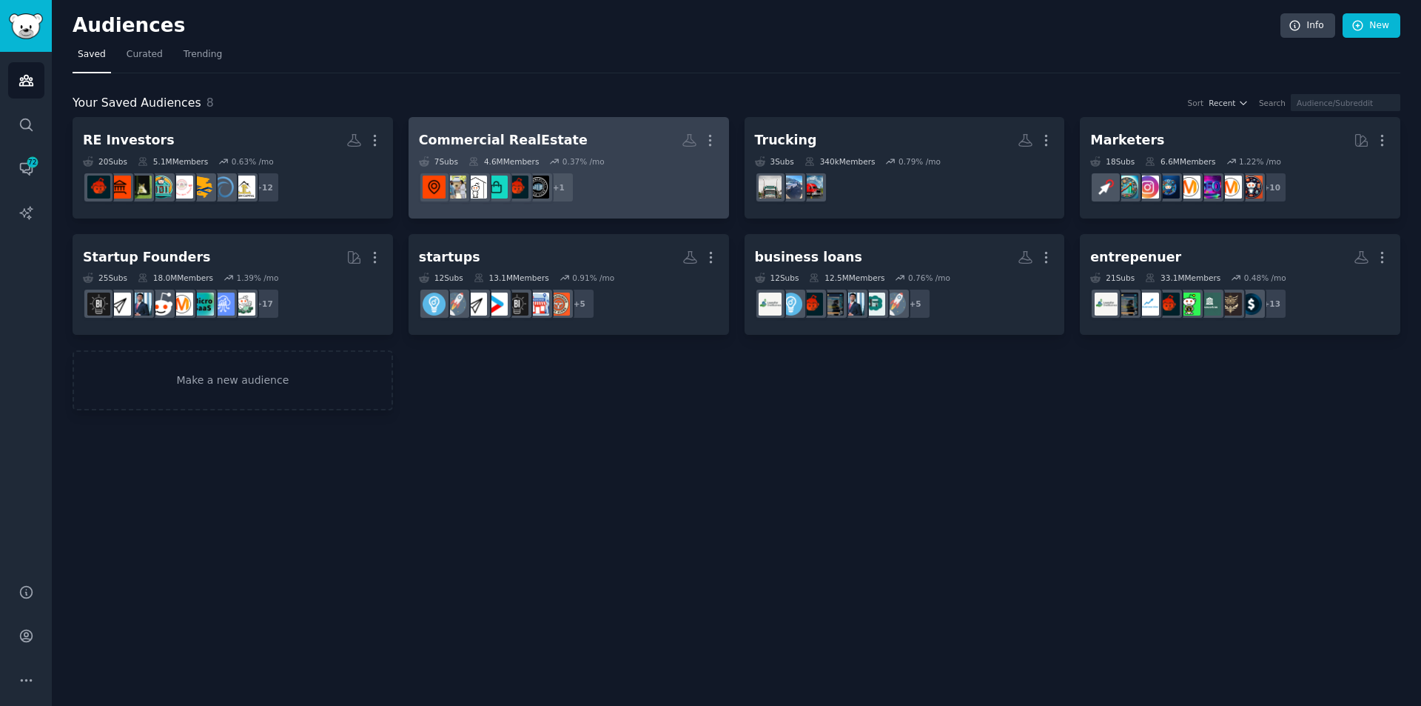
click at [563, 135] on h2 "Commercial RealEstate More" at bounding box center [569, 140] width 300 height 26
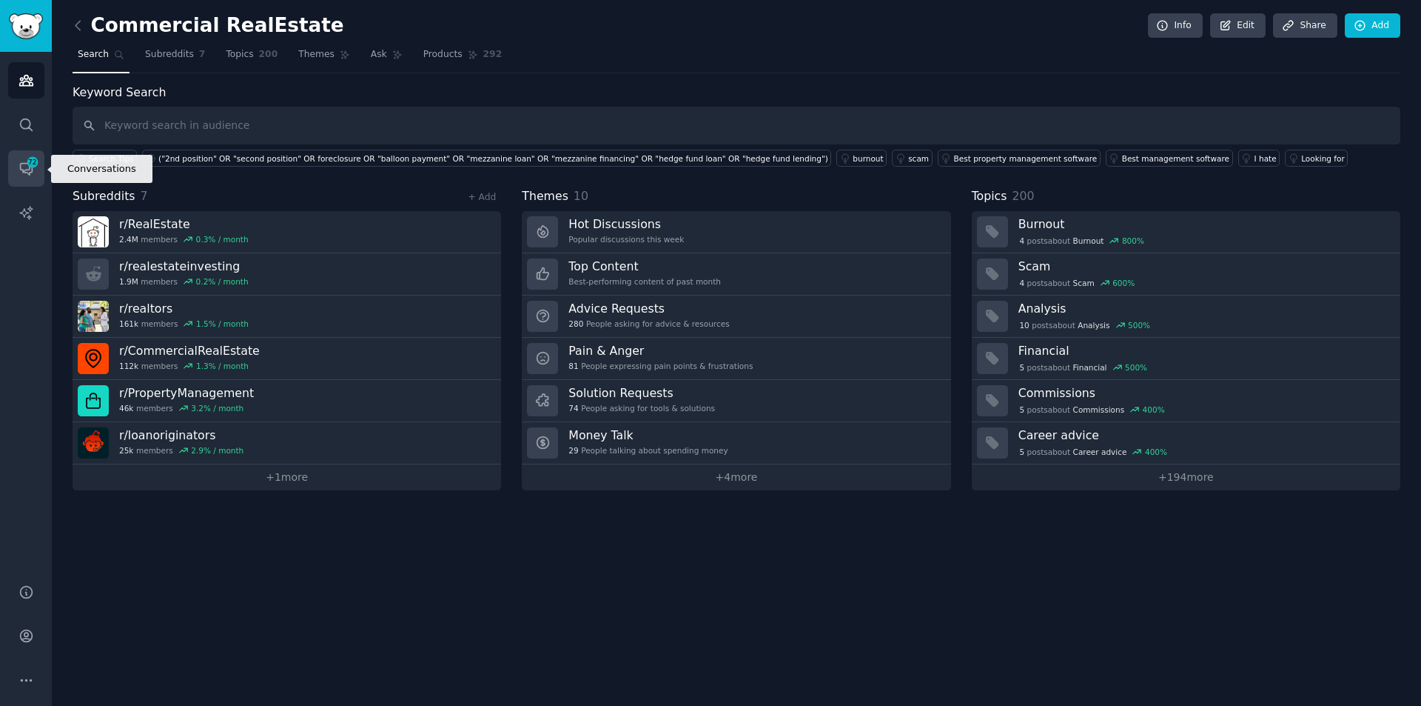
click at [27, 166] on span "72" at bounding box center [32, 162] width 13 height 10
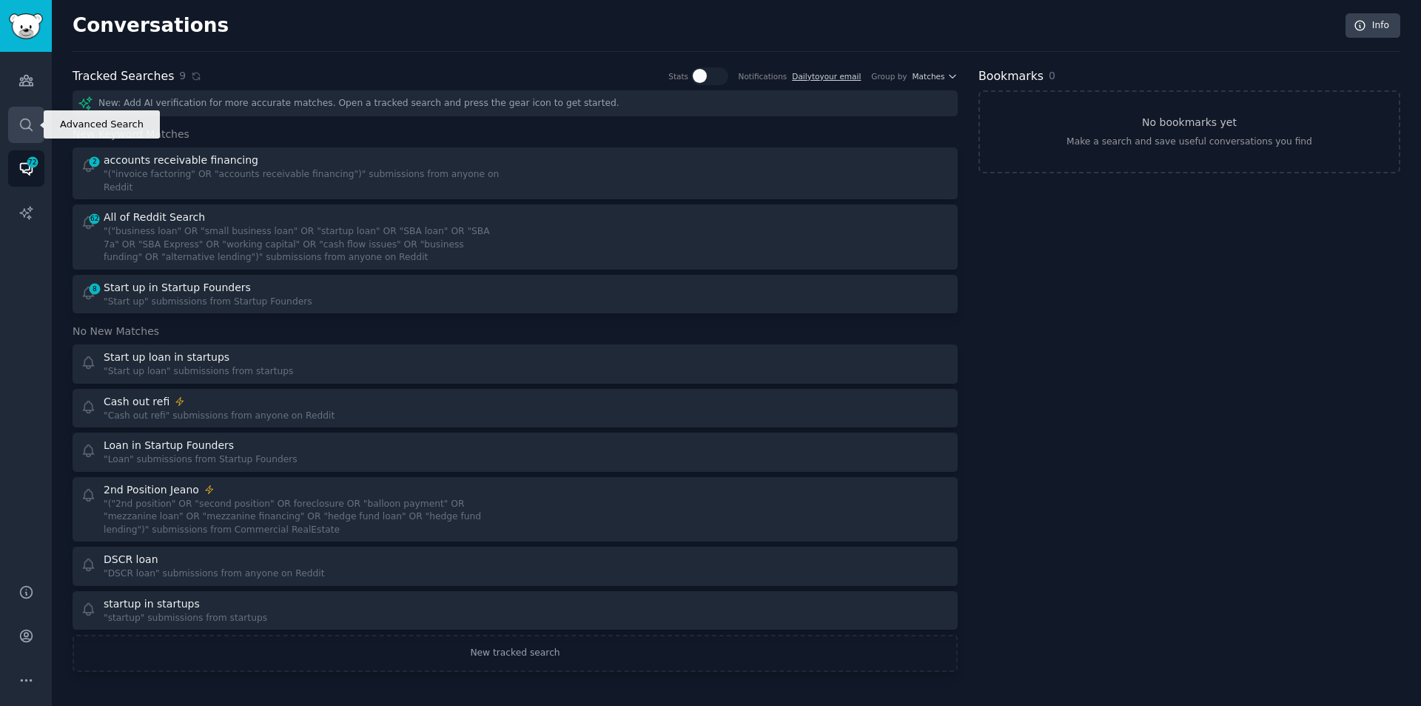
click at [27, 127] on icon "Sidebar" at bounding box center [27, 125] width 16 height 16
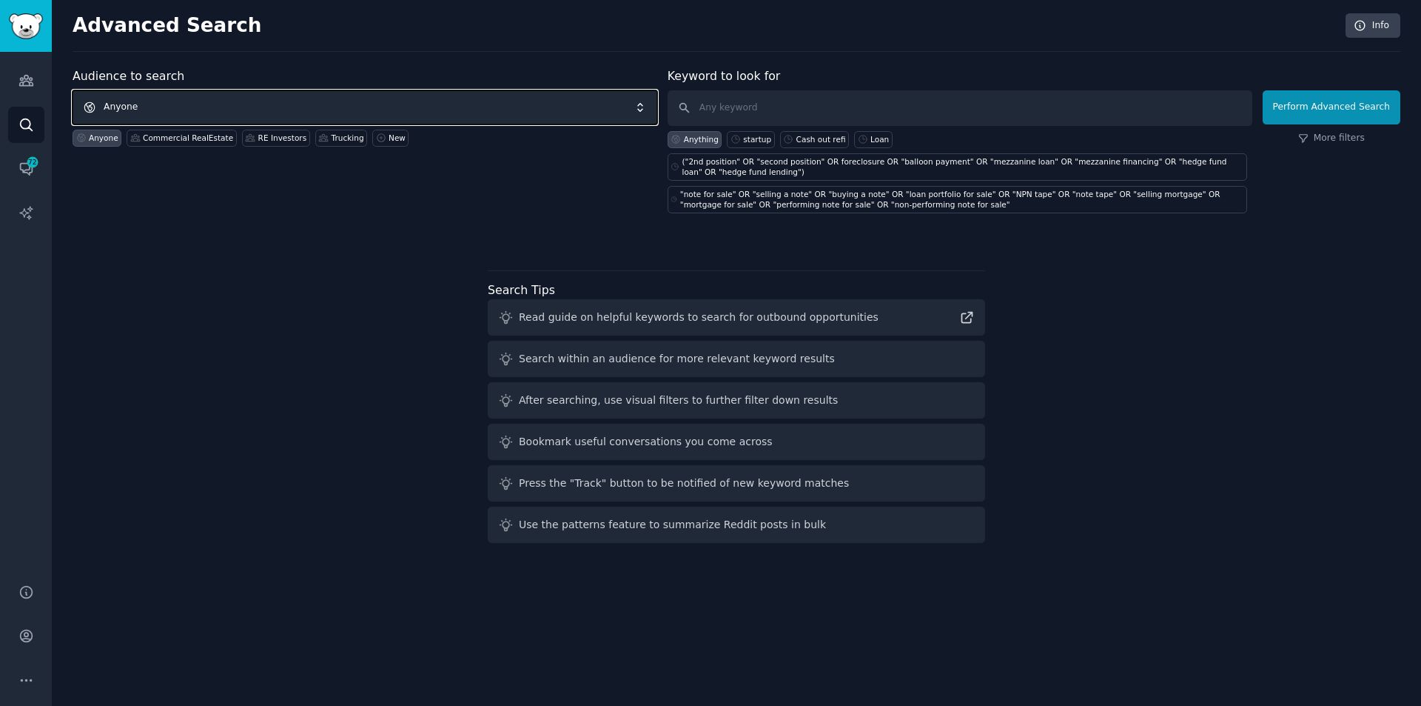
click at [152, 107] on span "Anyone" at bounding box center [365, 107] width 585 height 34
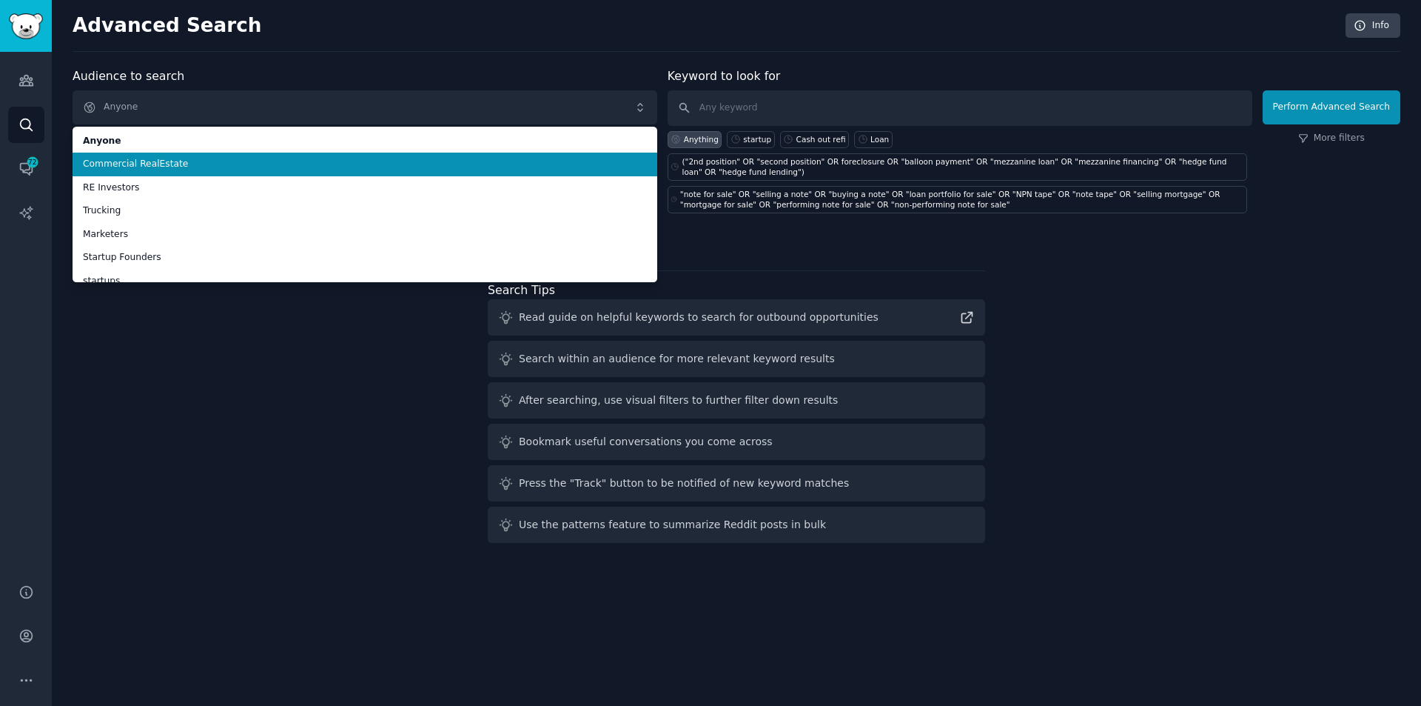
click at [139, 165] on span "Commercial RealEstate" at bounding box center [365, 164] width 564 height 13
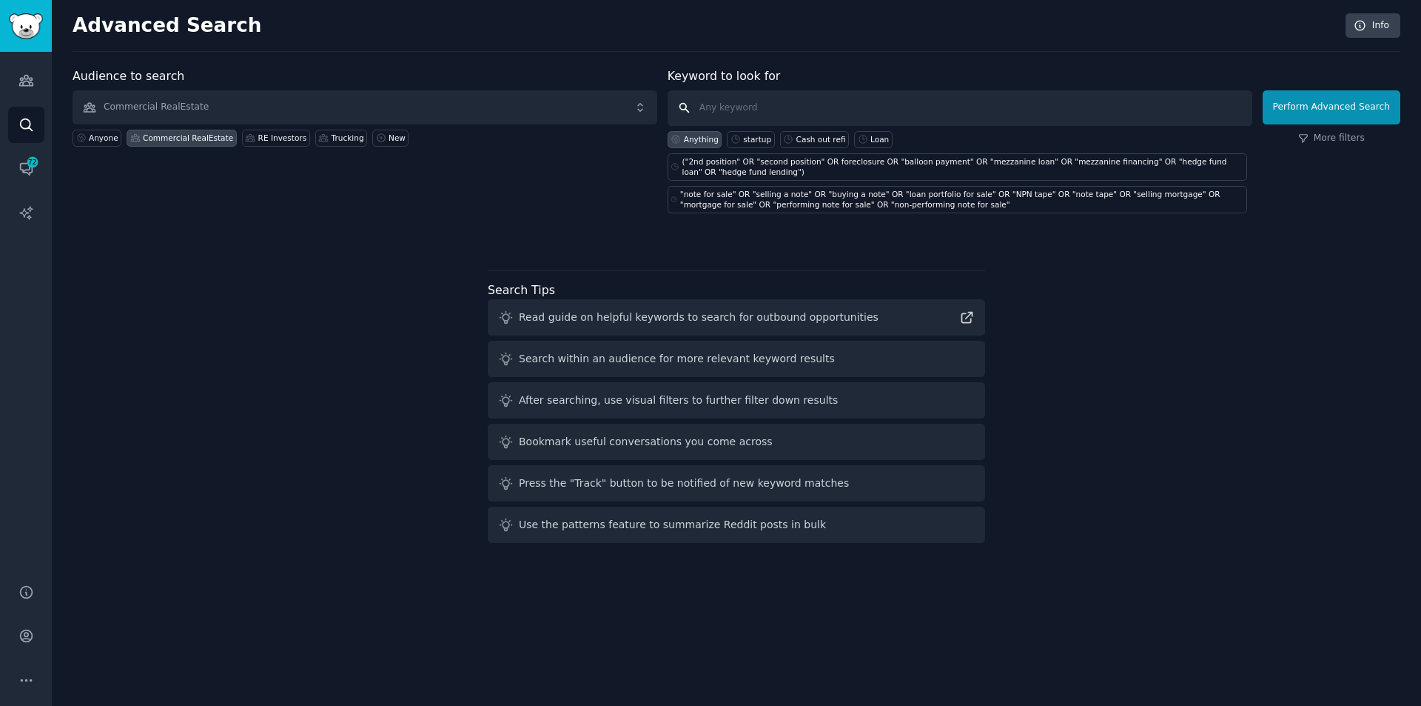
click at [749, 99] on input "text" at bounding box center [960, 108] width 585 height 36
click at [708, 108] on input "needed"" at bounding box center [960, 108] width 585 height 36
click at [781, 106] on input ""needed"" at bounding box center [960, 108] width 585 height 36
click at [831, 164] on div "("2nd position" OR "second position" OR foreclosure OR "balloon payment" OR "me…" at bounding box center [964, 166] width 562 height 21
type input "("2nd position" OR "second position" OR foreclosure OR "balloon payment" OR "me…"
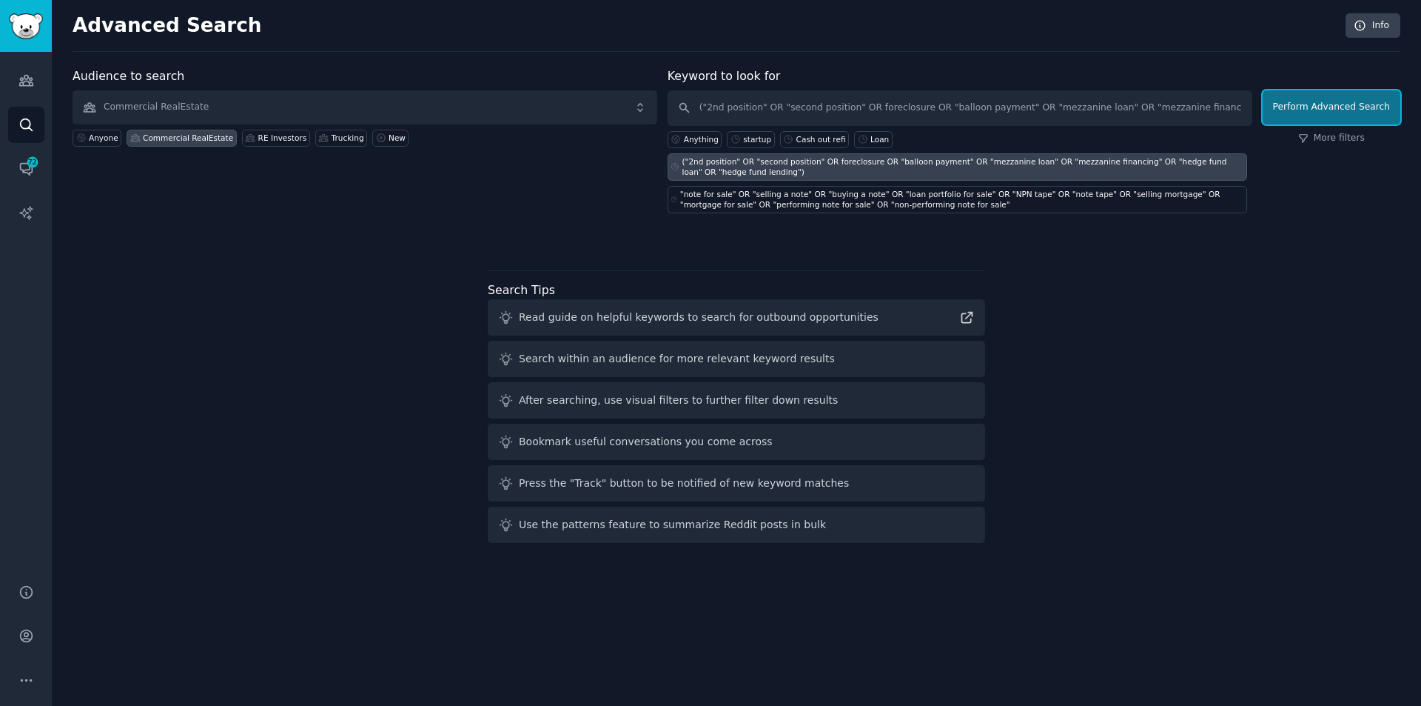
click at [1340, 96] on button "Perform Advanced Search" at bounding box center [1332, 107] width 138 height 34
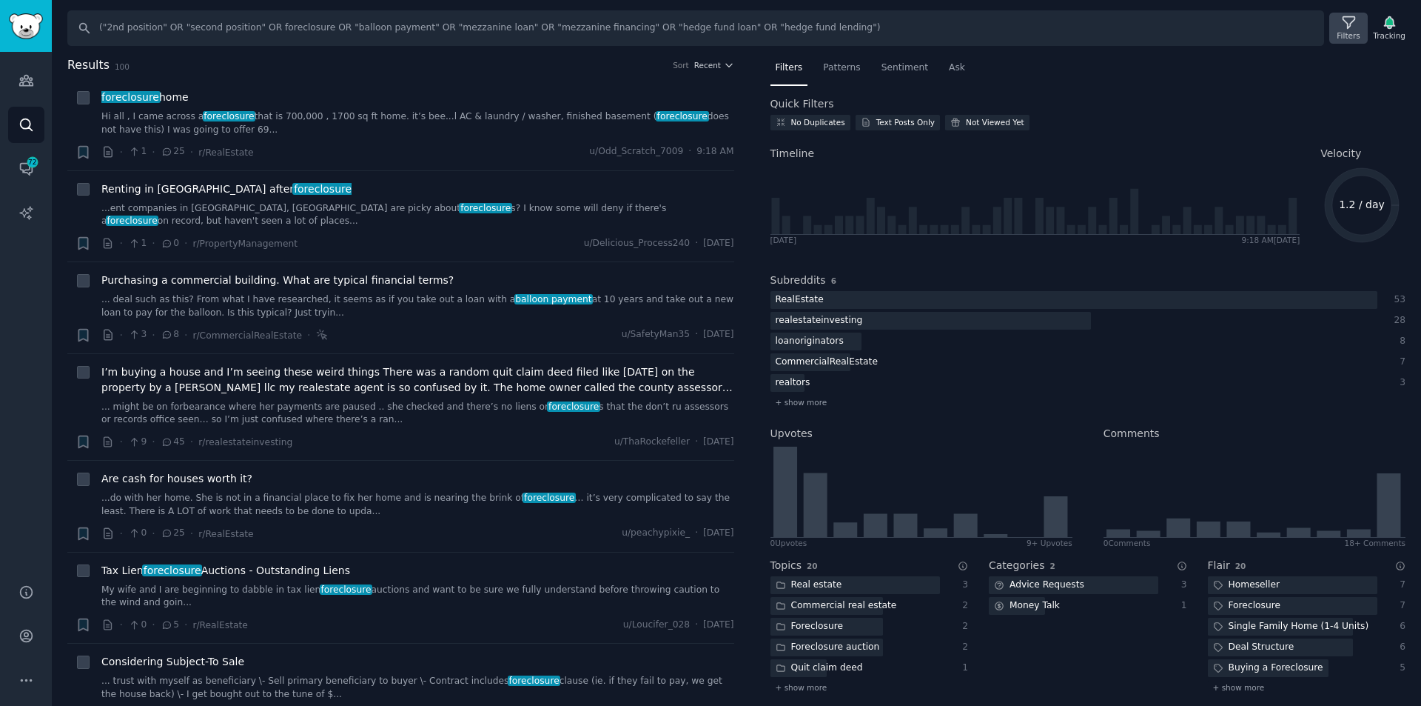
click at [1349, 22] on icon at bounding box center [1349, 23] width 12 height 12
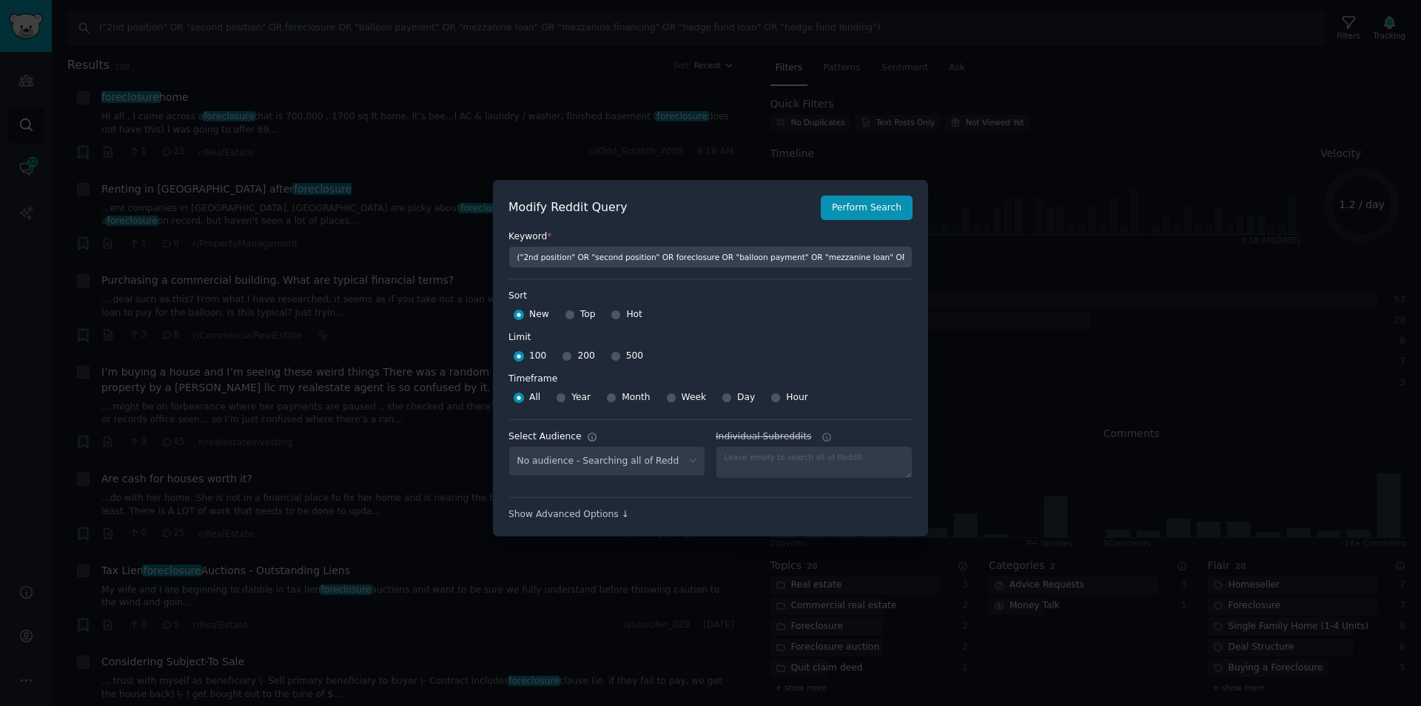
select select "8617d12e33"
click at [666, 397] on input "Week" at bounding box center [671, 397] width 10 height 10
radio input "true"
click at [878, 204] on button "Perform Search" at bounding box center [867, 207] width 92 height 25
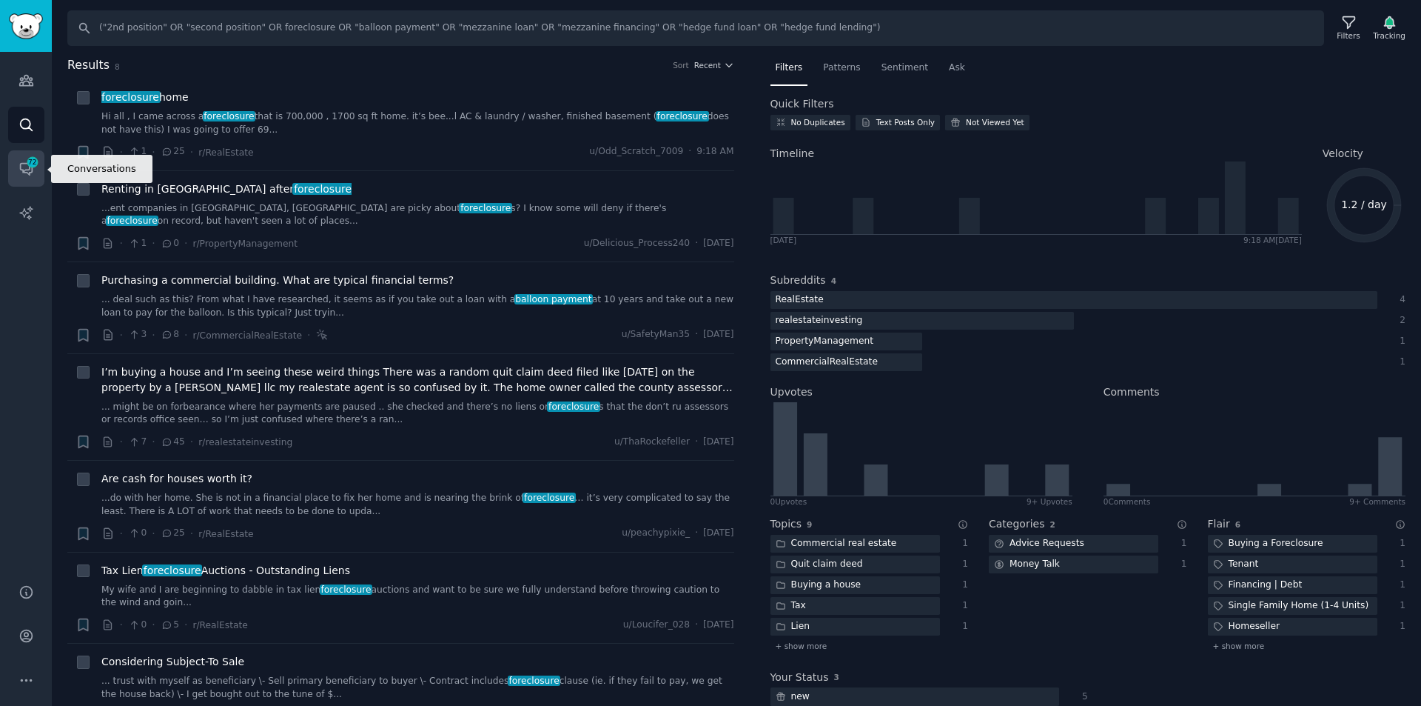
click at [24, 165] on icon "Sidebar" at bounding box center [27, 169] width 16 height 16
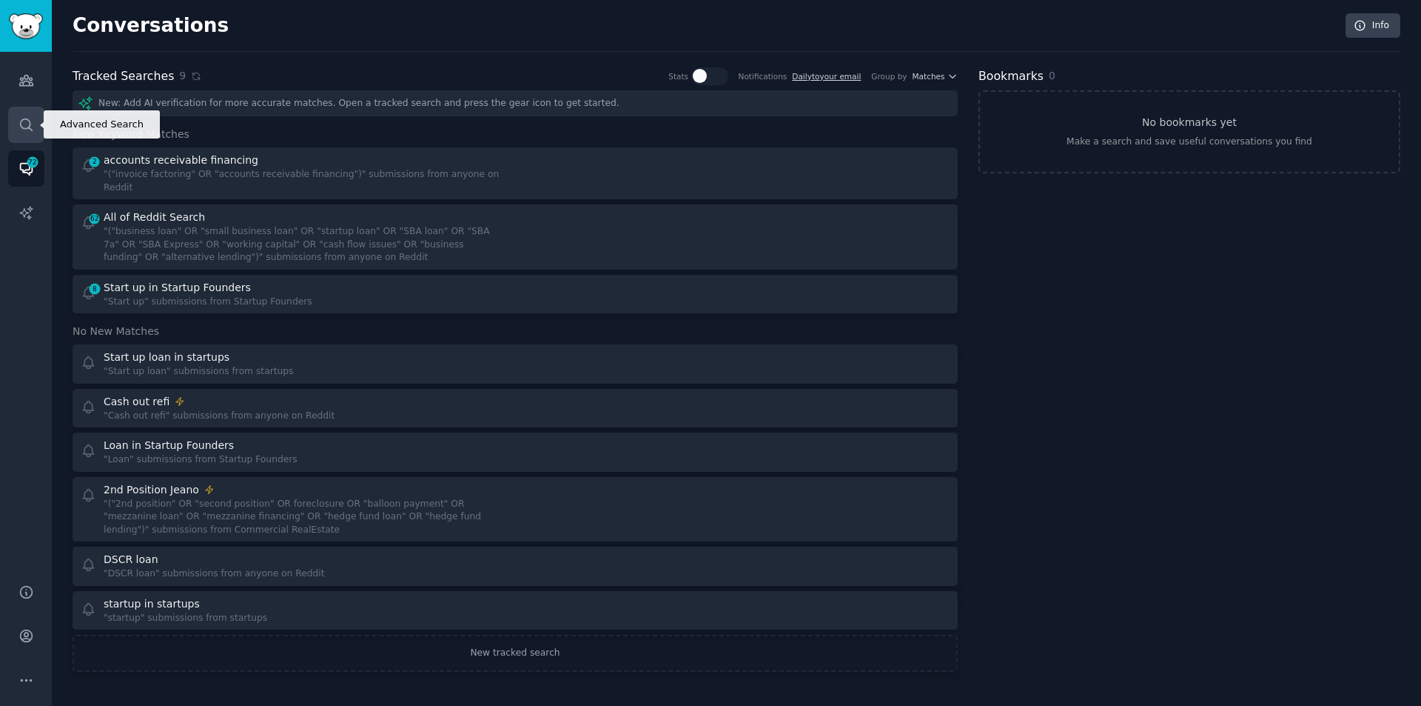
click at [22, 135] on link "Search" at bounding box center [26, 125] width 36 height 36
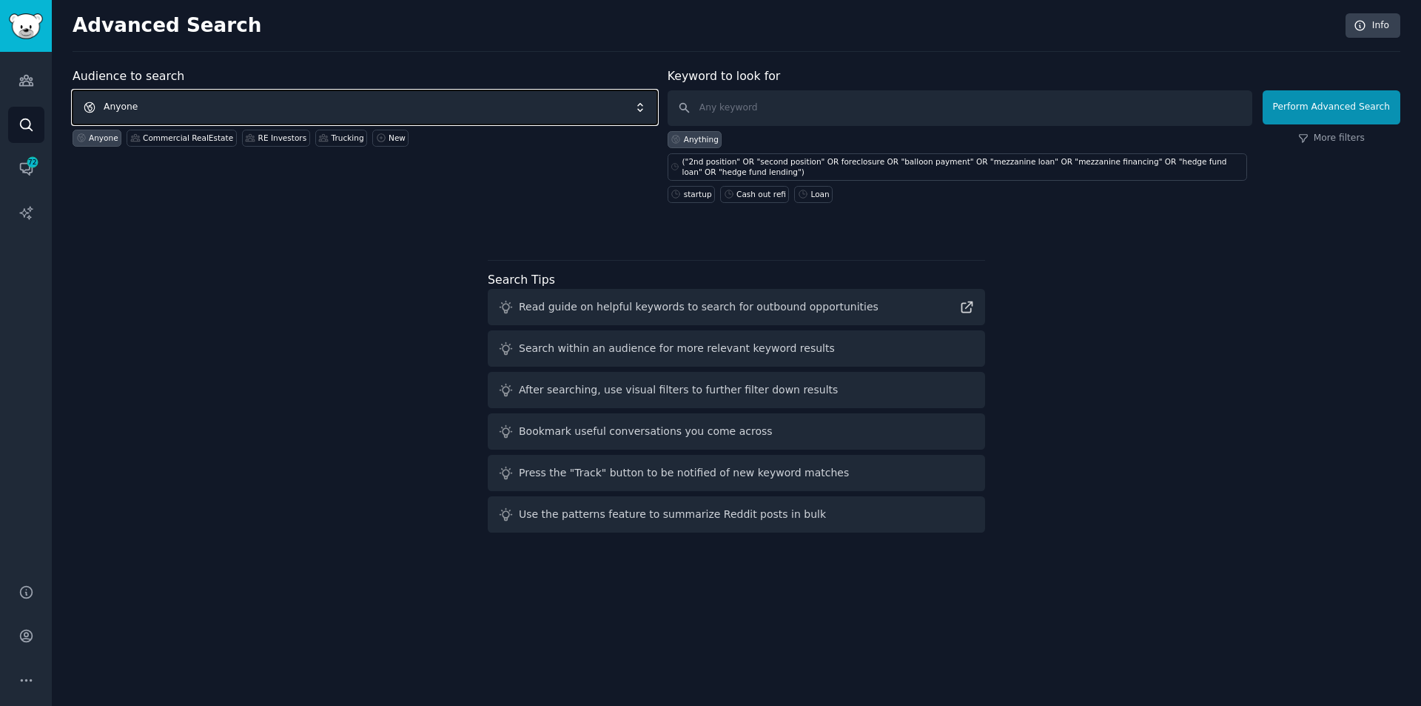
click at [210, 110] on span "Anyone" at bounding box center [365, 107] width 585 height 34
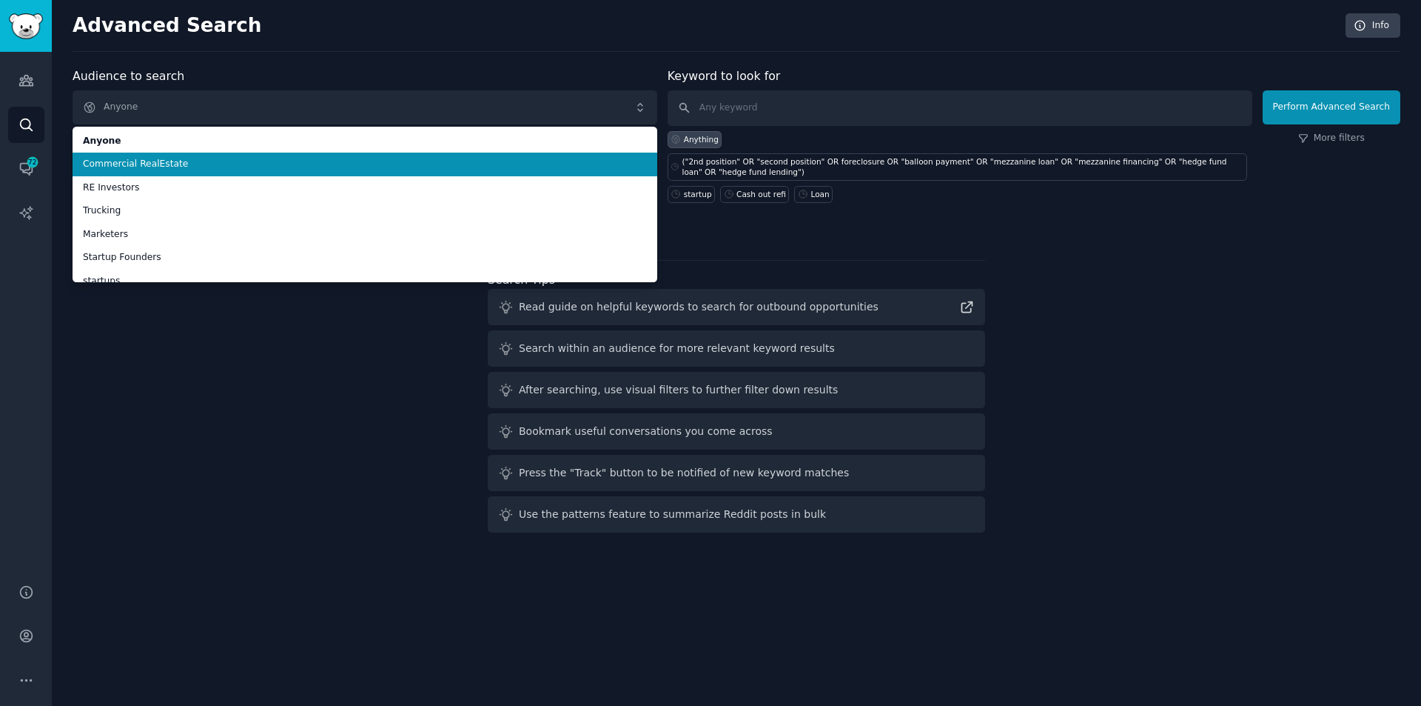
click at [175, 164] on span "Commercial RealEstate" at bounding box center [365, 164] width 564 height 13
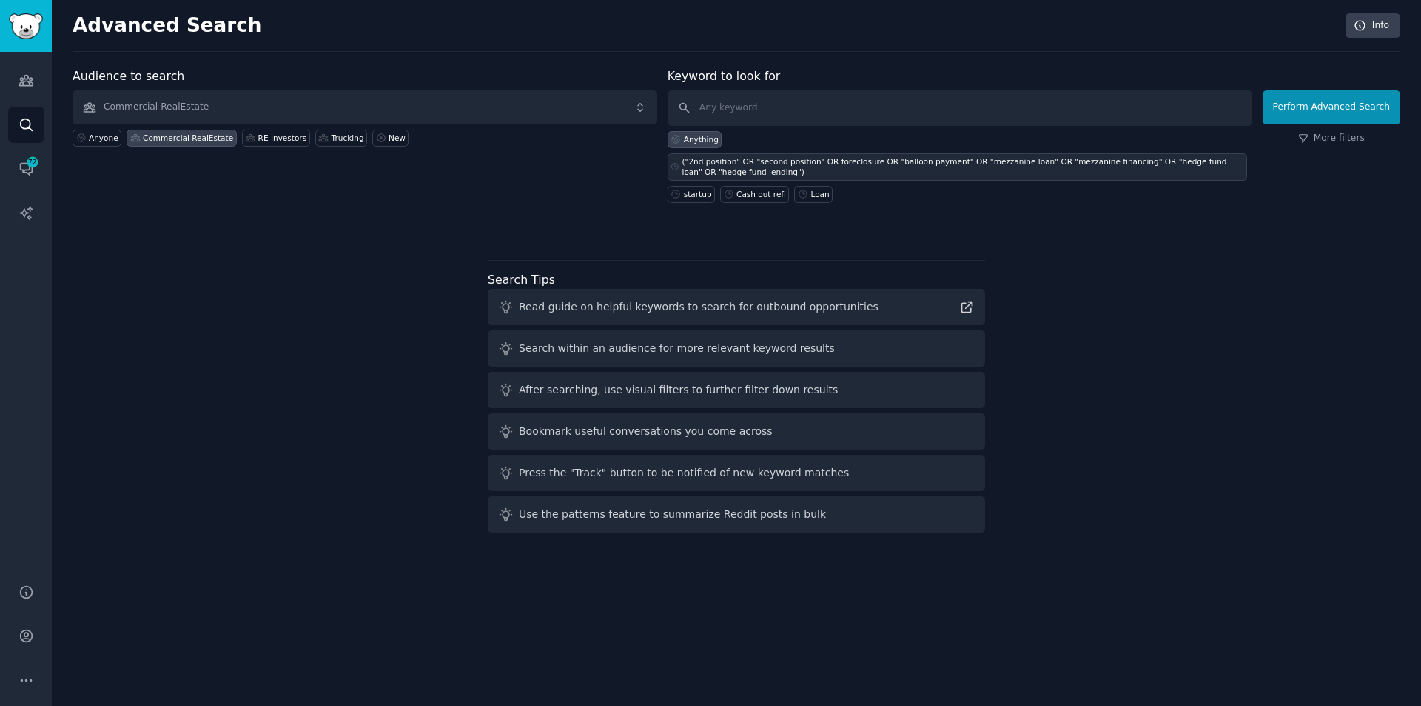
click at [823, 161] on div "("2nd position" OR "second position" OR foreclosure OR "balloon payment" OR "me…" at bounding box center [964, 166] width 562 height 21
type input "("2nd position" OR "second position" OR foreclosure OR "balloon payment" OR "me…"
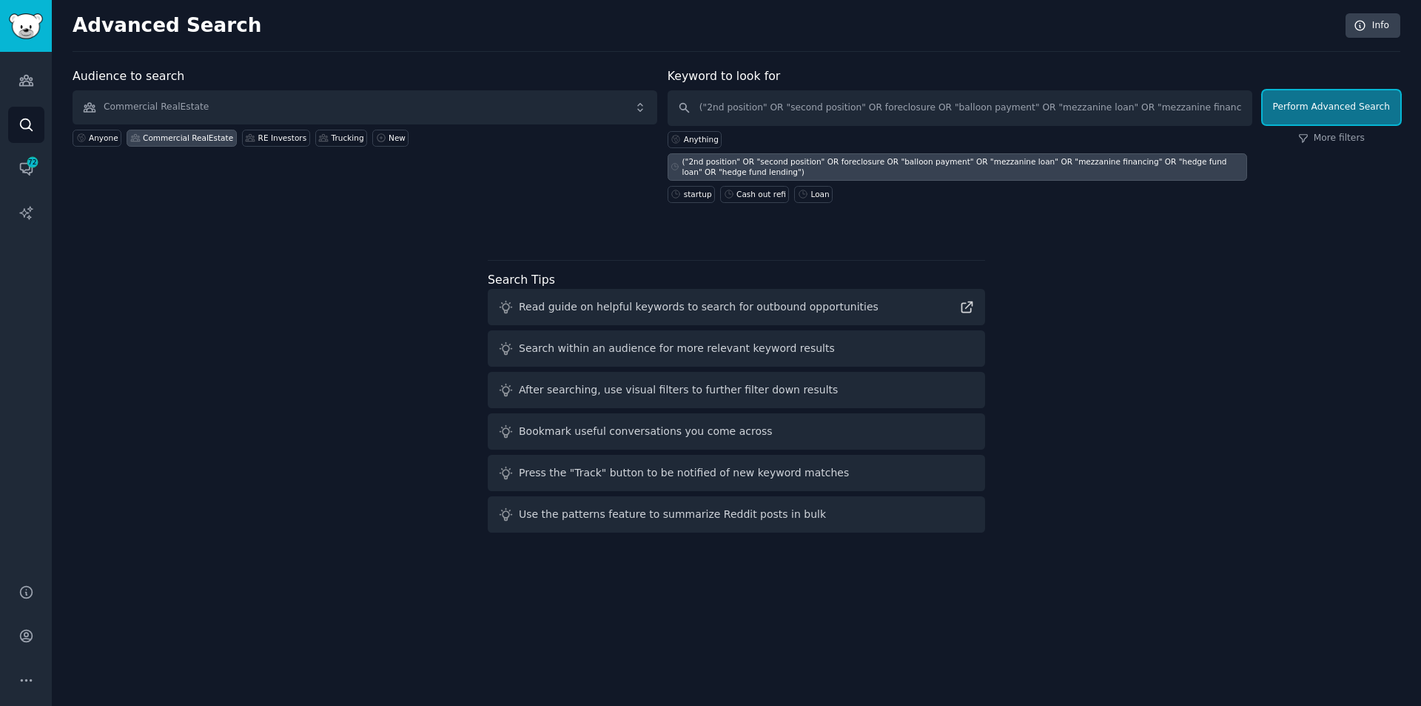
click at [1344, 105] on button "Perform Advanced Search" at bounding box center [1332, 107] width 138 height 34
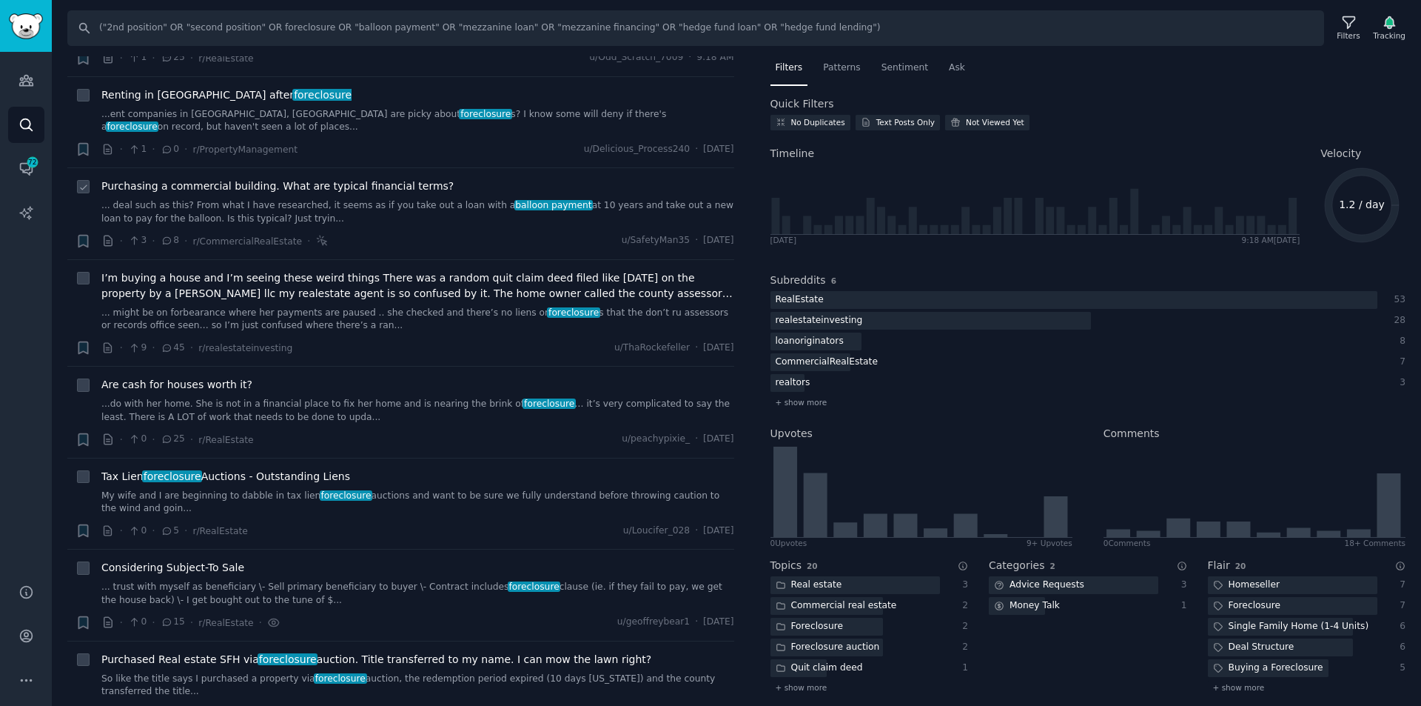
scroll to position [148, 0]
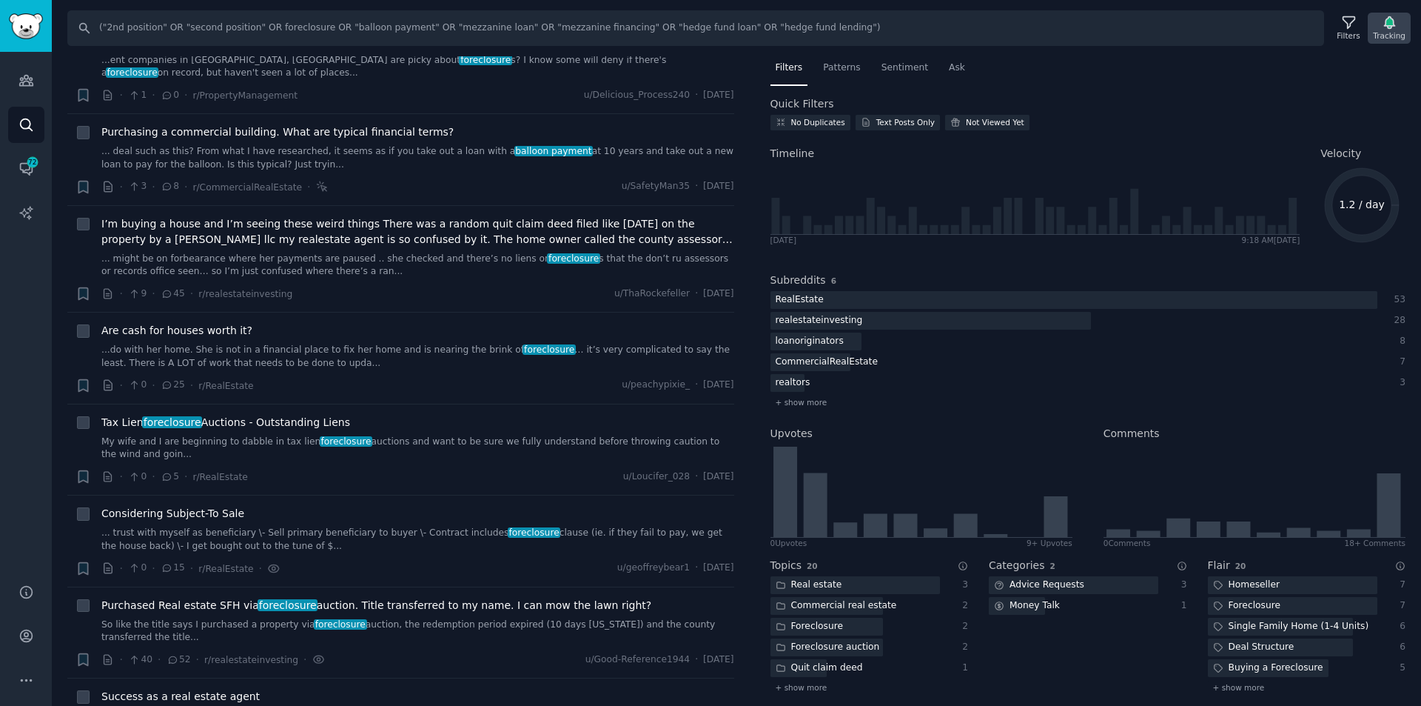
click at [1398, 23] on icon "button" at bounding box center [1390, 23] width 16 height 16
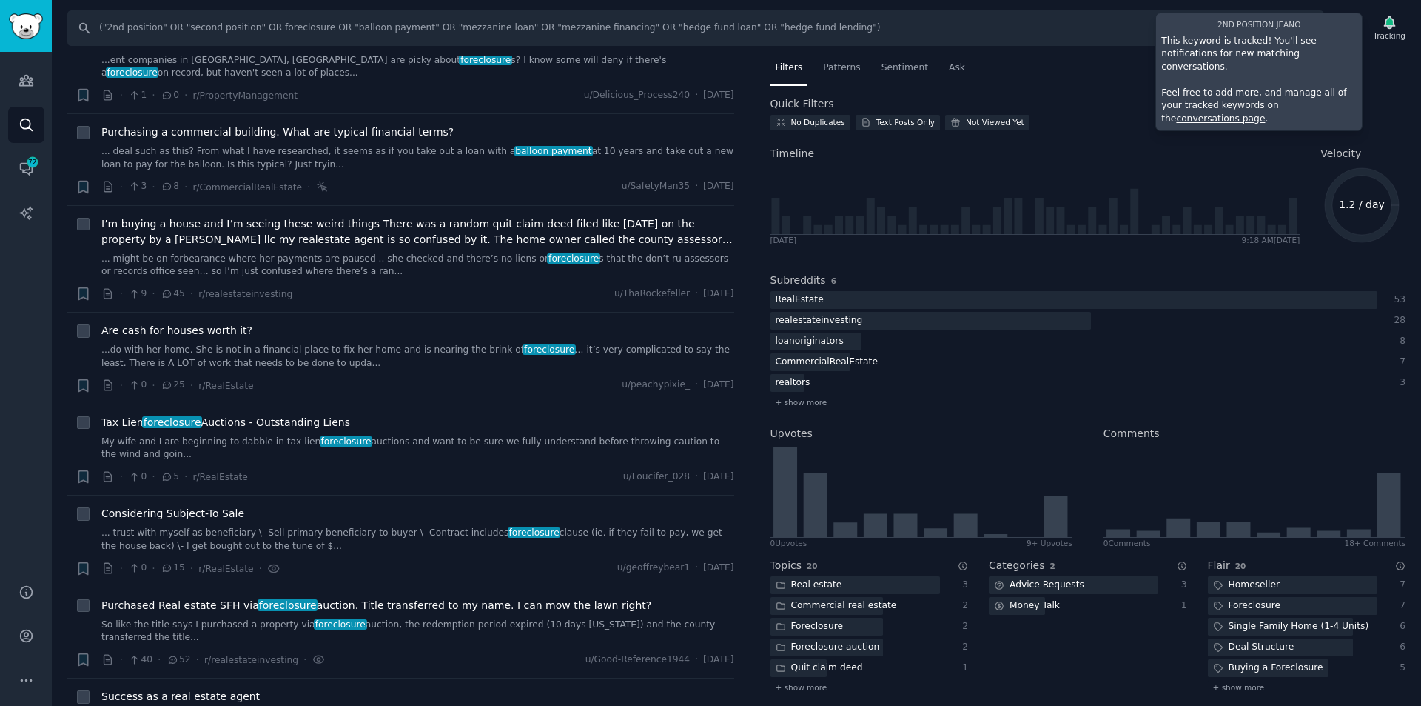
click at [1393, 82] on nav "Filters Patterns Sentiment Ask" at bounding box center [1089, 71] width 636 height 30
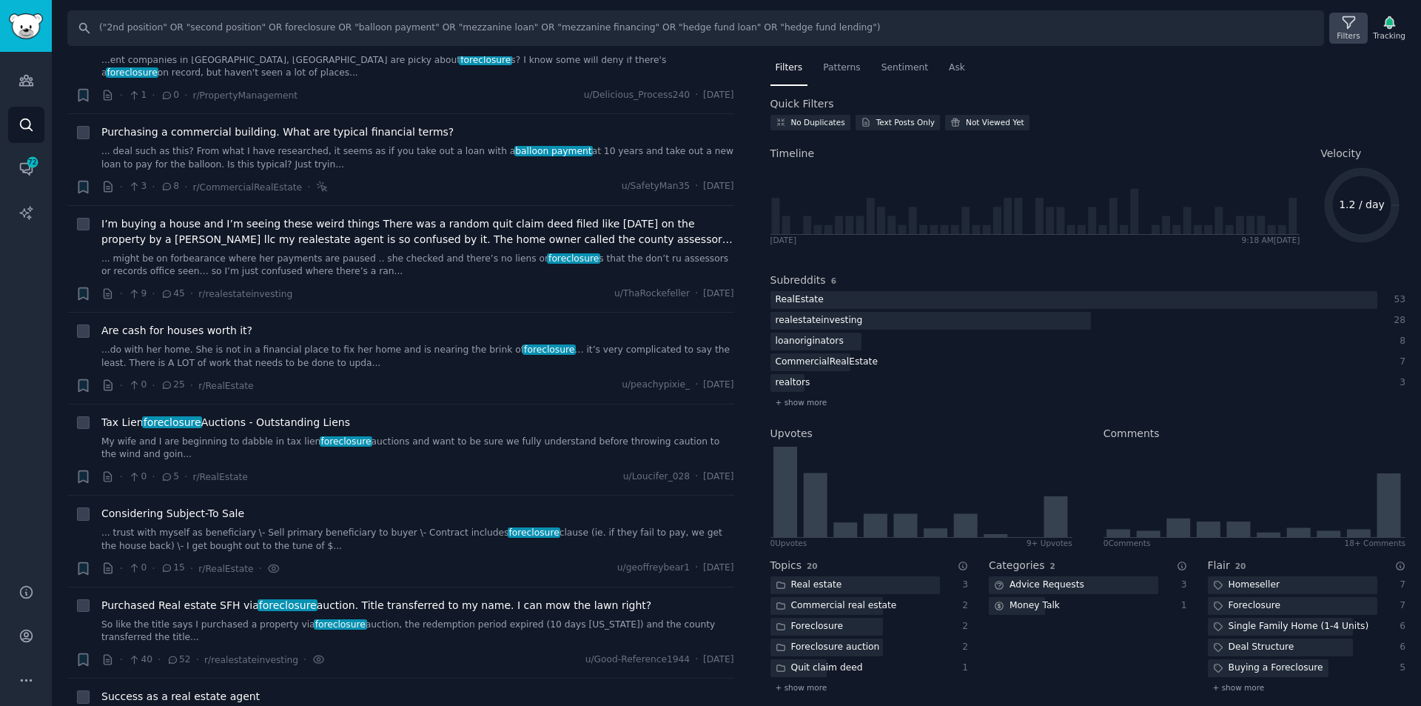
click at [1345, 25] on icon at bounding box center [1350, 23] width 16 height 16
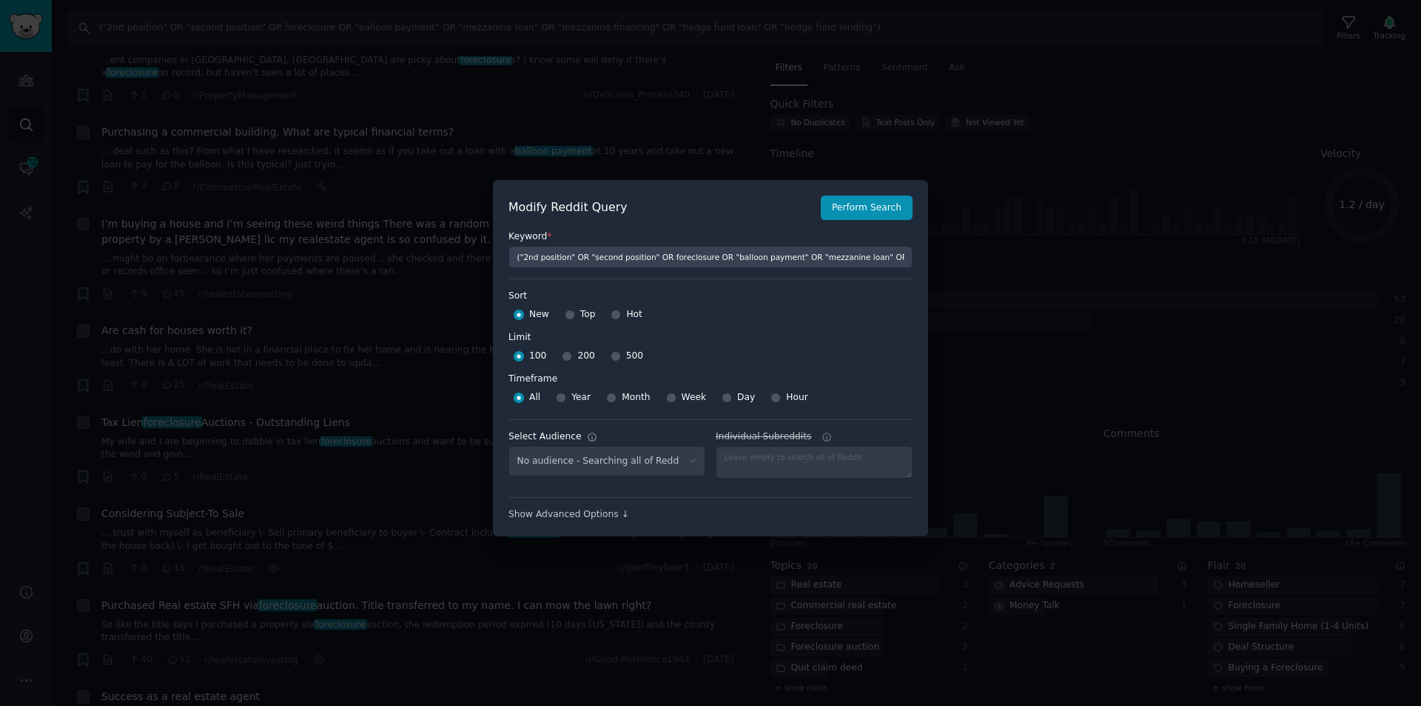
select select "8617d12e33"
click at [669, 395] on input "Week" at bounding box center [671, 397] width 10 height 10
radio input "true"
click at [778, 458] on div at bounding box center [814, 462] width 197 height 33
click at [853, 207] on button "Perform Search" at bounding box center [867, 207] width 92 height 25
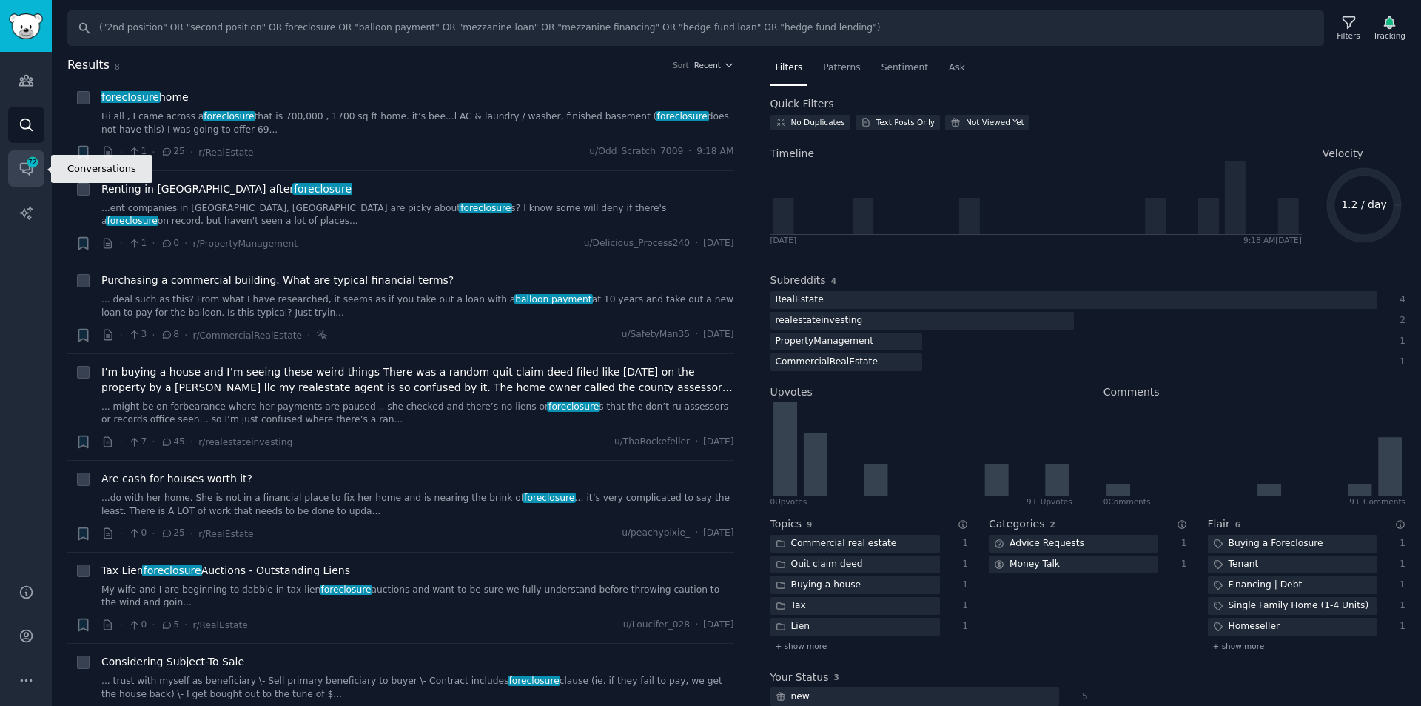
click at [24, 164] on icon "Sidebar" at bounding box center [26, 170] width 12 height 12
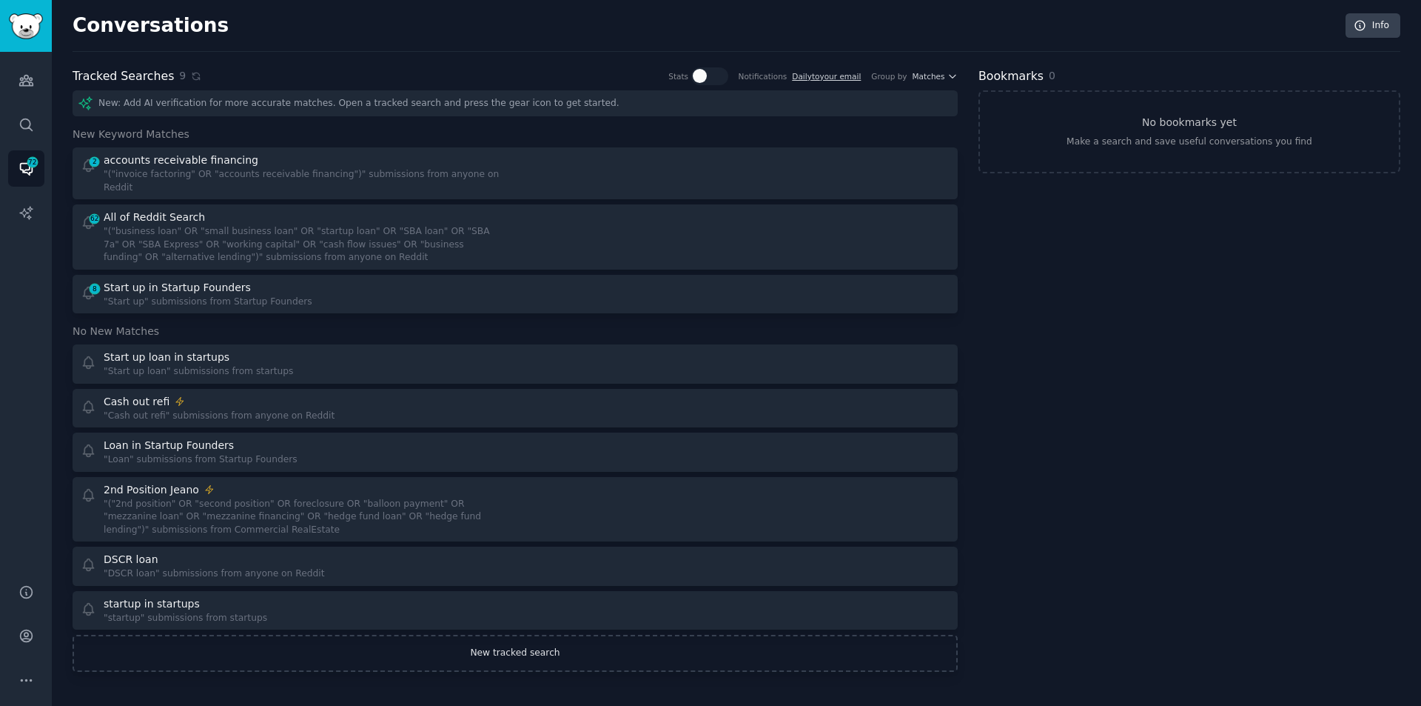
click at [551, 645] on link "New tracked search" at bounding box center [515, 652] width 885 height 37
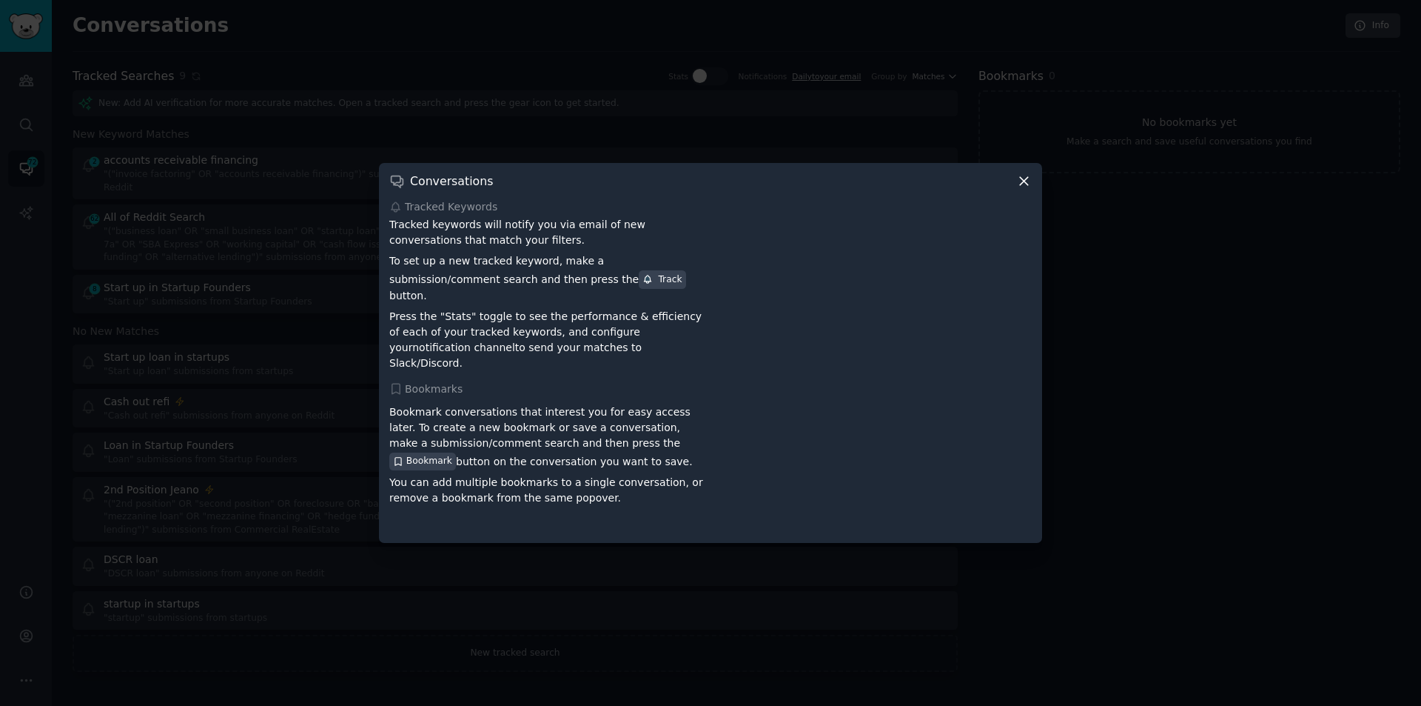
click at [1014, 189] on div "Conversations" at bounding box center [710, 181] width 643 height 16
drag, startPoint x: 1020, startPoint y: 196, endPoint x: 1014, endPoint y: 188, distance: 10.1
click at [1020, 189] on icon at bounding box center [1025, 181] width 16 height 16
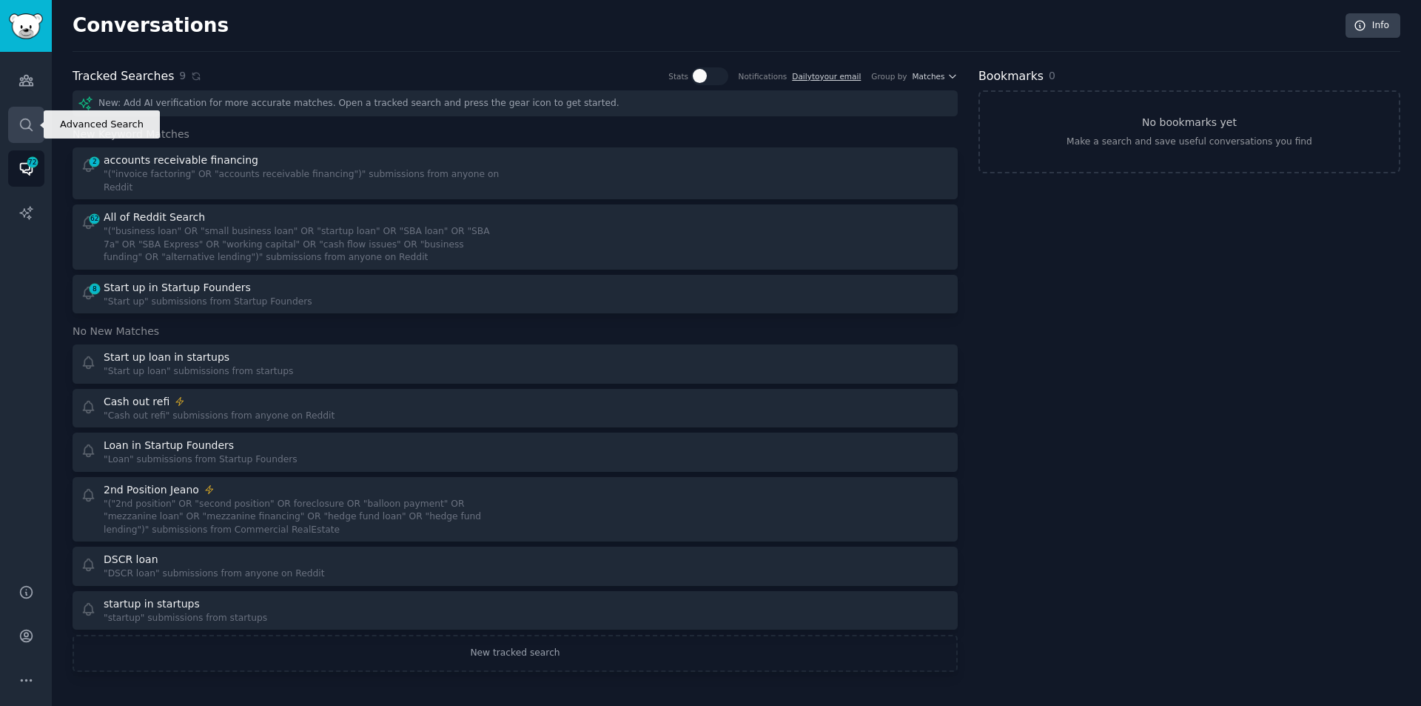
click at [26, 121] on icon "Sidebar" at bounding box center [27, 125] width 16 height 16
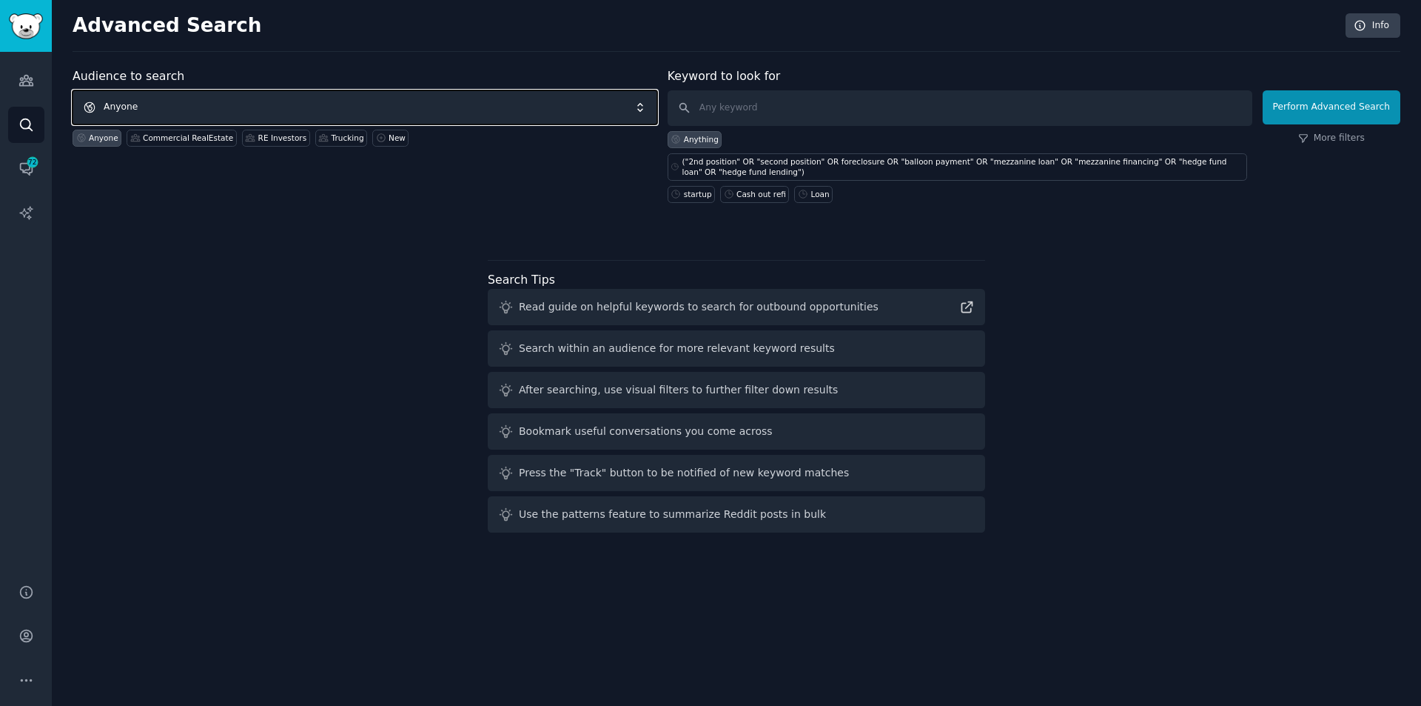
click at [228, 109] on span "Anyone" at bounding box center [365, 107] width 585 height 34
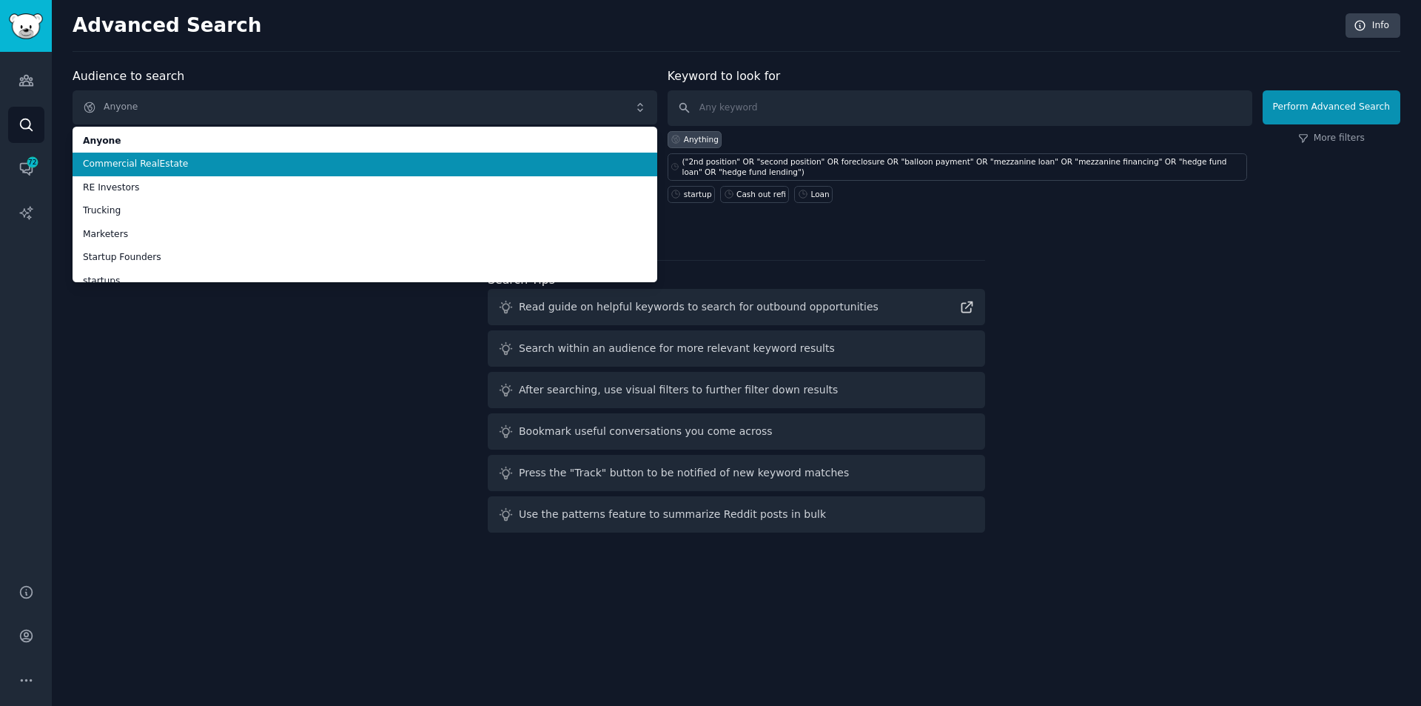
click at [211, 153] on li "Commercial RealEstate" at bounding box center [365, 165] width 585 height 24
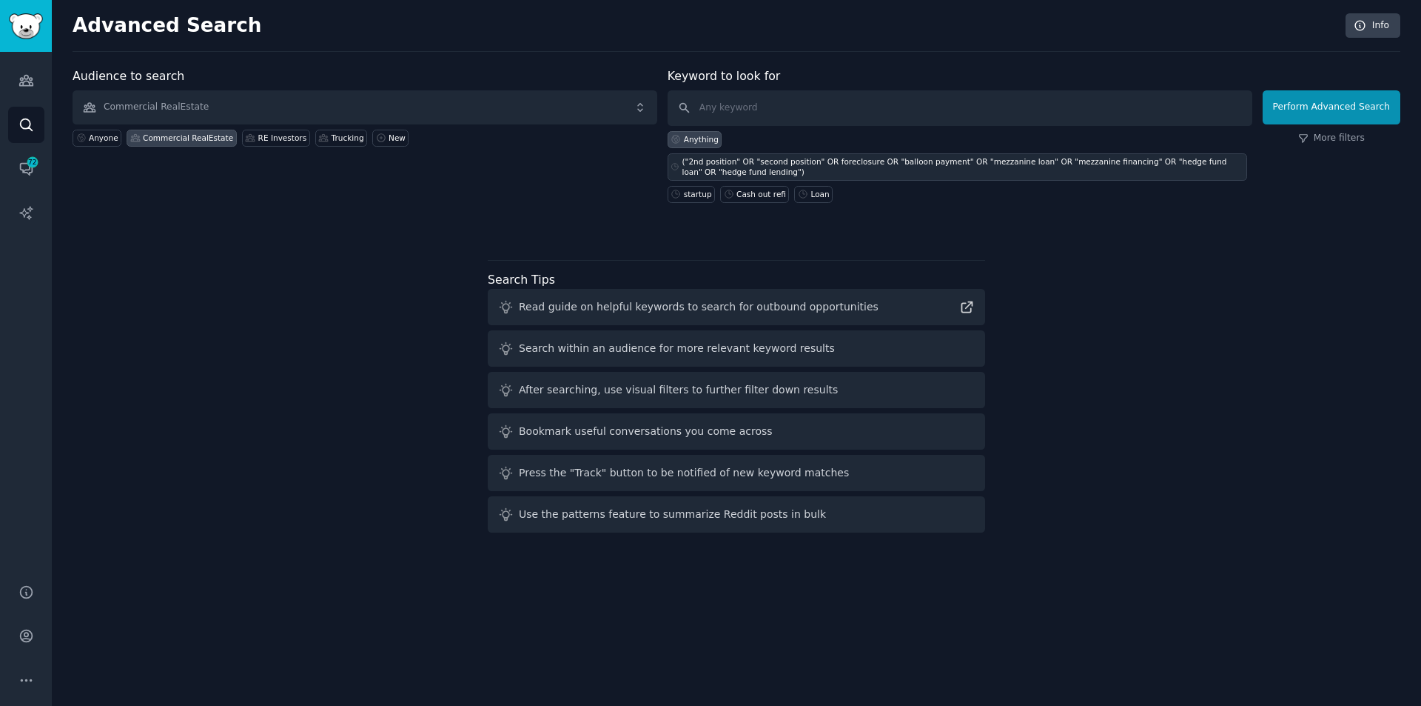
click at [776, 167] on div "("2nd position" OR "second position" OR foreclosure OR "balloon payment" OR "me…" at bounding box center [964, 166] width 562 height 21
type input "("2nd position" OR "second position" OR foreclosure OR "balloon payment" OR "me…"
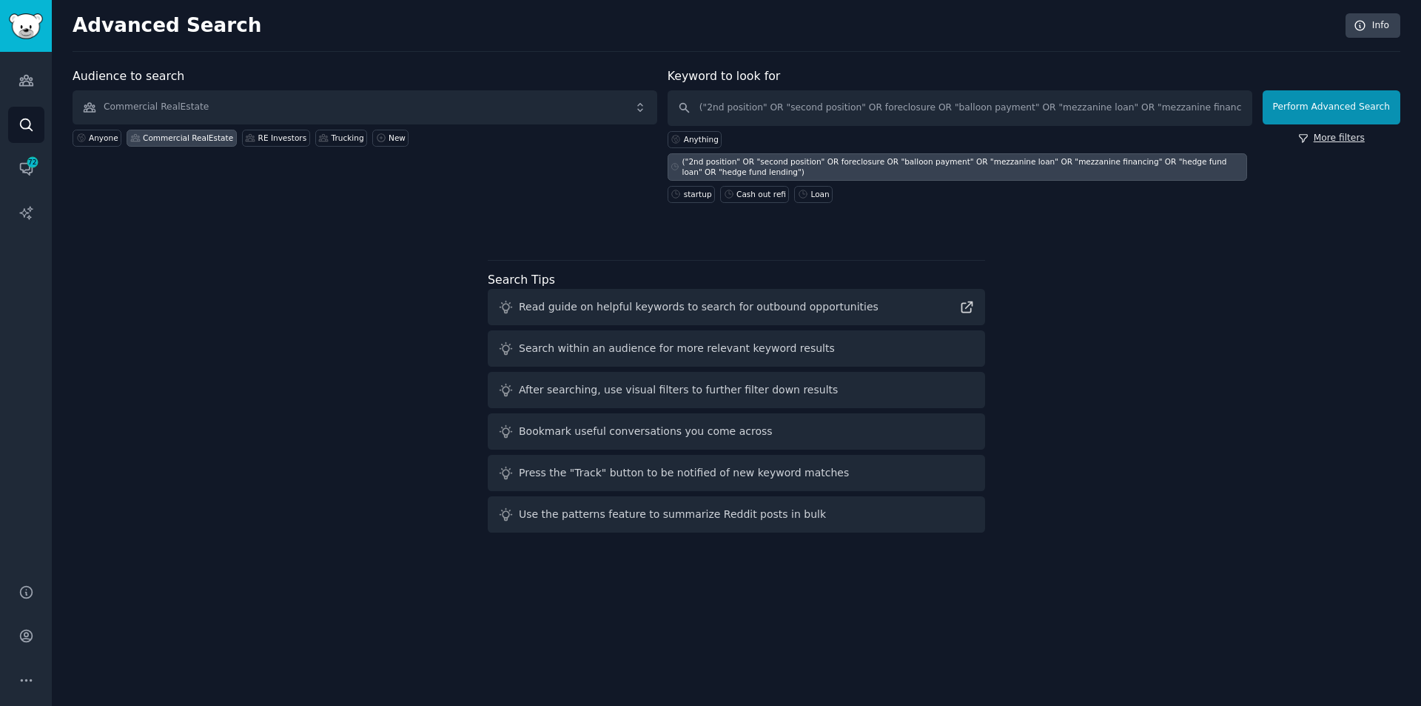
click at [1346, 135] on link "More filters" at bounding box center [1332, 138] width 67 height 13
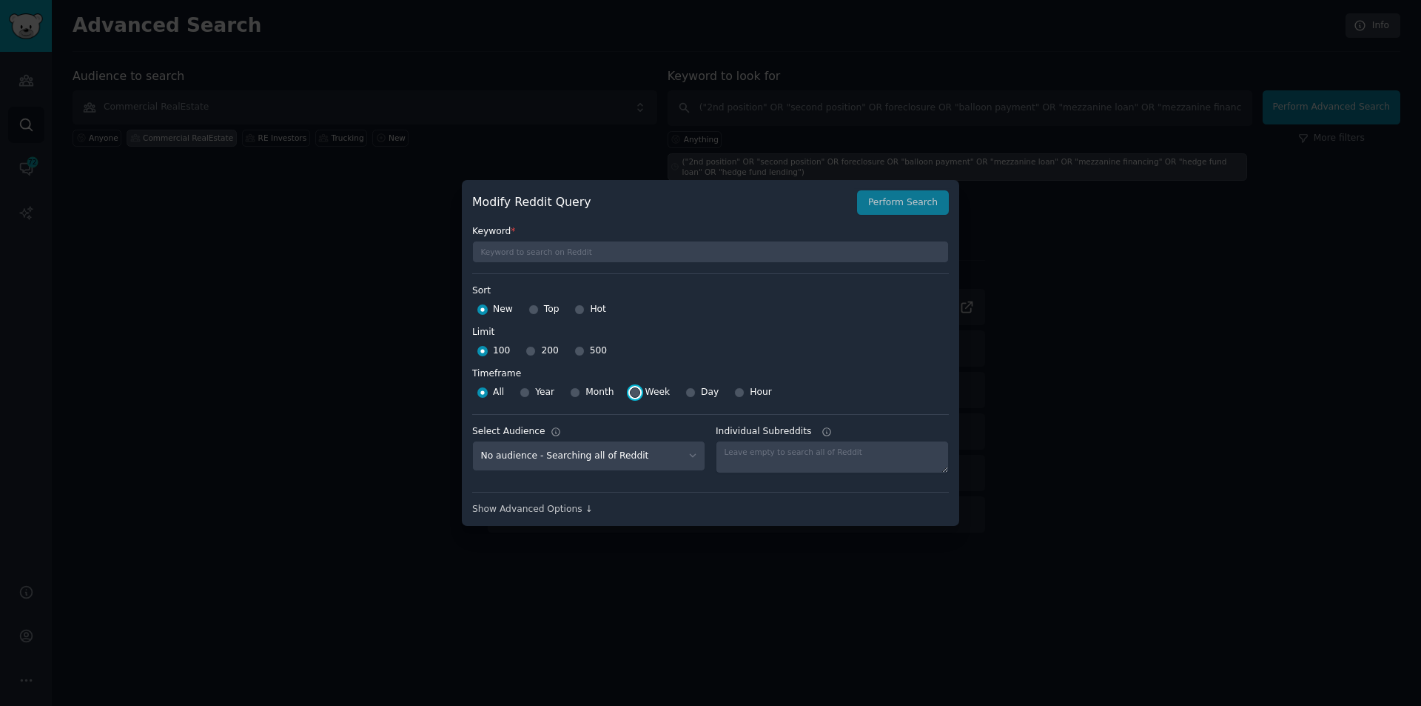
click at [632, 391] on input "Week" at bounding box center [635, 392] width 10 height 10
radio input "true"
click at [614, 457] on select "No audience - Searching all of Reddit RE Investors - 20 Subreddits Commercial R…" at bounding box center [588, 456] width 233 height 30
click at [472, 441] on select "No audience - Searching all of Reddit RE Investors - 20 Subreddits Commercial R…" at bounding box center [588, 456] width 233 height 30
click at [616, 458] on select "No audience - Searching all of Reddit RE Investors - 20 Subreddits Commercial R…" at bounding box center [588, 456] width 233 height 30
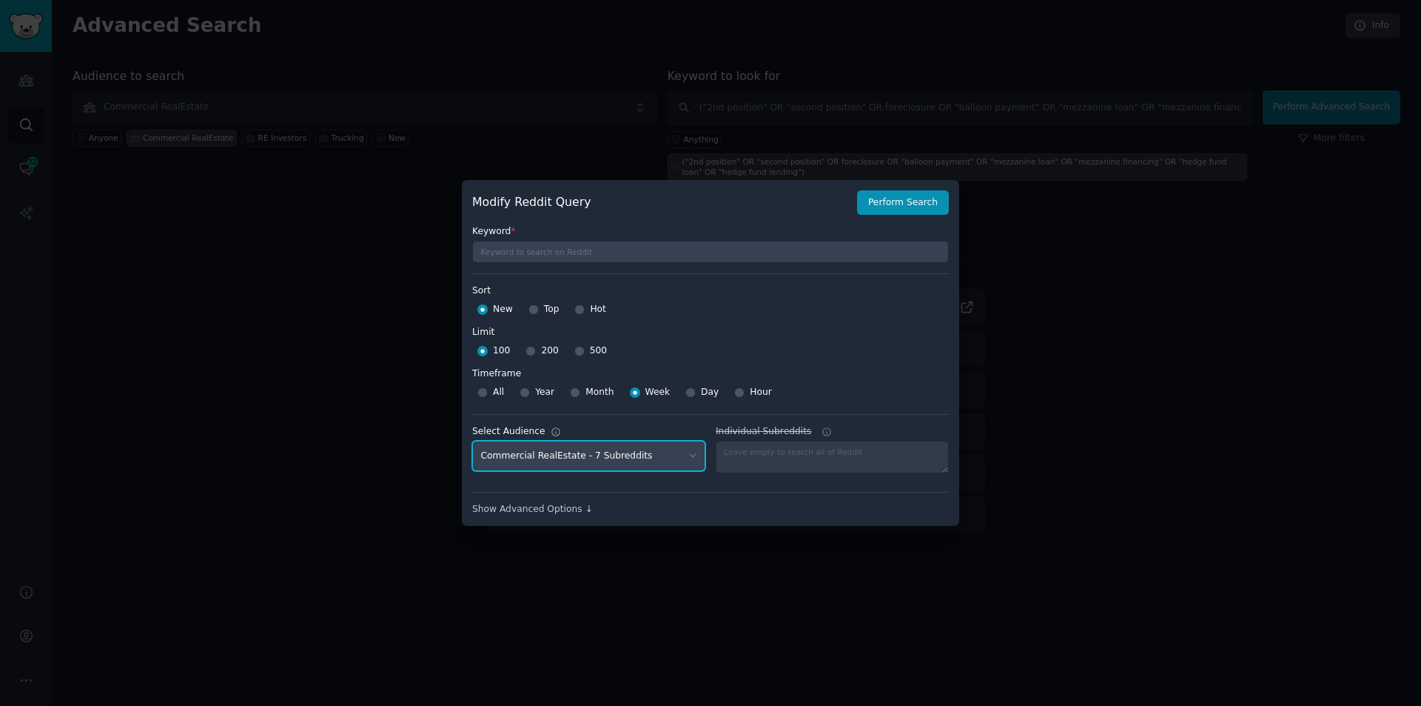
select select "cebf0d774b"
click at [472, 441] on select "No audience - Searching all of Reddit RE Investors - 20 Subreddits Commercial R…" at bounding box center [588, 456] width 233 height 30
drag, startPoint x: 602, startPoint y: 498, endPoint x: 699, endPoint y: 513, distance: 98.2
click at [699, 513] on div "Show Advanced Options ↓" at bounding box center [710, 509] width 477 height 13
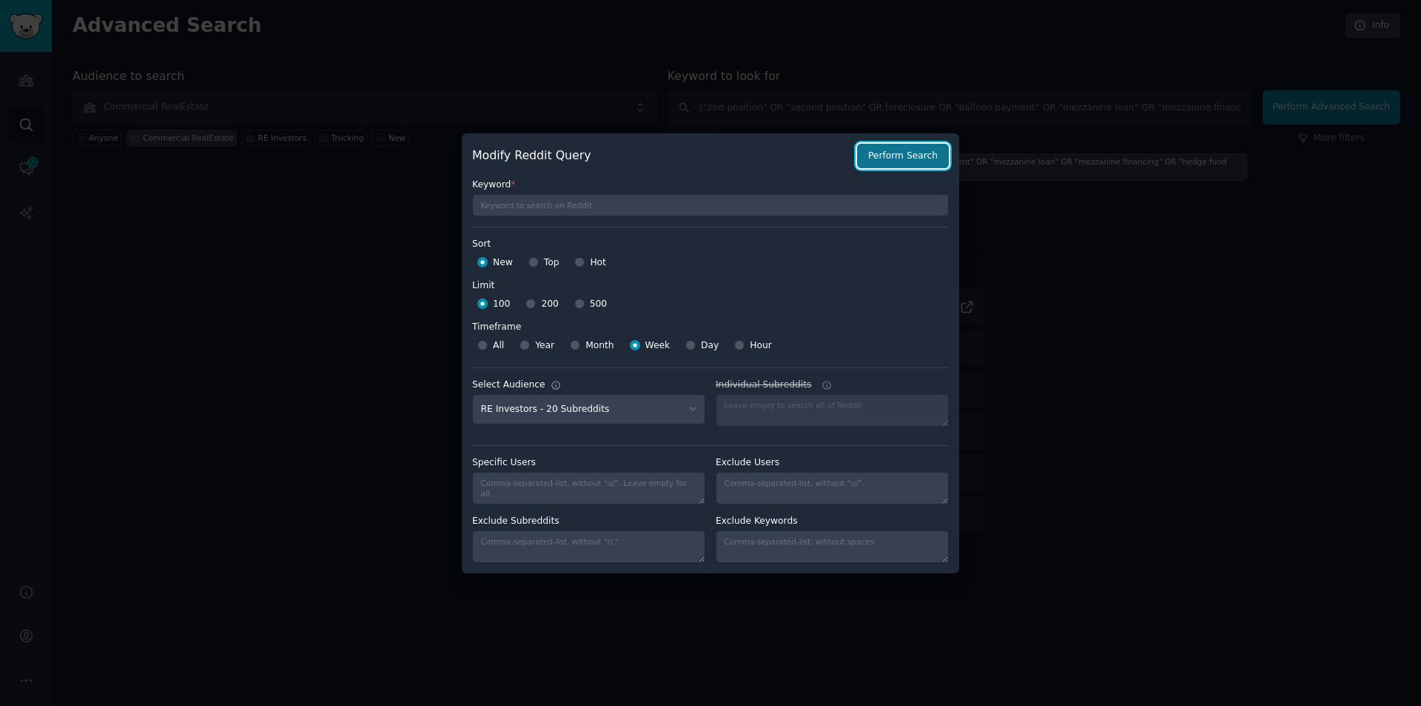
click at [902, 161] on button "Perform Search" at bounding box center [903, 156] width 92 height 25
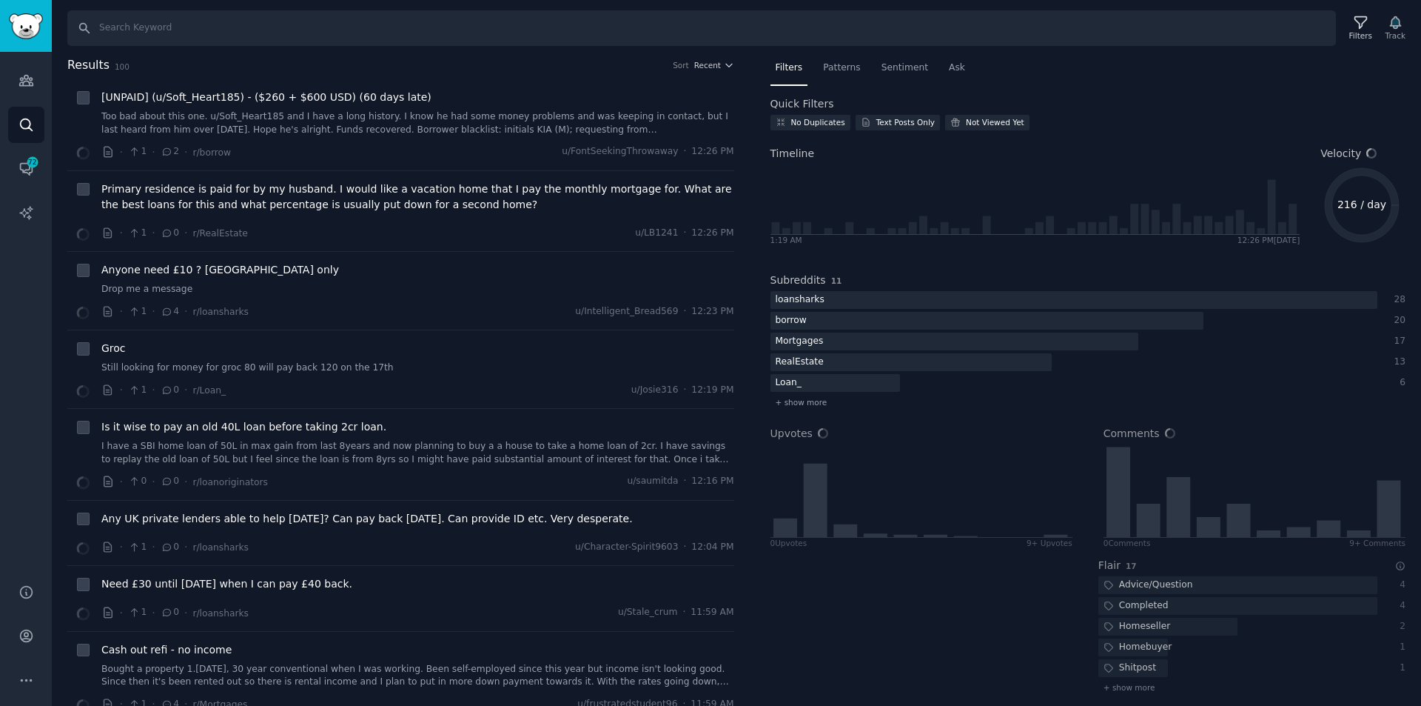
click at [1383, 23] on div "Filters Track" at bounding box center [1377, 28] width 70 height 31
click at [1362, 25] on icon at bounding box center [1361, 23] width 16 height 16
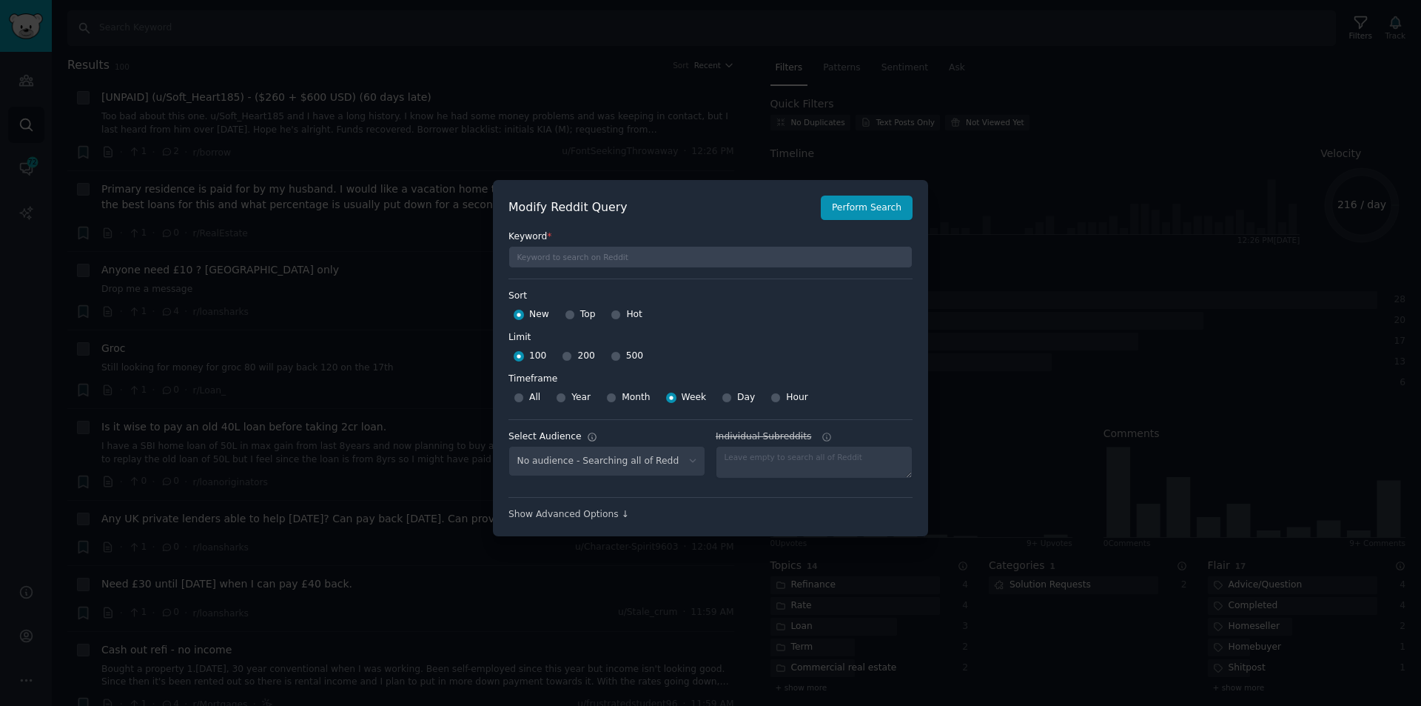
select select "cebf0d774b"
drag, startPoint x: 860, startPoint y: 208, endPoint x: 1130, endPoint y: 54, distance: 310.4
click at [862, 207] on button "Perform Search" at bounding box center [867, 207] width 92 height 25
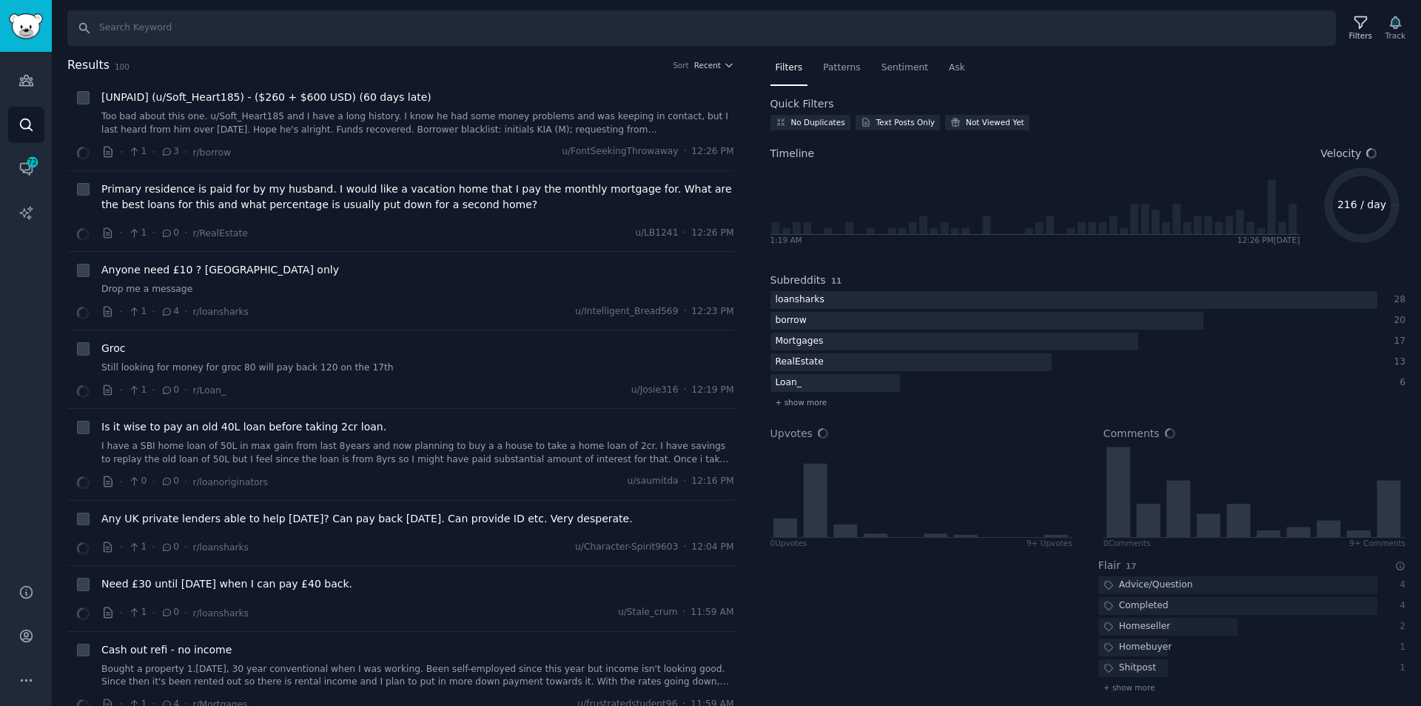
click at [1395, 21] on div "Filters Track" at bounding box center [1377, 28] width 70 height 31
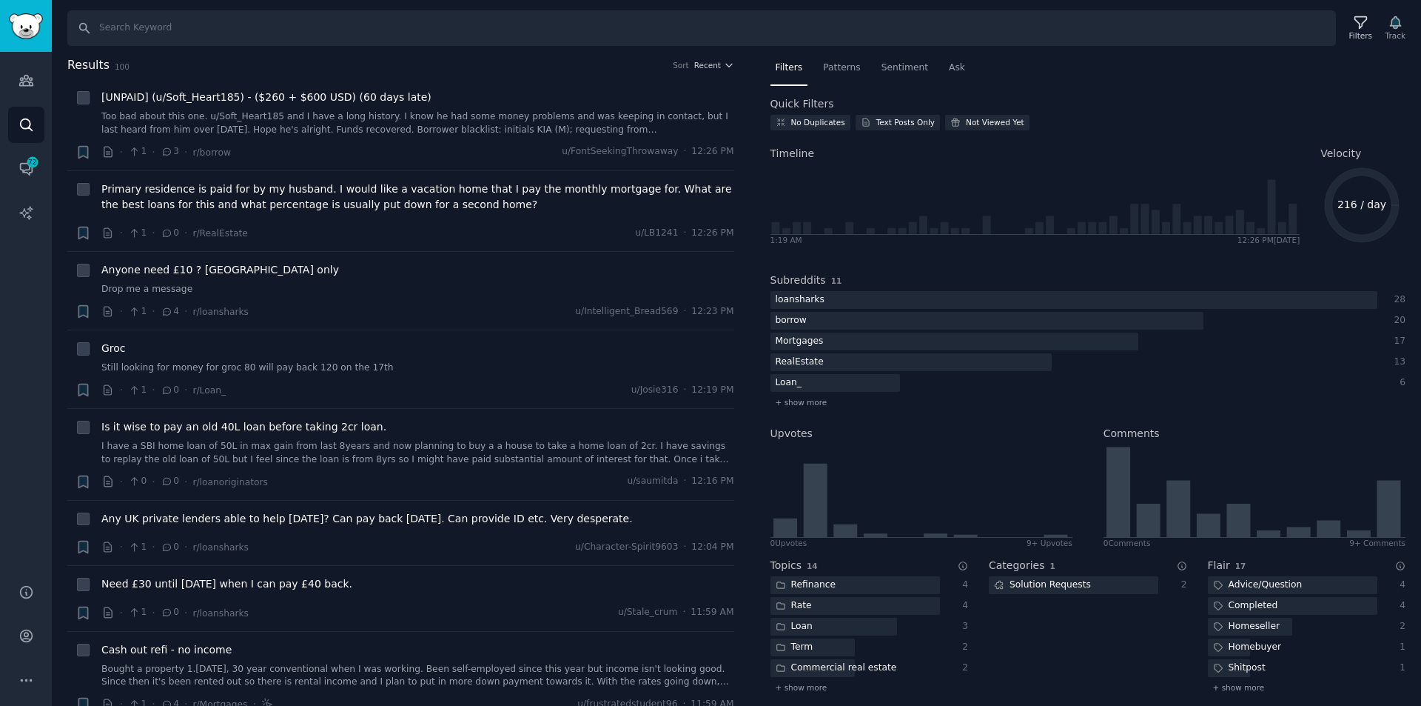
click at [426, 66] on h2 "Results 100 Sort Recent" at bounding box center [400, 65] width 667 height 19
click at [28, 161] on span "72" at bounding box center [32, 162] width 13 height 10
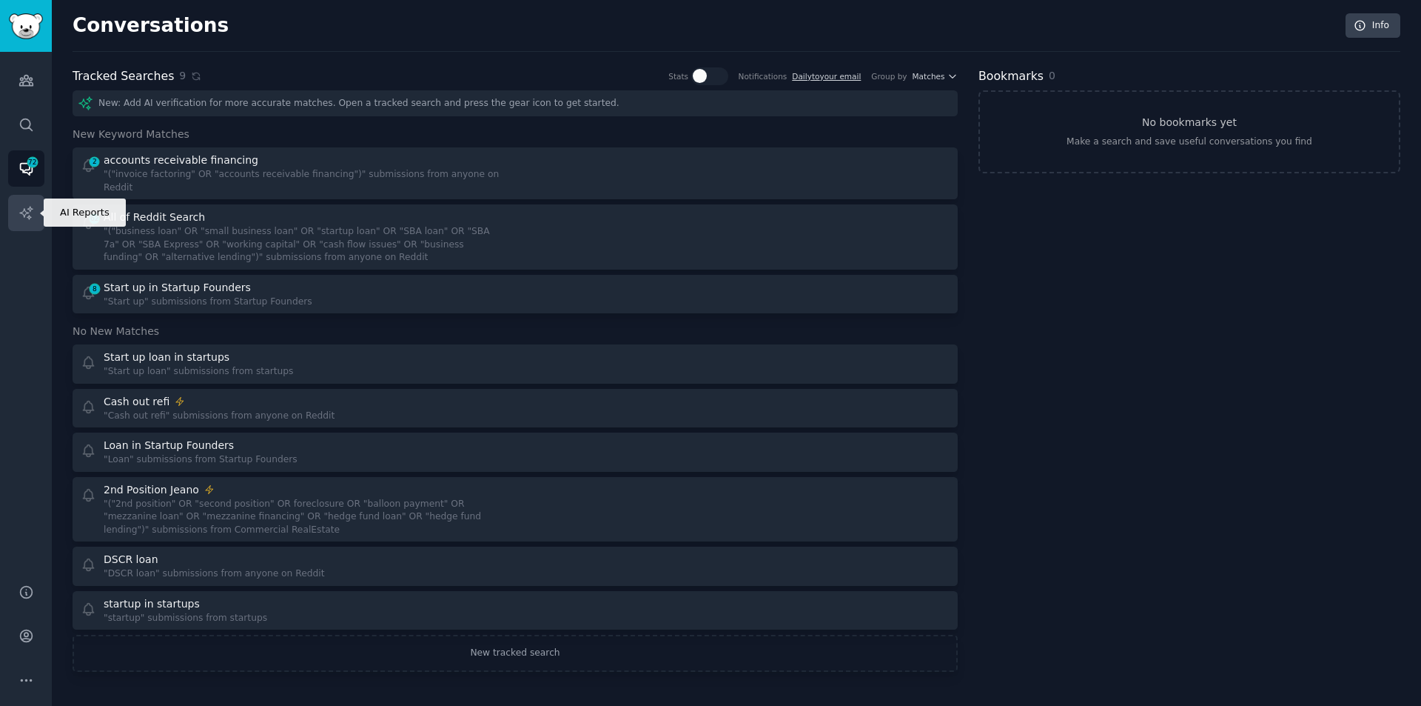
click at [20, 209] on icon "Sidebar" at bounding box center [27, 213] width 16 height 16
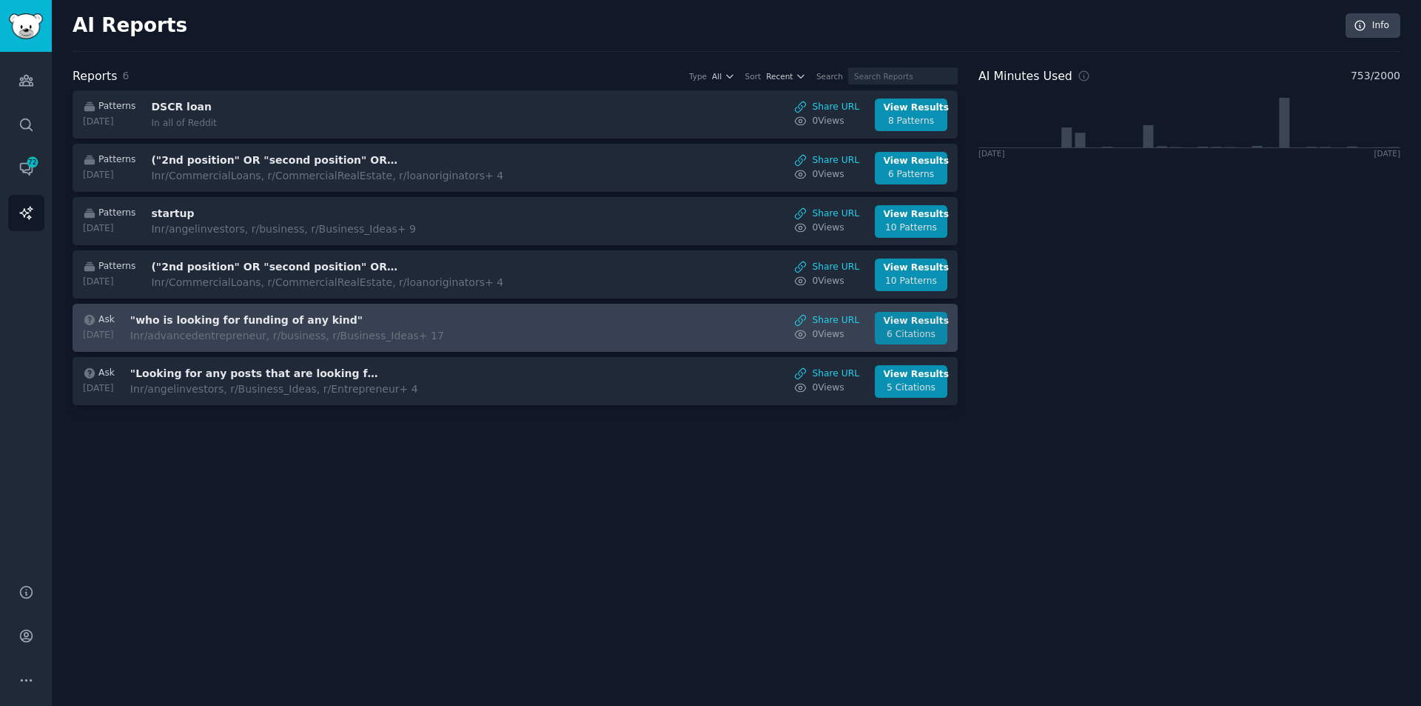
click at [902, 326] on div "View Results" at bounding box center [912, 321] width 56 height 13
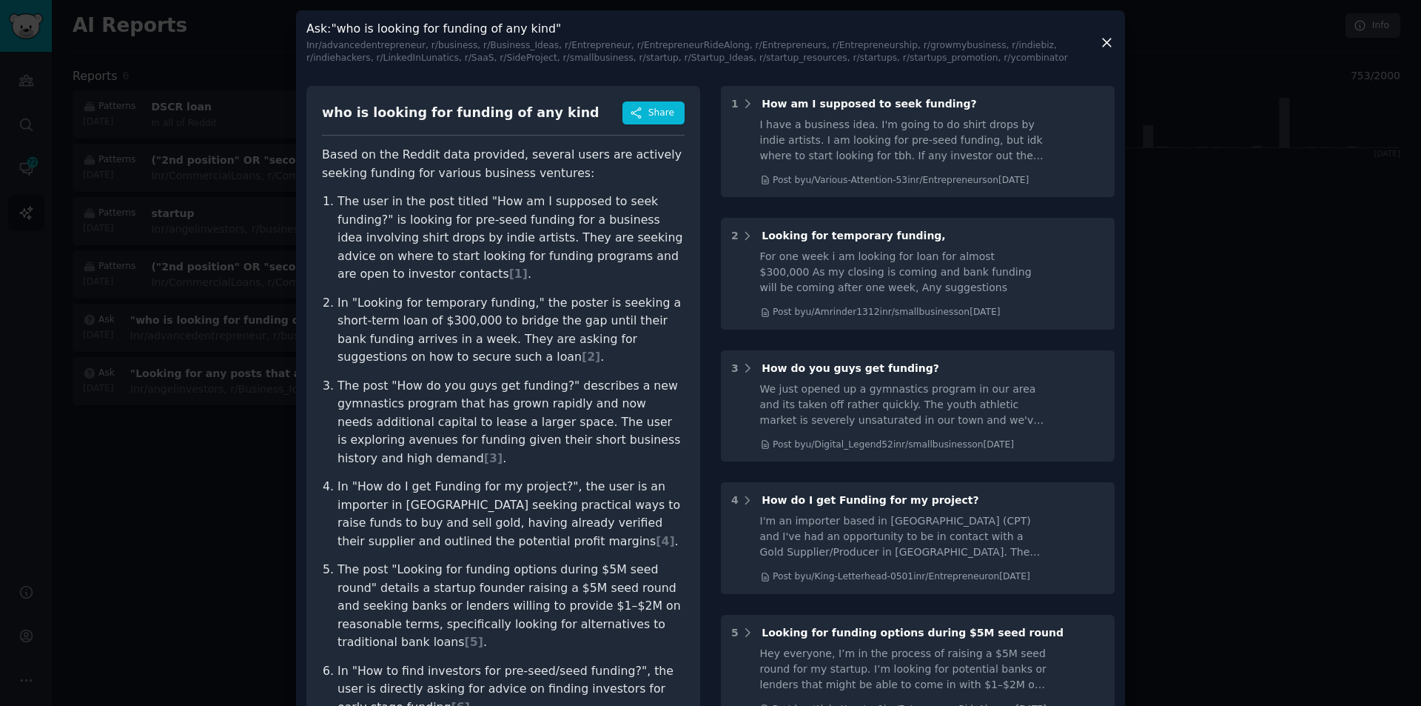
click at [1102, 39] on icon at bounding box center [1107, 43] width 16 height 16
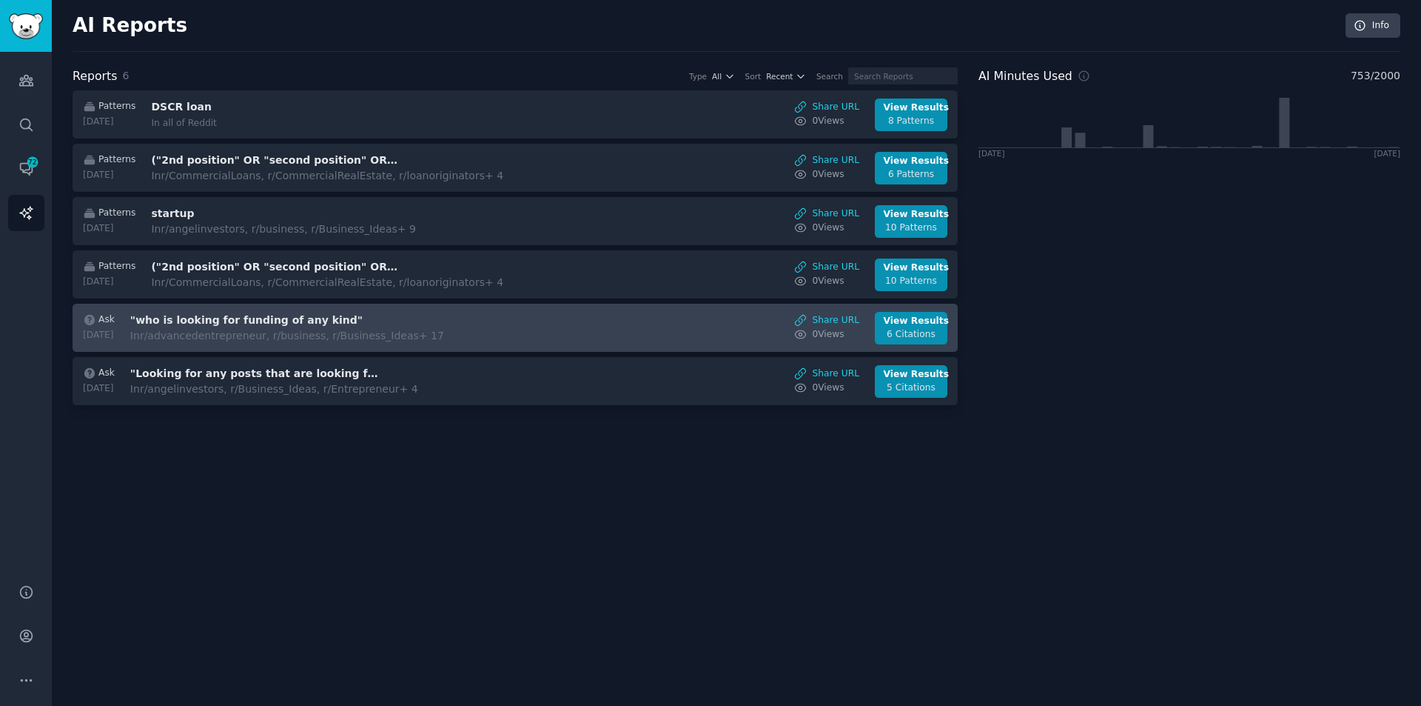
click at [268, 315] on h3 ""who is looking for funding of any kind"" at bounding box center [254, 320] width 249 height 16
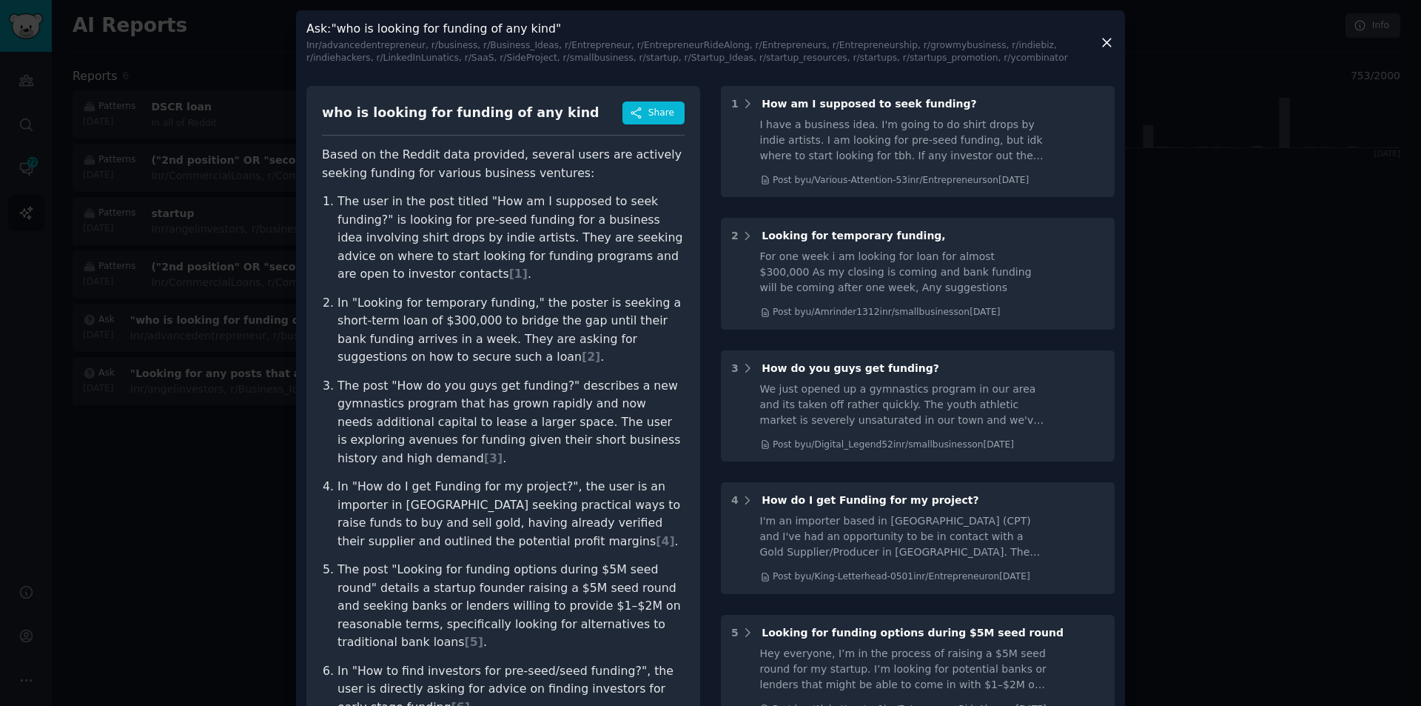
click at [44, 419] on div at bounding box center [710, 353] width 1421 height 706
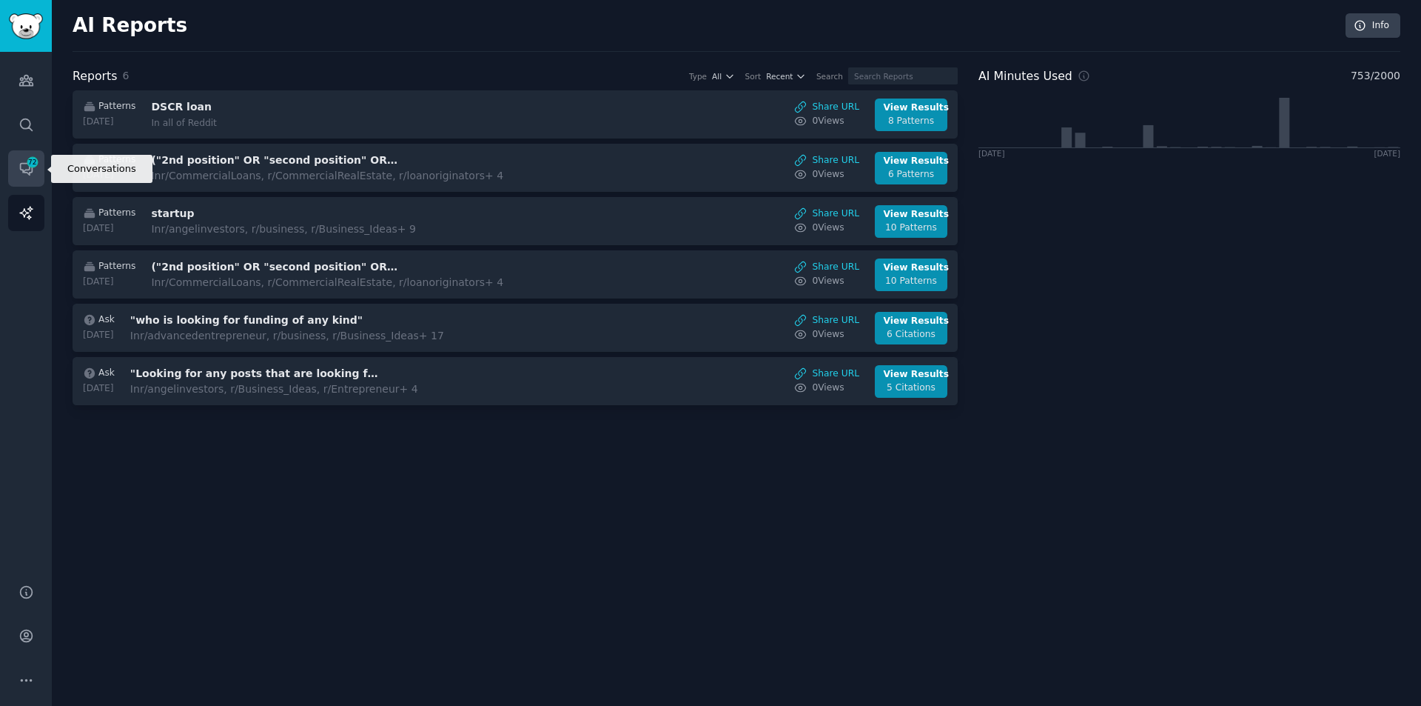
click at [19, 172] on icon "Sidebar" at bounding box center [27, 169] width 16 height 16
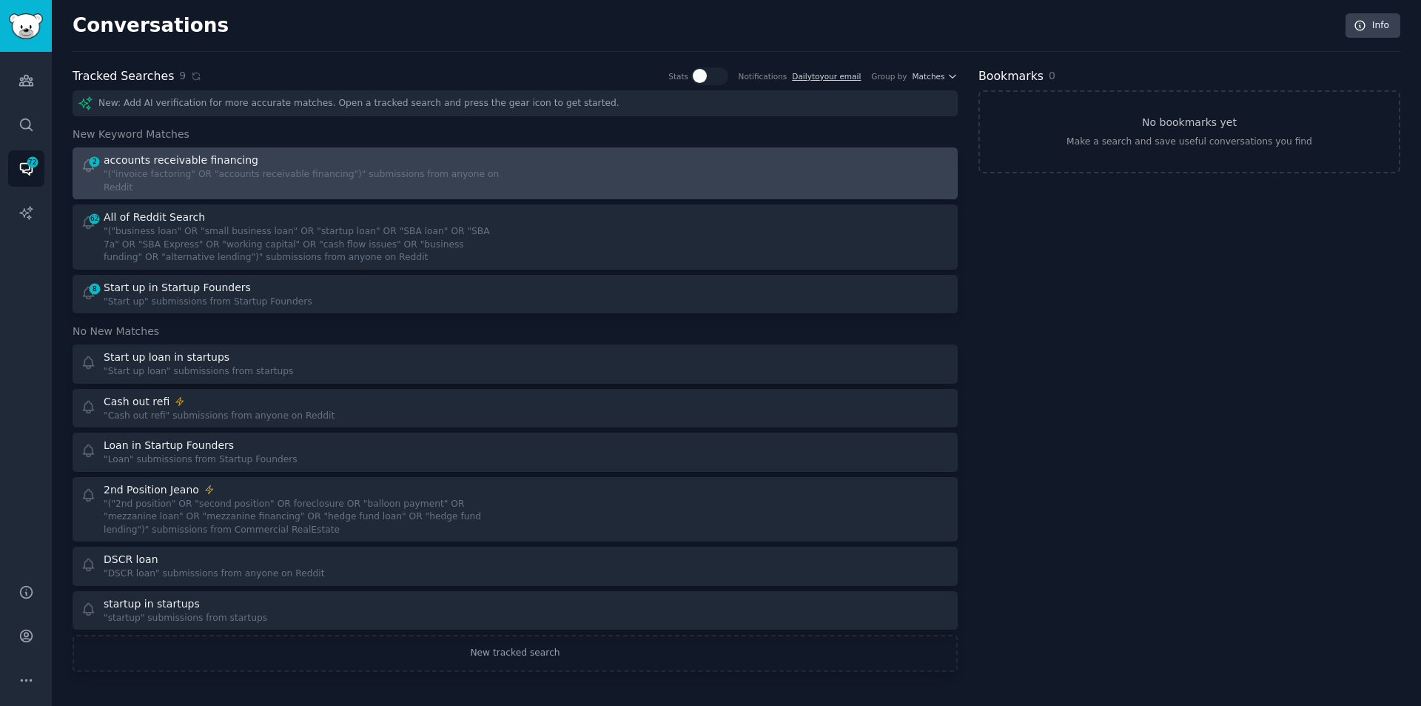
click at [329, 170] on div ""("invoice factoring" OR "accounts receivable financing")" submissions from any…" at bounding box center [304, 181] width 401 height 26
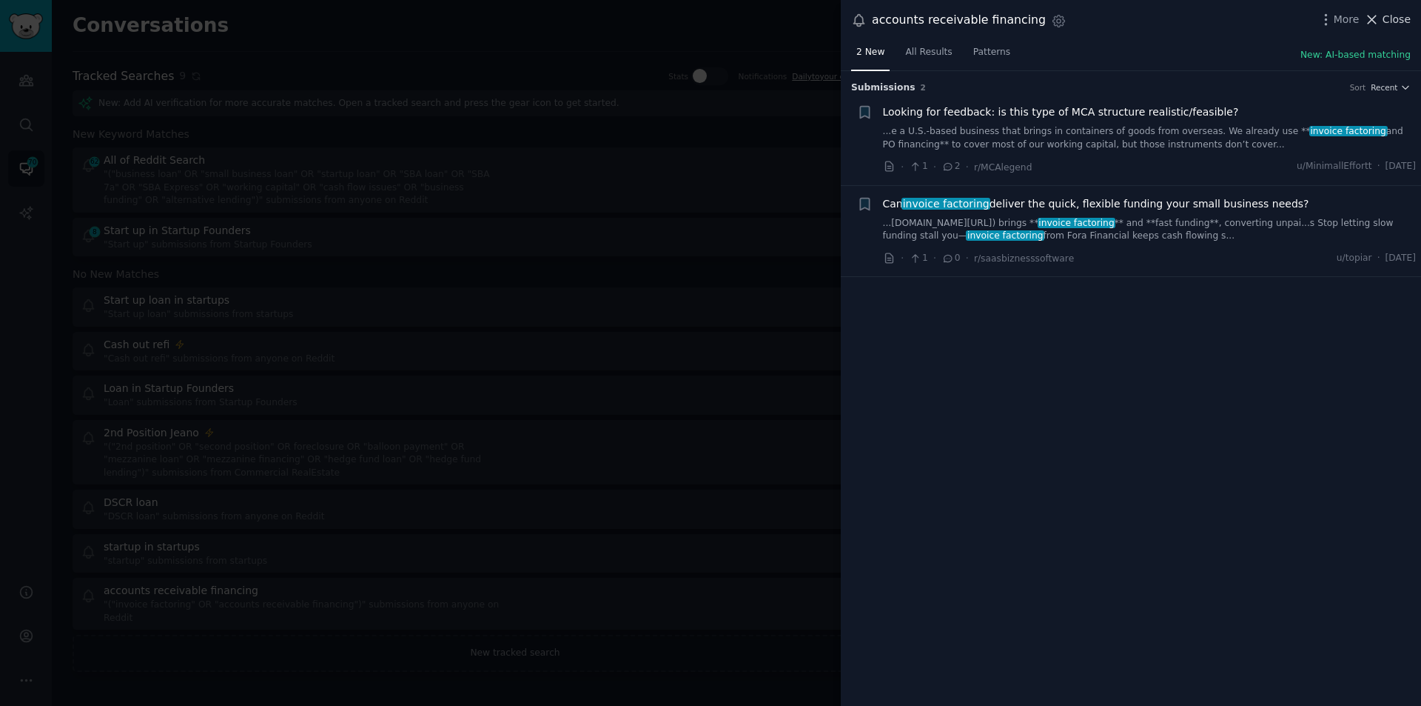
click at [1390, 12] on span "Close" at bounding box center [1397, 20] width 28 height 16
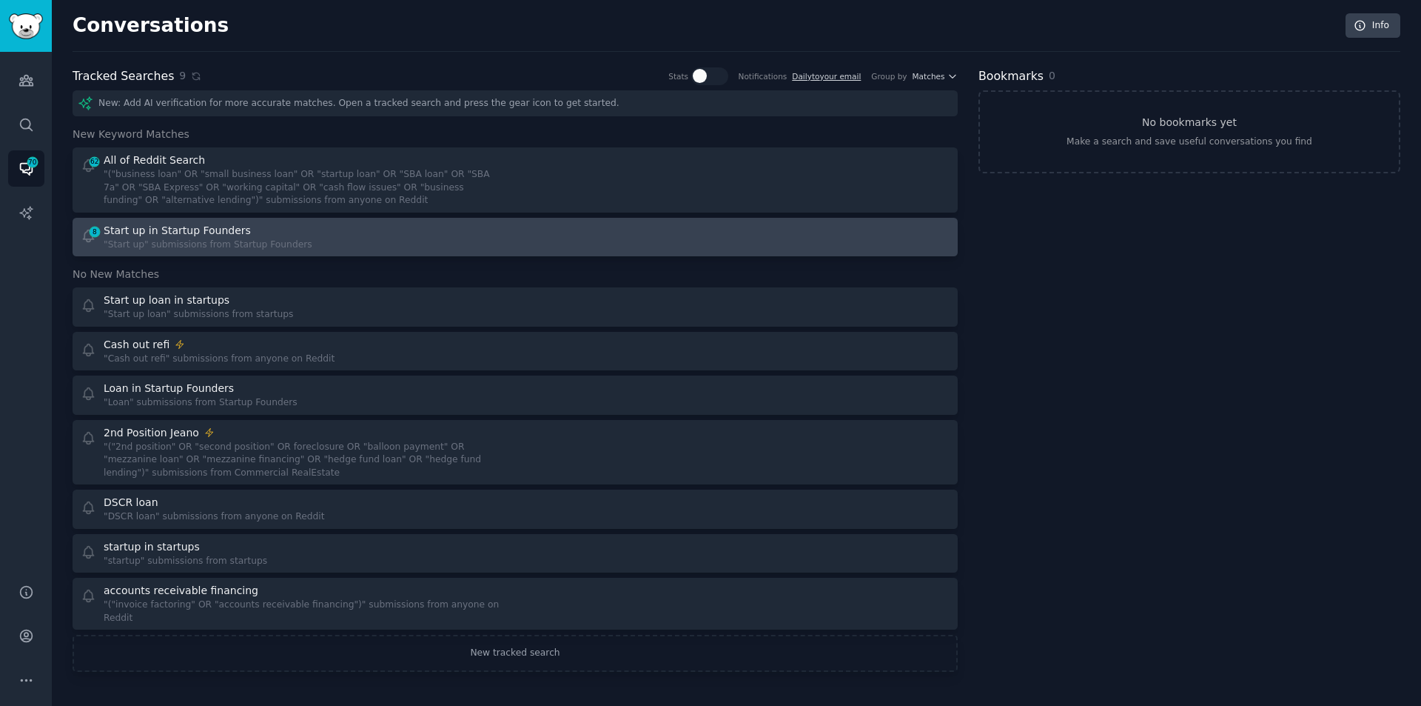
click at [176, 239] on div ""Start up" submissions from Startup Founders" at bounding box center [208, 244] width 209 height 13
